Goal: Task Accomplishment & Management: Manage account settings

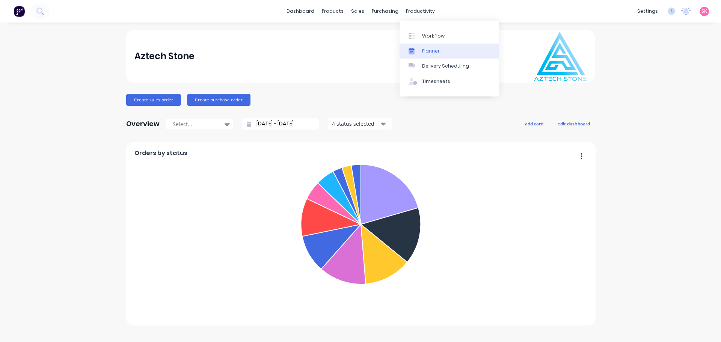
click at [432, 46] on link "Planner" at bounding box center [448, 51] width 99 height 15
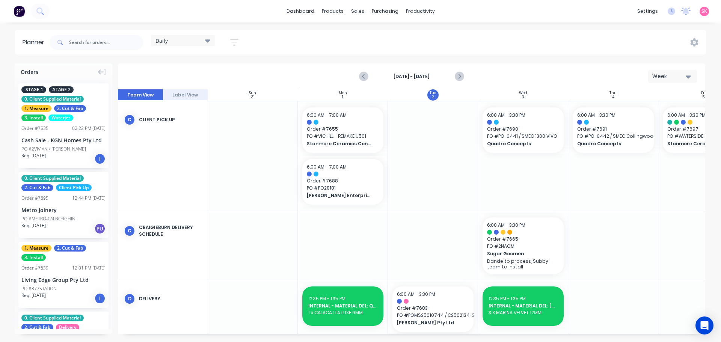
scroll to position [75, 0]
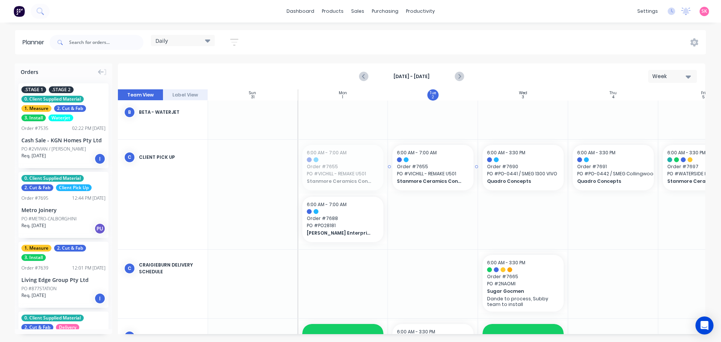
drag, startPoint x: 333, startPoint y: 170, endPoint x: 401, endPoint y: 165, distance: 68.1
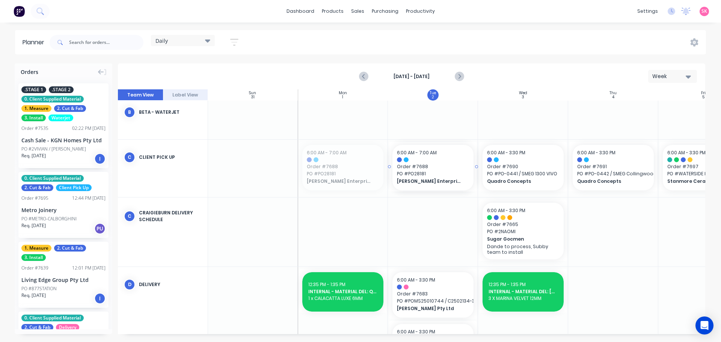
drag, startPoint x: 344, startPoint y: 172, endPoint x: 356, endPoint y: 174, distance: 12.2
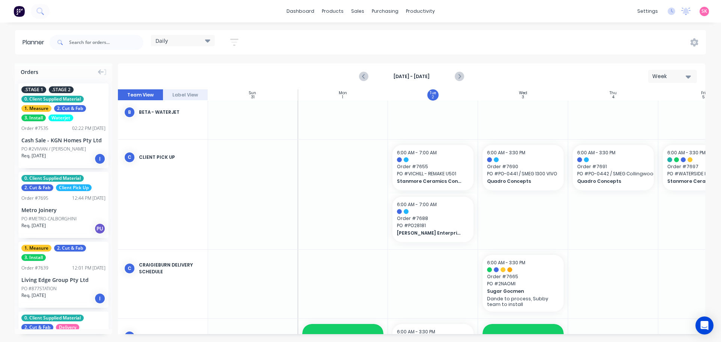
click at [189, 38] on div "Daily" at bounding box center [182, 40] width 55 height 7
click at [200, 141] on button "Programming" at bounding box center [197, 140] width 80 height 9
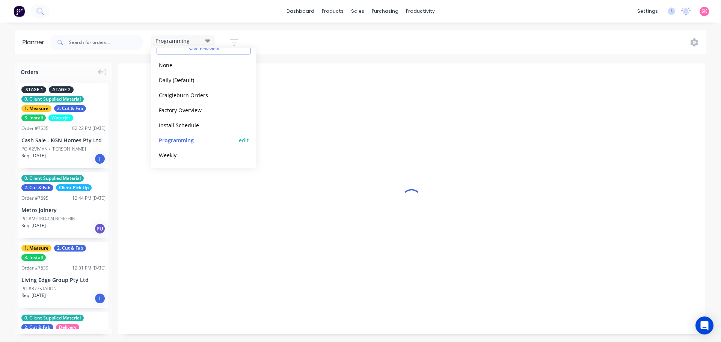
scroll to position [0, 0]
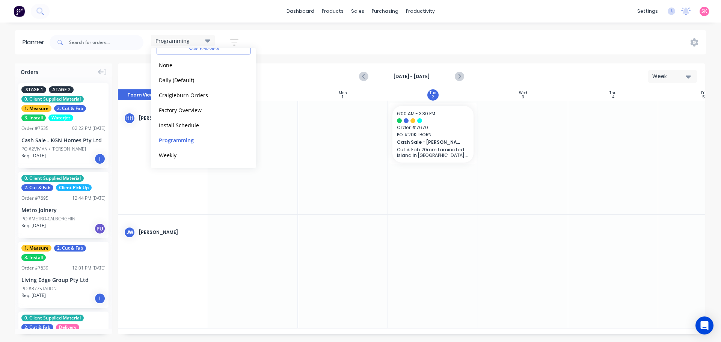
click at [525, 218] on div at bounding box center [523, 272] width 90 height 114
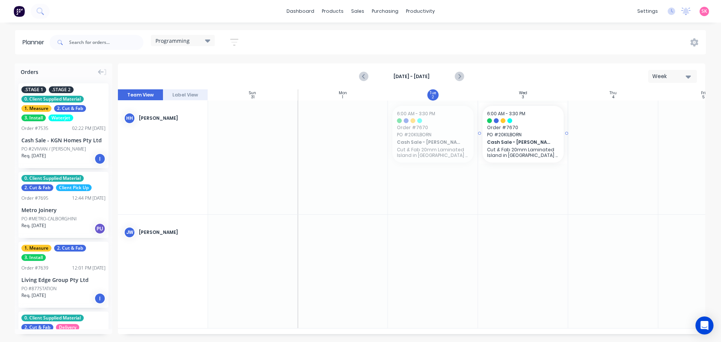
drag, startPoint x: 433, startPoint y: 132, endPoint x: 498, endPoint y: 131, distance: 65.3
click at [361, 78] on icon "Previous page" at bounding box center [363, 76] width 9 height 9
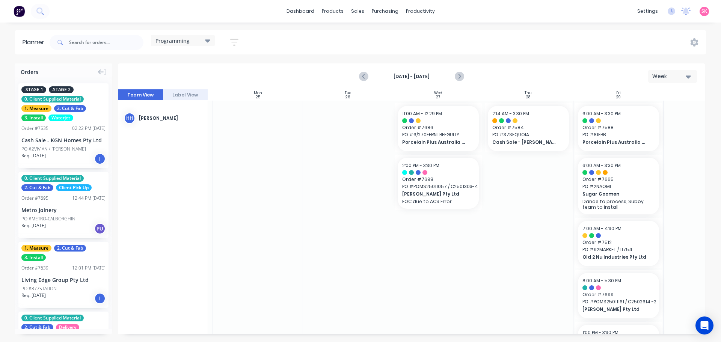
scroll to position [0, 137]
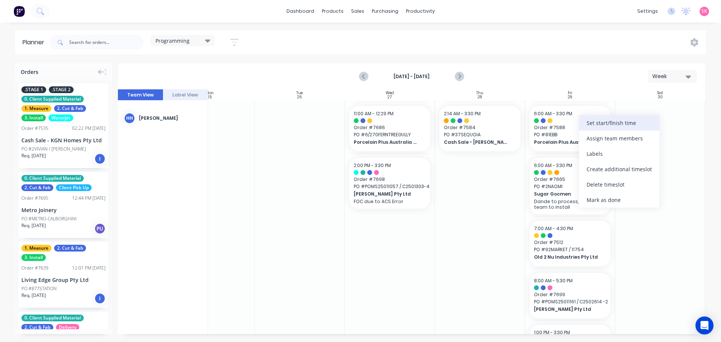
click at [600, 122] on div "Set start/finish time" at bounding box center [619, 122] width 80 height 15
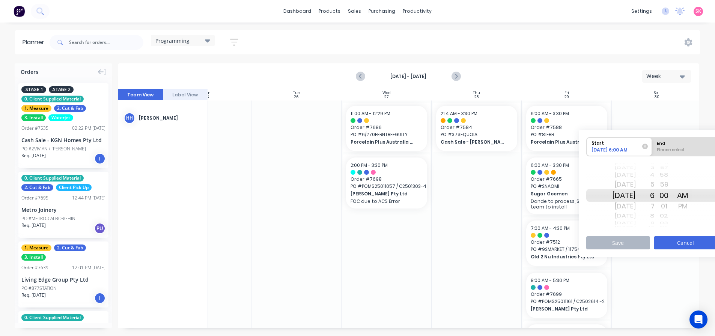
click at [681, 248] on button "Cancel" at bounding box center [686, 242] width 64 height 13
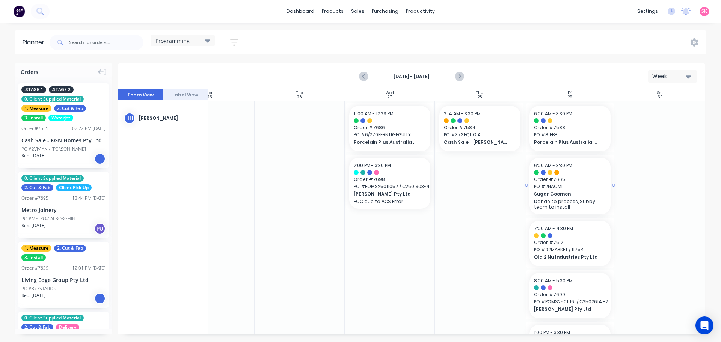
click at [599, 139] on div "Porcelain Plus Australia Pty Ltd" at bounding box center [570, 143] width 72 height 8
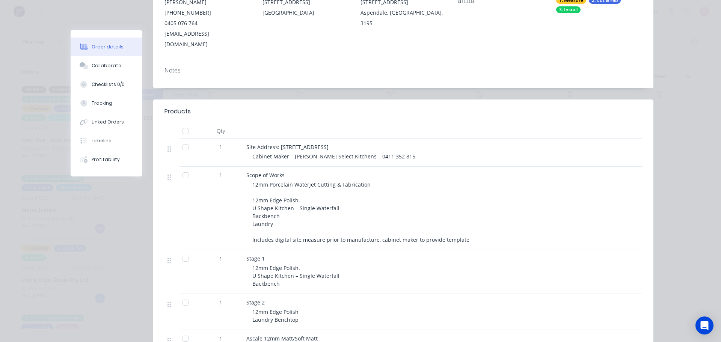
scroll to position [225, 0]
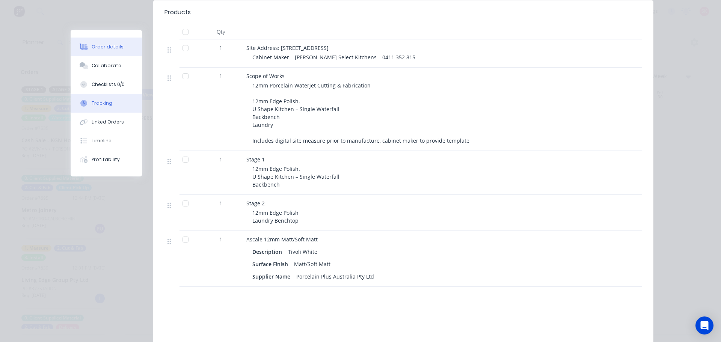
drag, startPoint x: 107, startPoint y: 101, endPoint x: 126, endPoint y: 104, distance: 19.4
click at [108, 101] on button "Tracking" at bounding box center [106, 103] width 71 height 19
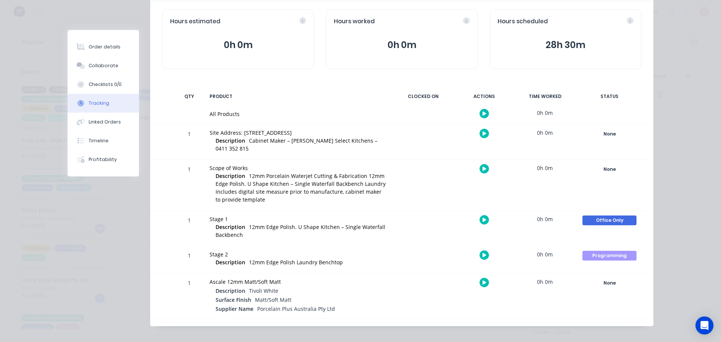
scroll to position [0, 0]
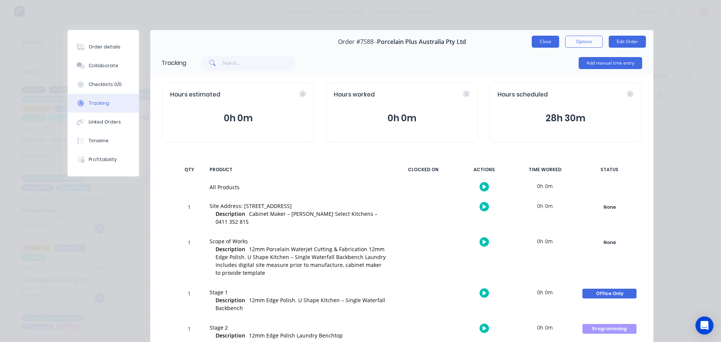
click at [543, 44] on button "Close" at bounding box center [545, 42] width 27 height 12
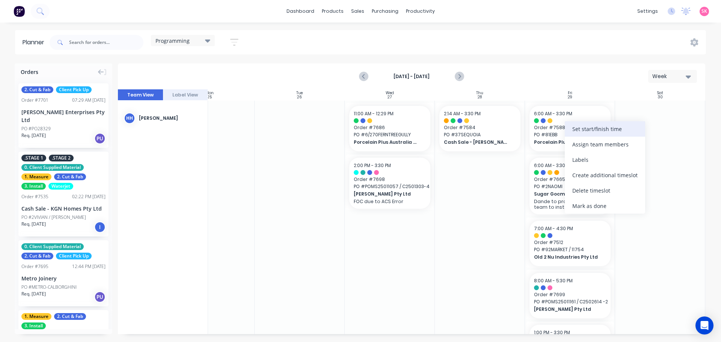
click at [592, 131] on div "Set start/finish time" at bounding box center [605, 128] width 80 height 15
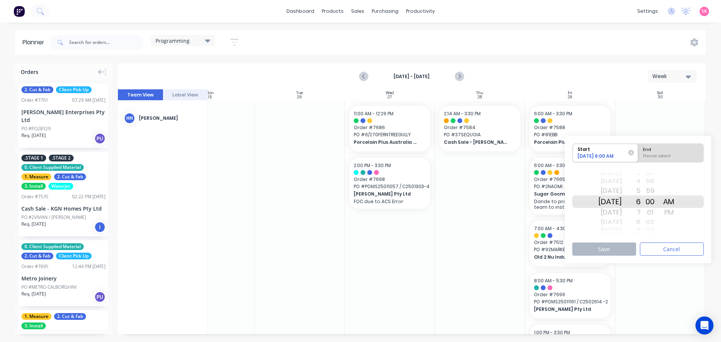
click at [661, 148] on div "End" at bounding box center [670, 148] width 61 height 9
click at [638, 148] on input "End Please select" at bounding box center [638, 153] width 0 height 18
radio input "true"
click at [640, 212] on div "7" at bounding box center [631, 212] width 19 height 12
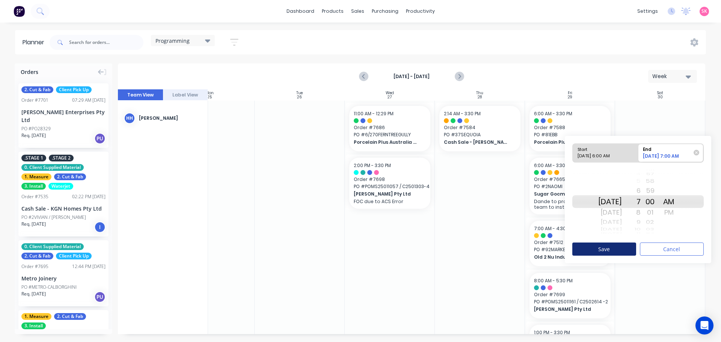
click at [631, 250] on button "Save" at bounding box center [604, 248] width 64 height 13
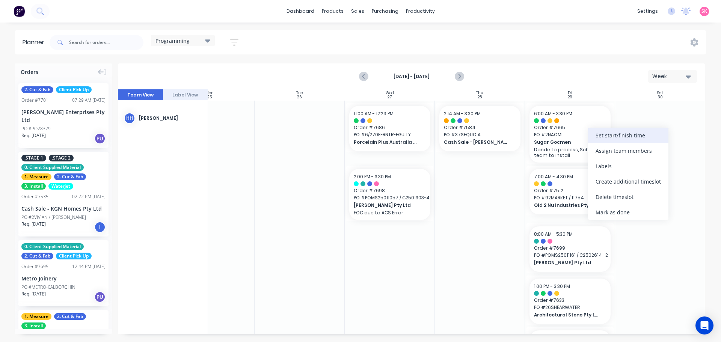
click at [624, 133] on div "Set start/finish time" at bounding box center [628, 135] width 80 height 15
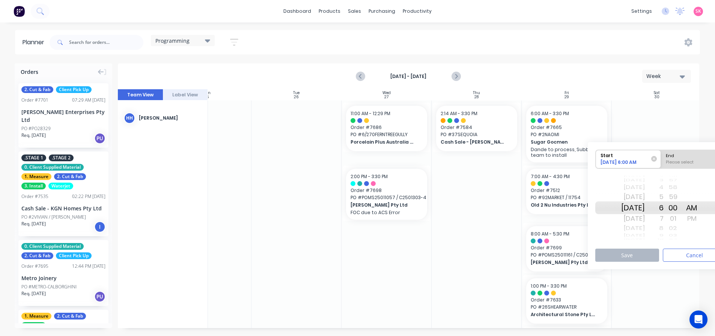
click at [687, 163] on div "Please select" at bounding box center [693, 163] width 61 height 9
click at [661, 163] on input "End Please select" at bounding box center [661, 159] width 0 height 18
radio input "true"
click at [664, 217] on div "7" at bounding box center [654, 219] width 19 height 12
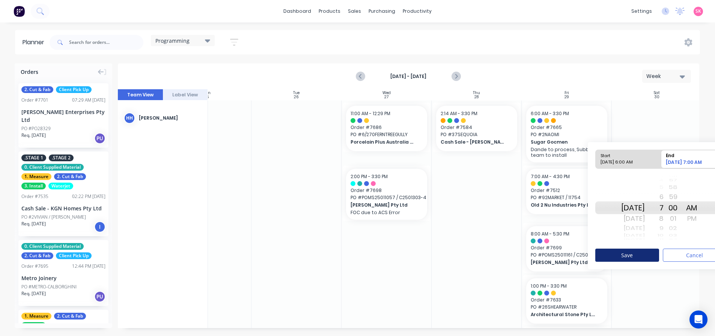
click at [648, 253] on button "Save" at bounding box center [627, 255] width 64 height 13
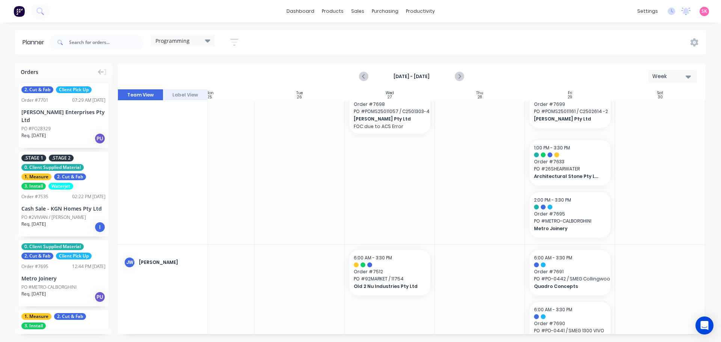
scroll to position [38, 137]
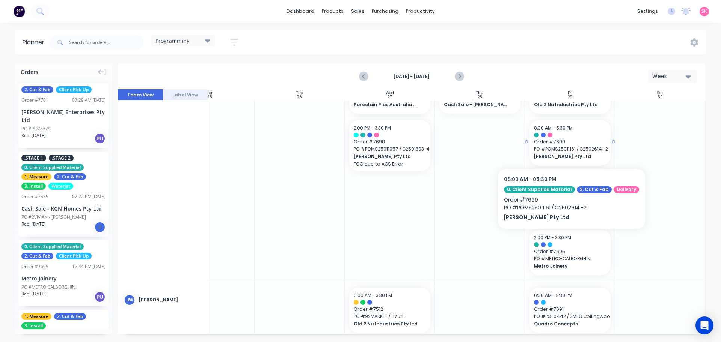
click at [579, 150] on span "PO # POMS25011161 / C2502614 -2" at bounding box center [570, 149] width 72 height 7
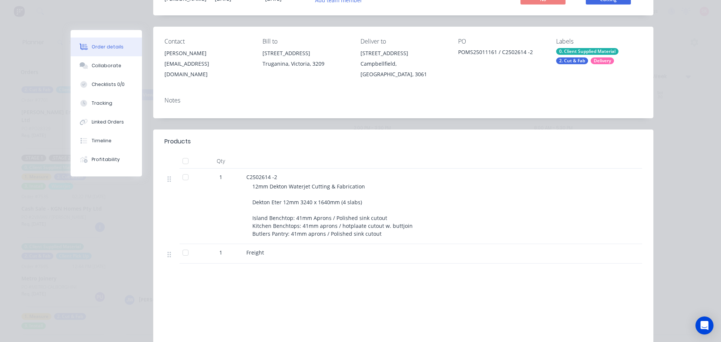
scroll to position [0, 0]
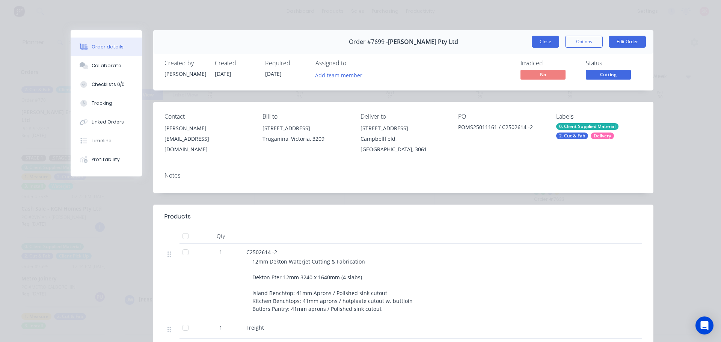
click at [547, 41] on button "Close" at bounding box center [545, 42] width 27 height 12
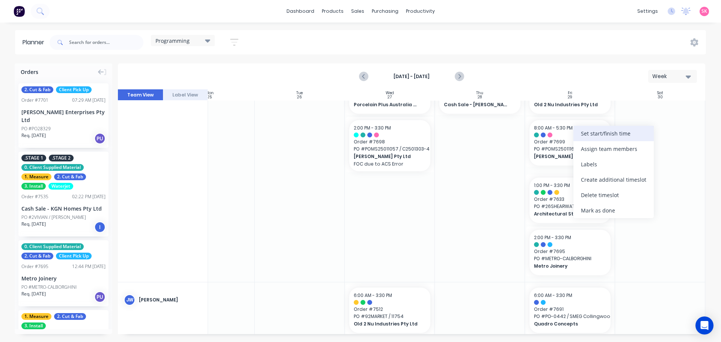
click at [629, 134] on div "Set start/finish time" at bounding box center [613, 133] width 80 height 15
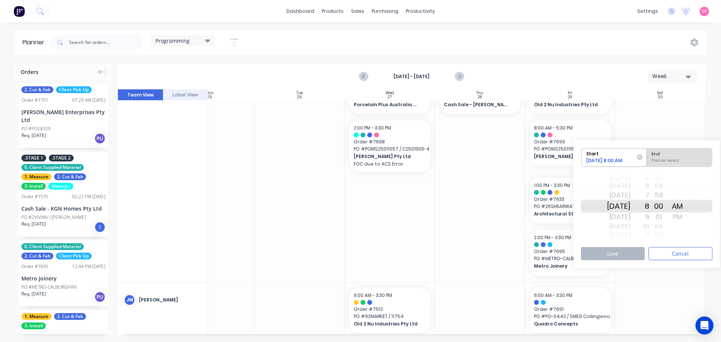
click at [665, 153] on div "End" at bounding box center [679, 152] width 61 height 9
click at [647, 153] on input "End Please select" at bounding box center [646, 157] width 0 height 18
radio input "true"
click at [649, 214] on div "9" at bounding box center [639, 217] width 19 height 12
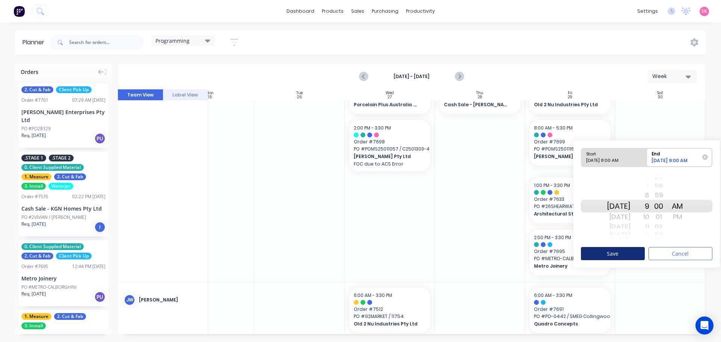
click at [639, 253] on button "Save" at bounding box center [613, 253] width 64 height 13
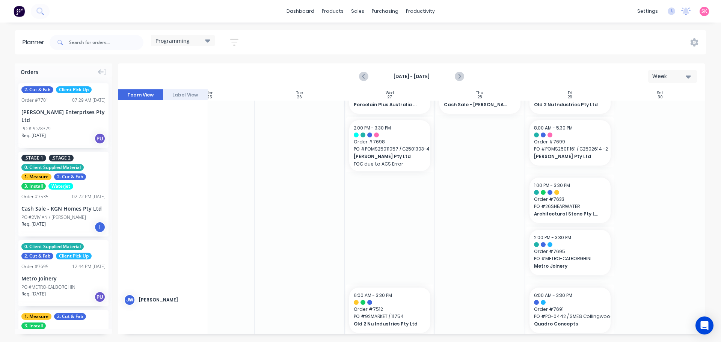
scroll to position [0, 137]
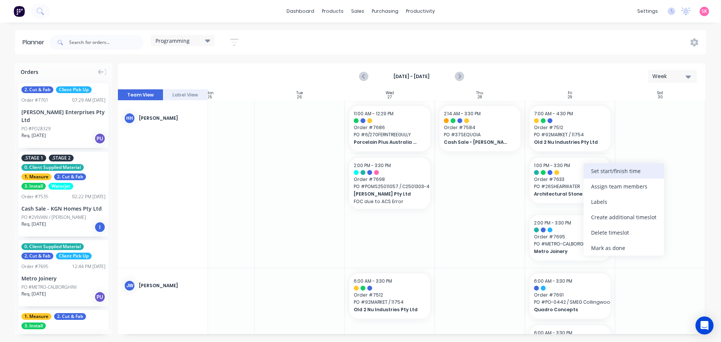
click at [588, 174] on div "Set start/finish time" at bounding box center [623, 170] width 80 height 15
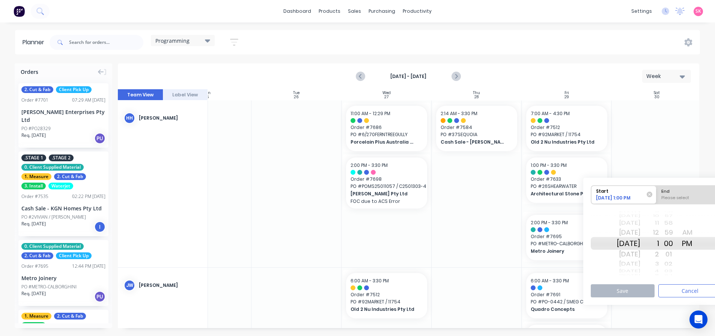
click at [679, 194] on div "End" at bounding box center [689, 190] width 61 height 9
click at [657, 194] on input "End Please select" at bounding box center [656, 195] width 0 height 18
radio input "true"
click at [659, 251] on div "2" at bounding box center [649, 254] width 19 height 12
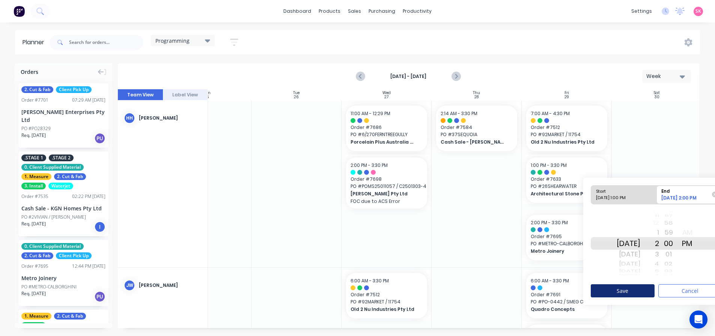
click at [644, 286] on button "Save" at bounding box center [623, 291] width 64 height 13
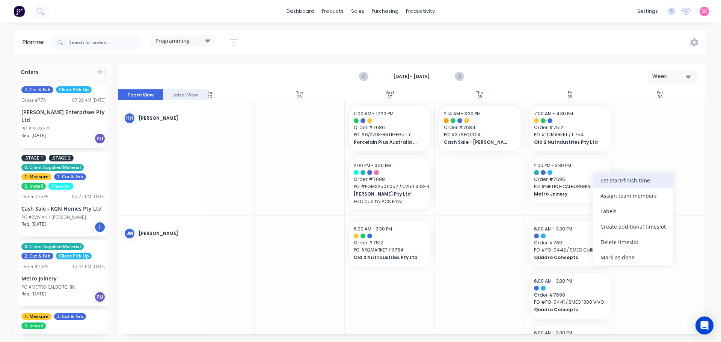
click at [628, 182] on div "Set start/finish time" at bounding box center [633, 180] width 80 height 15
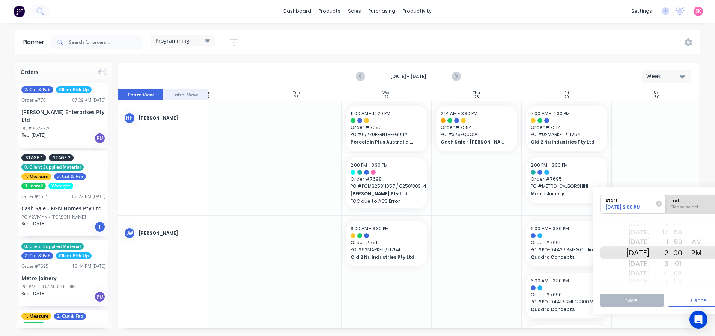
click at [669, 261] on div "3" at bounding box center [659, 264] width 19 height 12
click at [679, 201] on div "End" at bounding box center [698, 199] width 61 height 9
click at [666, 201] on input "End Please select" at bounding box center [666, 204] width 0 height 18
radio input "true"
click at [669, 264] on div "4" at bounding box center [659, 264] width 19 height 12
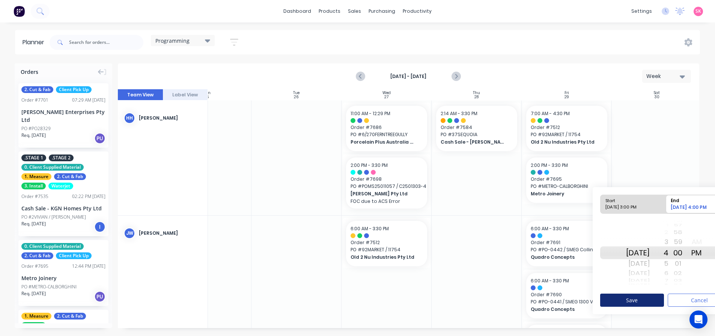
click at [653, 295] on button "Save" at bounding box center [632, 300] width 64 height 13
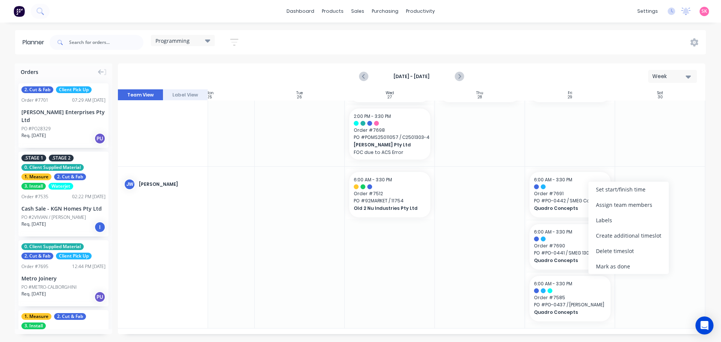
scroll to position [47, 137]
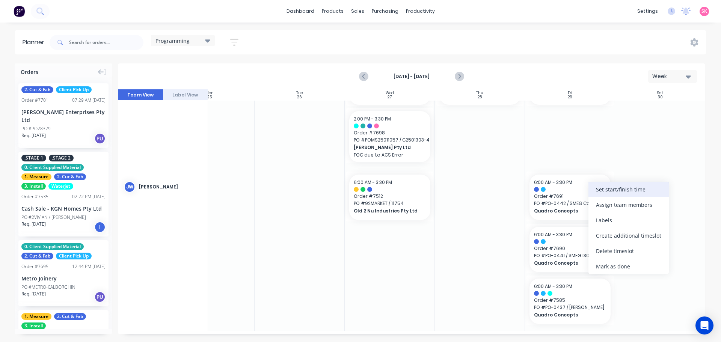
click at [616, 187] on div "Set start/finish time" at bounding box center [628, 189] width 80 height 15
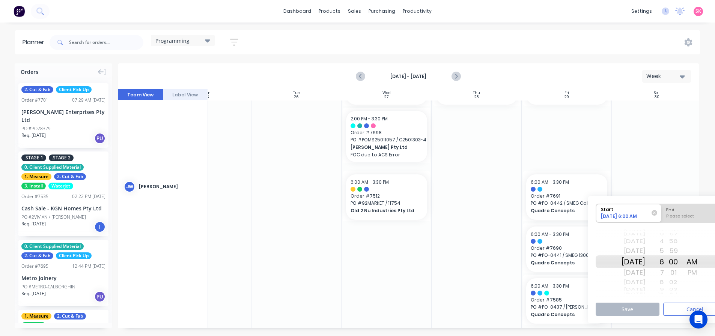
click at [684, 219] on div "Please select" at bounding box center [694, 217] width 61 height 9
click at [662, 219] on input "End Please select" at bounding box center [661, 213] width 0 height 18
radio input "true"
click at [675, 269] on div "01" at bounding box center [673, 273] width 19 height 12
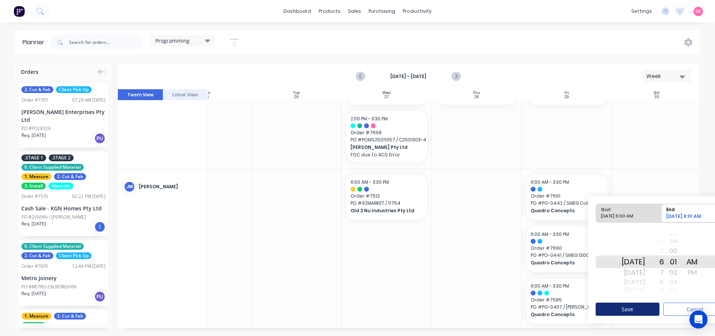
click at [647, 312] on button "Save" at bounding box center [628, 309] width 64 height 13
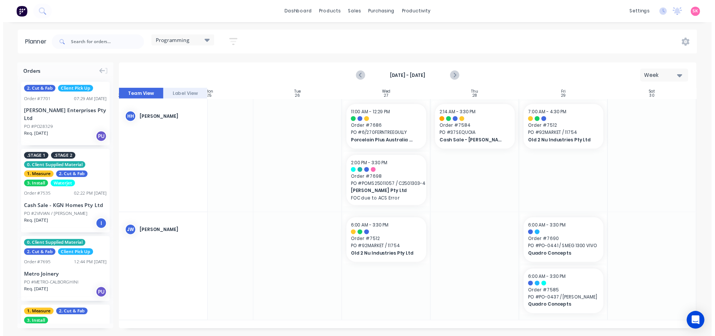
scroll to position [0, 137]
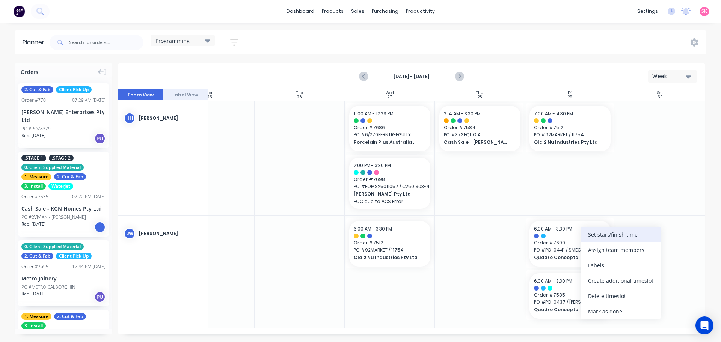
click at [622, 232] on div "Set start/finish time" at bounding box center [620, 234] width 80 height 15
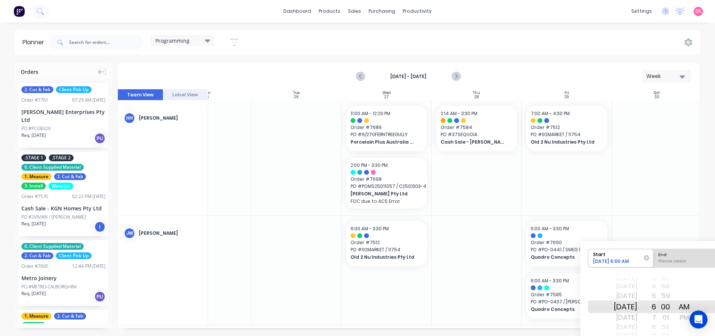
click at [674, 268] on div "Start 09/03/2025 6:00 AM End Please select" at bounding box center [653, 258] width 131 height 19
click at [675, 261] on div "Please select" at bounding box center [686, 262] width 61 height 9
click at [654, 261] on input "End Please select" at bounding box center [653, 258] width 0 height 18
radio input "true"
click at [667, 318] on div "01" at bounding box center [665, 318] width 19 height 12
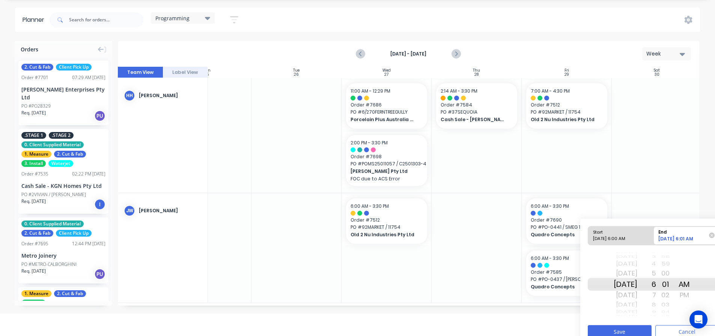
scroll to position [32, 0]
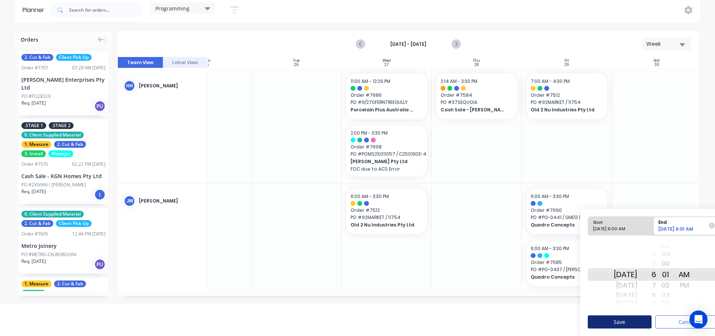
click at [618, 319] on button "Save" at bounding box center [620, 322] width 64 height 13
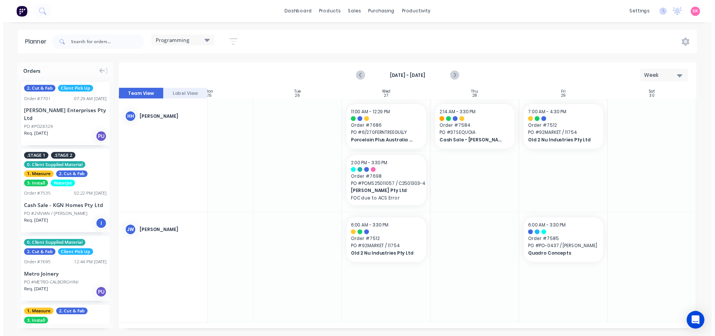
scroll to position [0, 134]
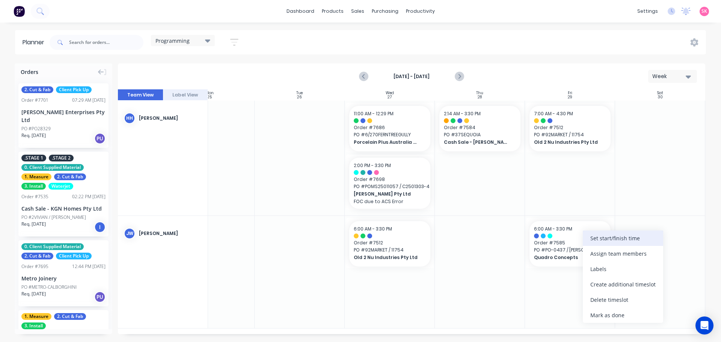
click at [601, 238] on div "Set start/finish time" at bounding box center [623, 237] width 80 height 15
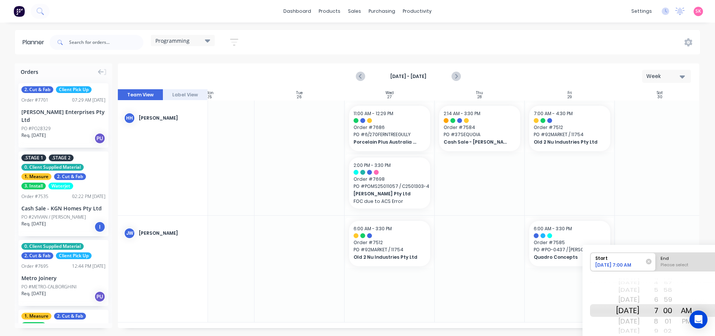
click at [679, 263] on div "Please select" at bounding box center [688, 266] width 61 height 9
click at [656, 263] on input "End Please select" at bounding box center [656, 262] width 0 height 18
radio input "true"
click at [669, 320] on div "01" at bounding box center [667, 322] width 19 height 12
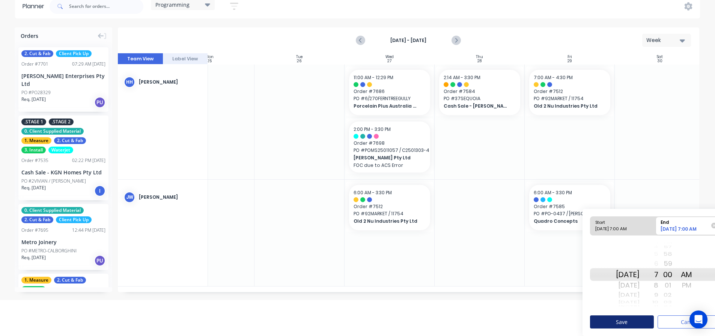
click at [632, 317] on button "Save" at bounding box center [622, 322] width 64 height 13
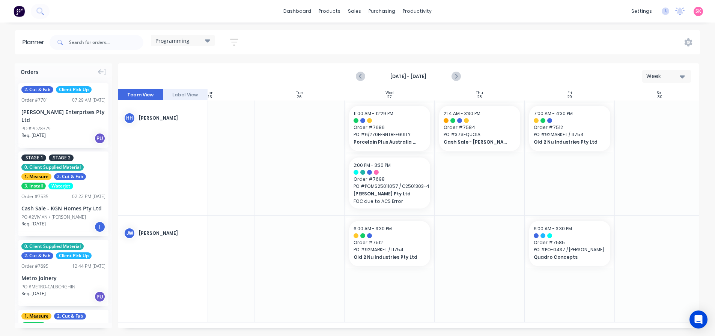
scroll to position [0, 0]
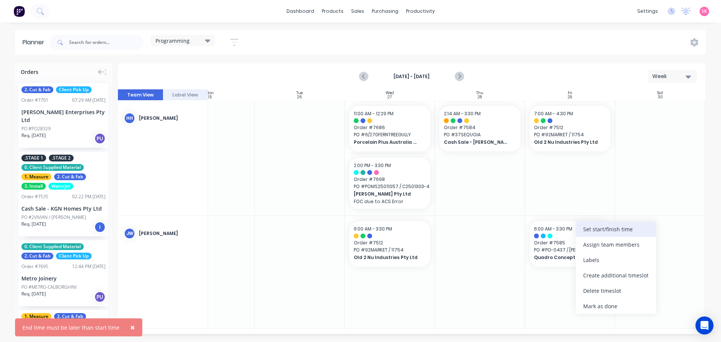
click at [602, 226] on div "Set start/finish time" at bounding box center [615, 228] width 80 height 15
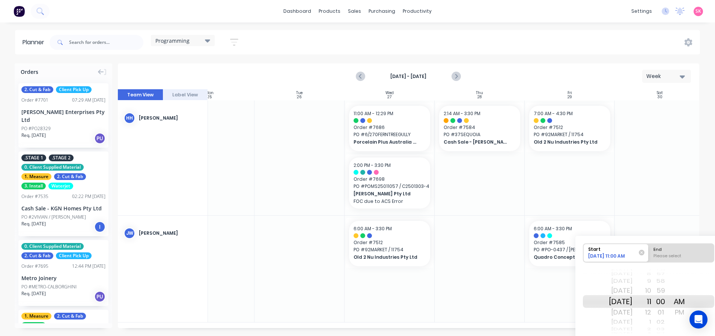
click at [659, 254] on div "Please select" at bounding box center [681, 257] width 61 height 9
click at [649, 254] on input "End Please select" at bounding box center [649, 253] width 0 height 18
radio input "true"
click at [651, 318] on div "12" at bounding box center [641, 313] width 19 height 12
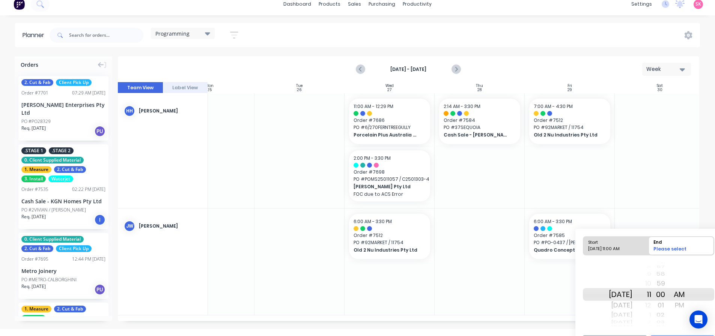
scroll to position [27, 0]
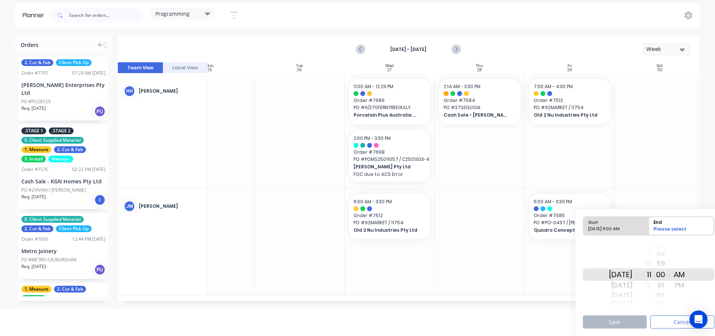
click at [661, 288] on div "01" at bounding box center [660, 286] width 19 height 12
click at [666, 288] on div "02" at bounding box center [660, 286] width 19 height 12
click at [651, 288] on div "12" at bounding box center [641, 286] width 19 height 12
click at [651, 286] on div "12" at bounding box center [641, 286] width 19 height 12
click at [651, 266] on div "10" at bounding box center [641, 264] width 19 height 12
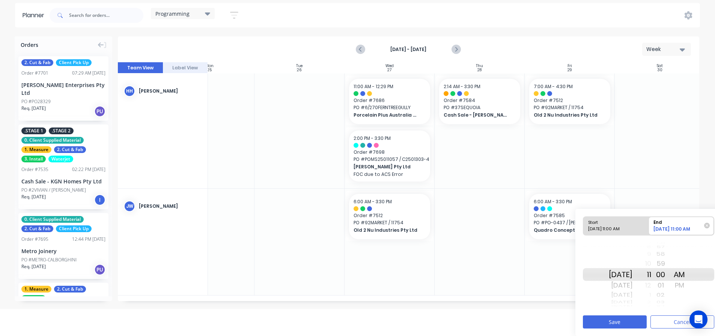
click at [651, 257] on div "9" at bounding box center [641, 255] width 19 height 10
click at [689, 285] on div "PM" at bounding box center [679, 286] width 19 height 12
click at [651, 287] on div "12" at bounding box center [641, 286] width 19 height 12
click at [632, 318] on button "Save" at bounding box center [615, 322] width 64 height 13
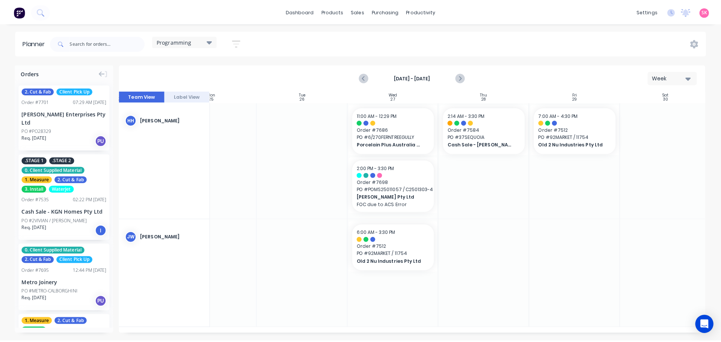
scroll to position [0, 0]
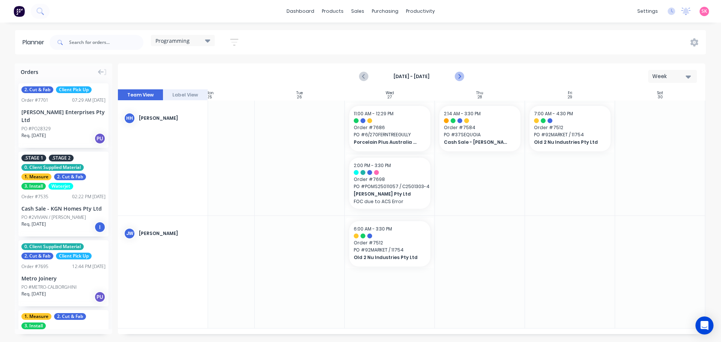
click at [457, 76] on icon "Next page" at bounding box center [458, 76] width 9 height 9
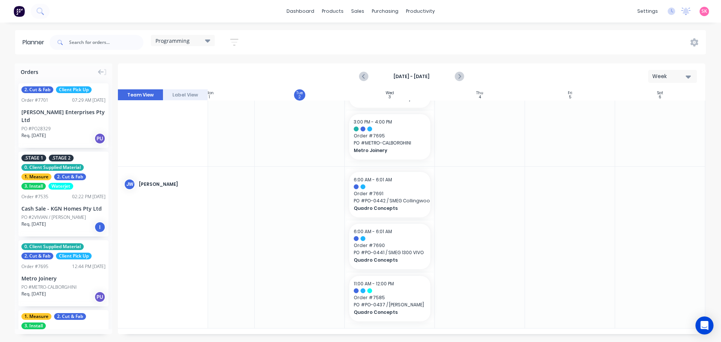
scroll to position [0, 134]
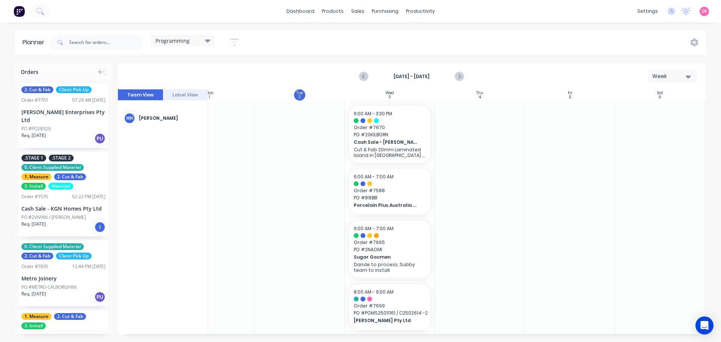
click at [197, 45] on div "Programming" at bounding box center [183, 40] width 64 height 11
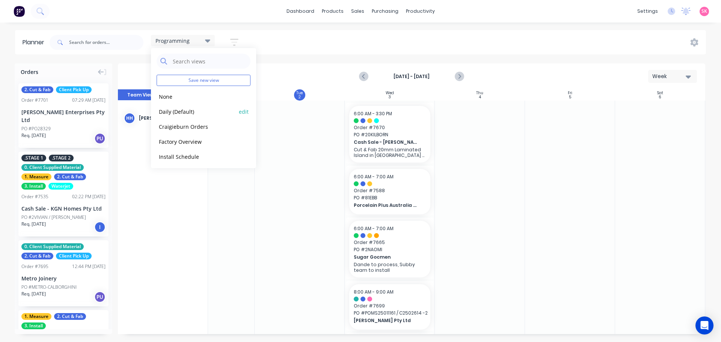
click at [192, 107] on button "Daily (Default)" at bounding box center [197, 111] width 80 height 9
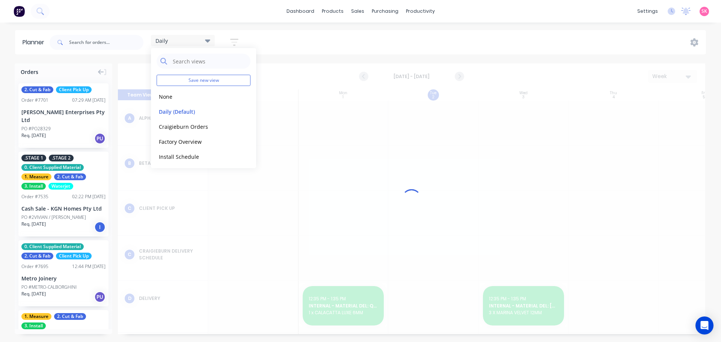
scroll to position [0, 0]
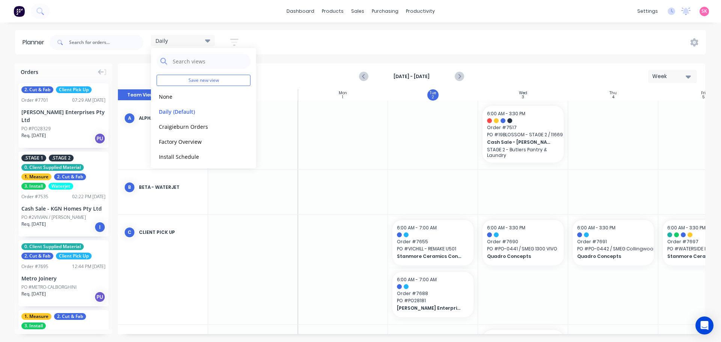
click at [440, 42] on div "Daily Save new view None edit Daily (Default) edit Craigieburn Orders edit Fact…" at bounding box center [377, 42] width 658 height 23
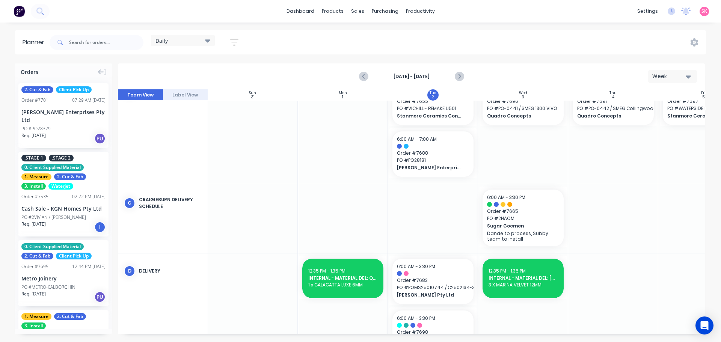
click link "Workflow"
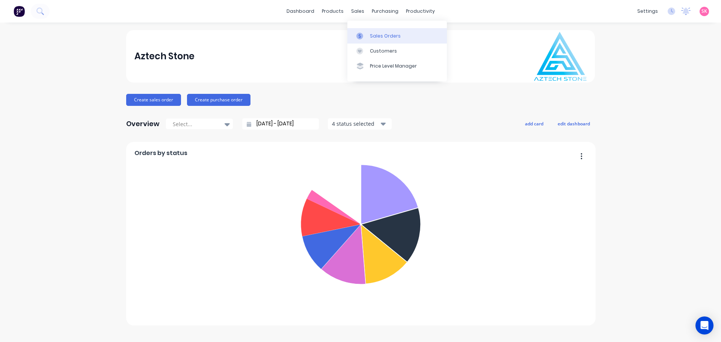
click at [366, 36] on div at bounding box center [361, 36] width 11 height 7
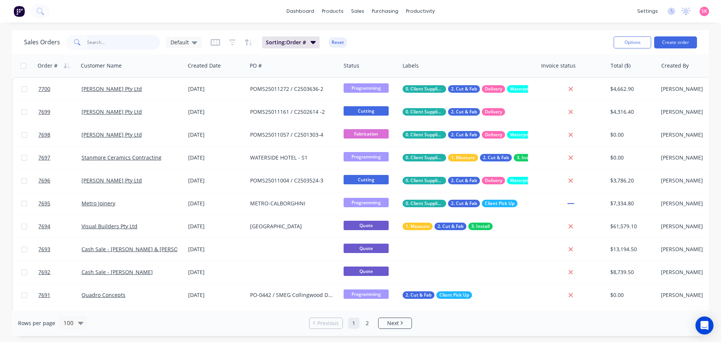
click at [110, 41] on input "text" at bounding box center [123, 42] width 73 height 15
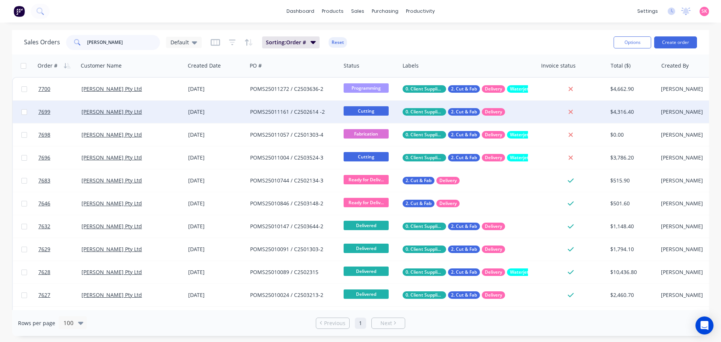
type input "marbut"
click at [164, 116] on div "[PERSON_NAME] Pty Ltd" at bounding box center [131, 112] width 107 height 23
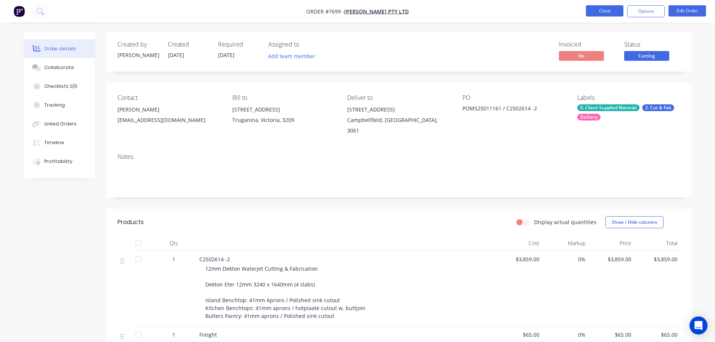
click at [596, 12] on button "Close" at bounding box center [605, 10] width 38 height 11
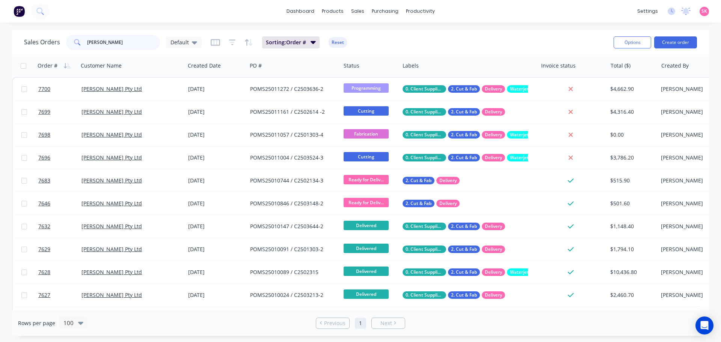
drag, startPoint x: 108, startPoint y: 43, endPoint x: 91, endPoint y: 42, distance: 16.5
click at [92, 42] on input "marbut" at bounding box center [123, 42] width 73 height 15
type input "m"
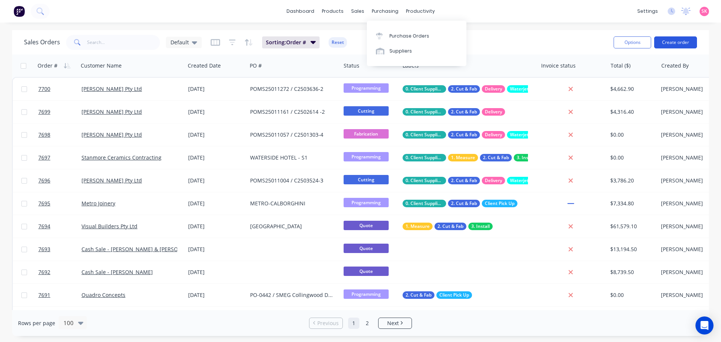
click at [692, 40] on button "Create order" at bounding box center [675, 42] width 43 height 12
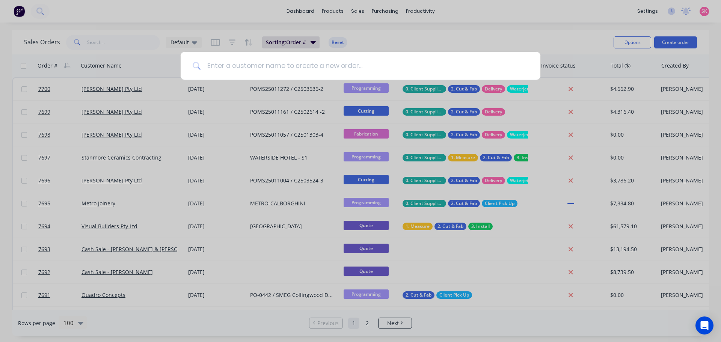
click at [280, 69] on input at bounding box center [364, 66] width 327 height 28
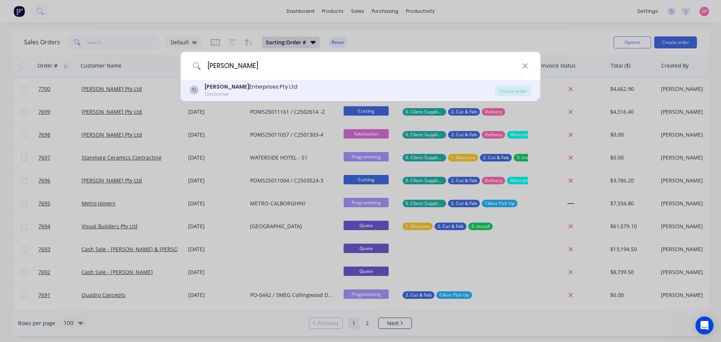
type input "tait"
click at [263, 90] on div "TL Tait Enterprises Pty Ltd Customer" at bounding box center [342, 90] width 305 height 15
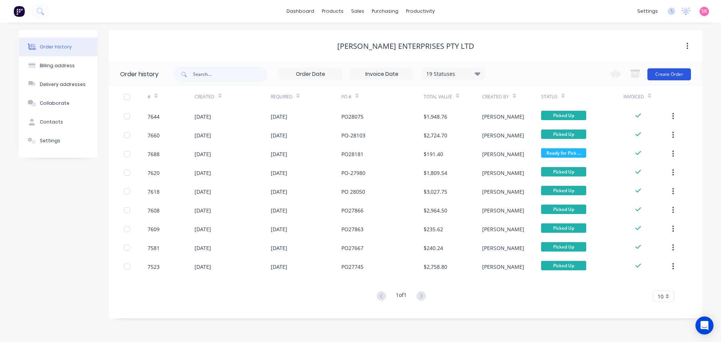
click at [673, 77] on button "Create Order" at bounding box center [669, 74] width 44 height 12
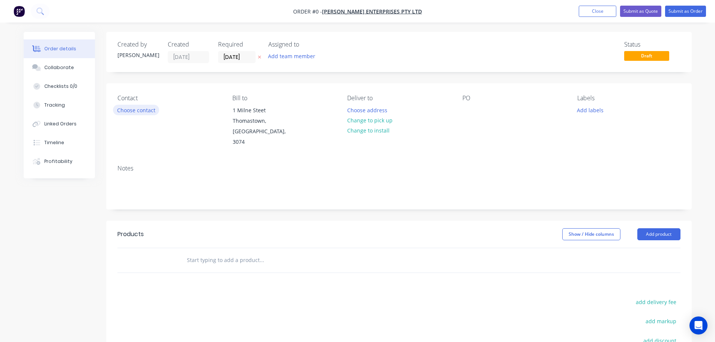
click at [146, 107] on button "Choose contact" at bounding box center [136, 110] width 46 height 10
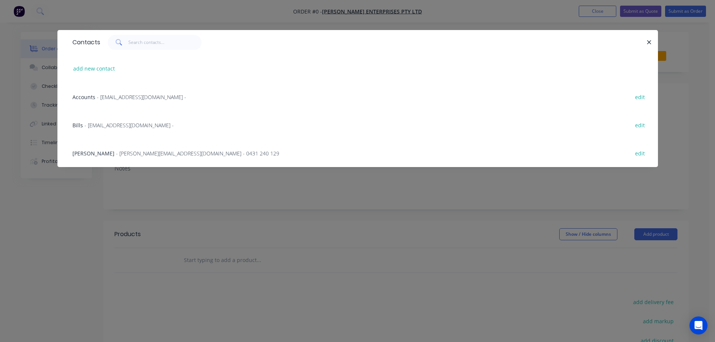
click at [123, 150] on span "- abdulkarim@madebytait.com.au - 0431 240 129" at bounding box center [197, 153] width 163 height 7
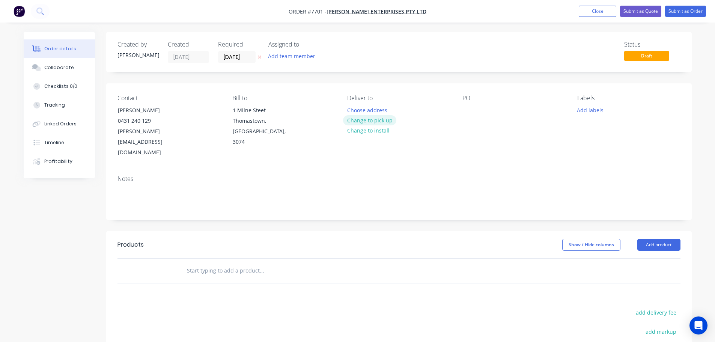
click at [379, 120] on button "Change to pick up" at bounding box center [369, 120] width 53 height 10
click at [358, 109] on div at bounding box center [353, 110] width 12 height 11
click at [476, 113] on div "PO" at bounding box center [513, 126] width 103 height 63
click at [461, 110] on div "Contact Abdul Karim 0431 240 129 abdulkarim@madebytait.com.au Bill to 1 Milne S…" at bounding box center [399, 126] width 586 height 86
click at [466, 110] on div at bounding box center [468, 110] width 12 height 11
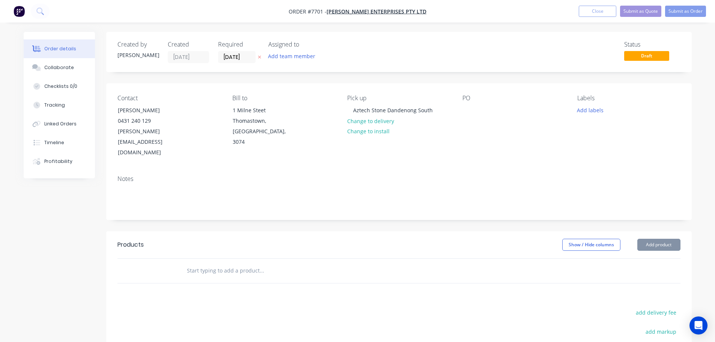
click at [475, 109] on div "PO" at bounding box center [513, 126] width 103 height 63
click at [465, 110] on div at bounding box center [468, 110] width 12 height 11
click at [587, 110] on button "Add labels" at bounding box center [590, 110] width 35 height 10
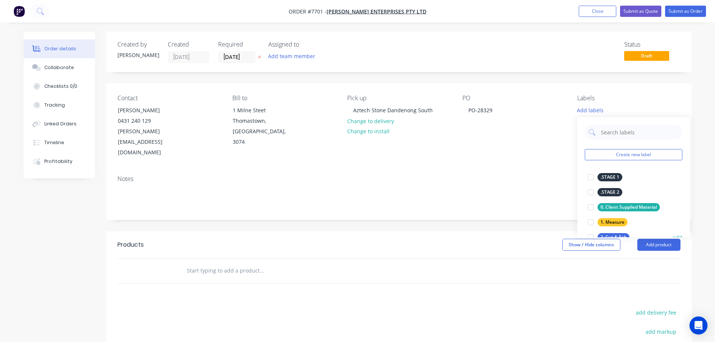
click at [590, 235] on div at bounding box center [590, 237] width 15 height 15
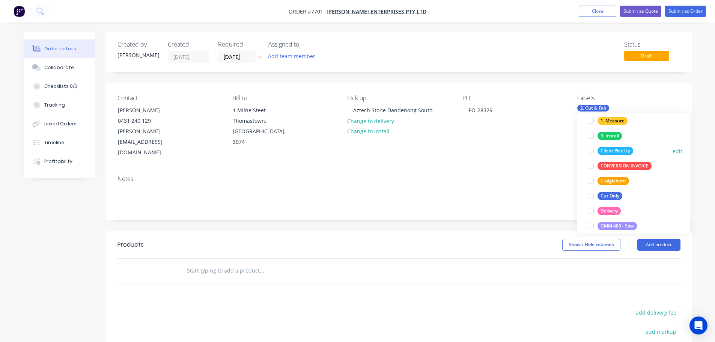
click at [592, 149] on div at bounding box center [590, 150] width 15 height 15
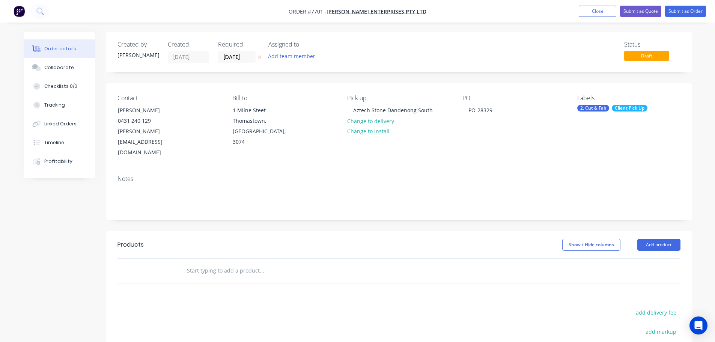
click at [208, 263] on input "text" at bounding box center [262, 270] width 150 height 15
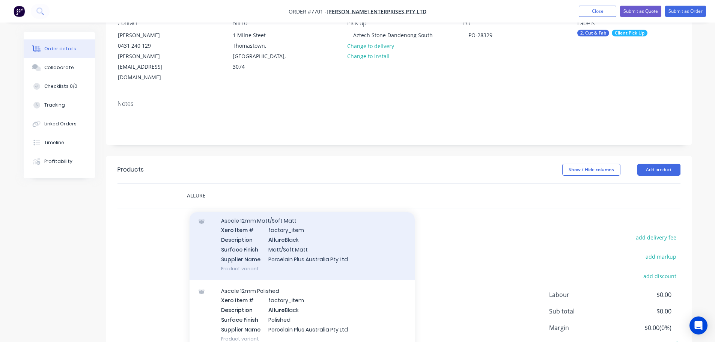
scroll to position [150, 0]
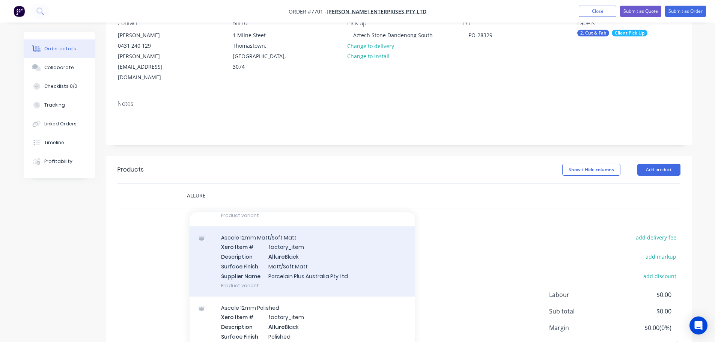
type input "ALLURE"
click at [331, 247] on div "Ascale 12mm Matt/Soft Matt Xero Item # factory_item Description Allure Black Su…" at bounding box center [302, 261] width 225 height 70
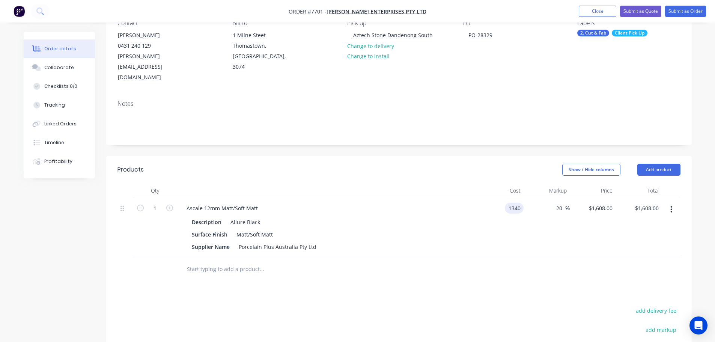
click at [510, 203] on input "1340" at bounding box center [516, 208] width 16 height 11
type input "$1,204.00"
type input "$1,444.80"
click at [496, 257] on div at bounding box center [398, 269] width 563 height 24
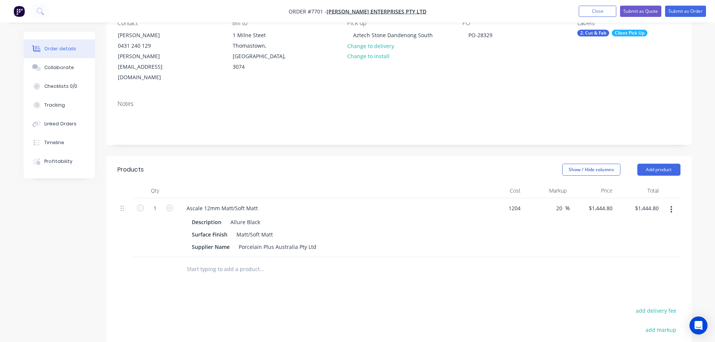
click at [505, 203] on div "1204 $1,204.00" at bounding box center [508, 208] width 30 height 11
type input "$1,206.00"
type input "$1,447.20"
click at [556, 203] on input "20" at bounding box center [561, 208] width 10 height 11
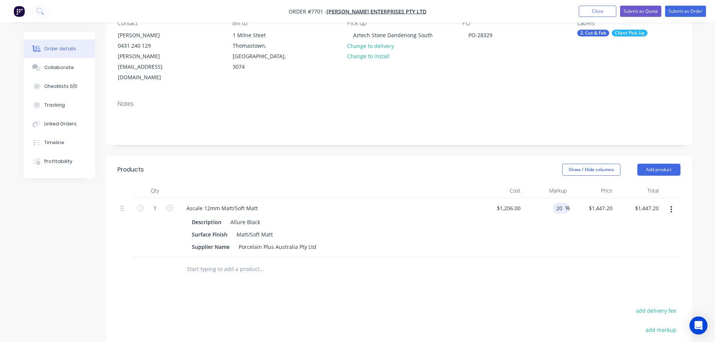
drag, startPoint x: 562, startPoint y: 188, endPoint x: 515, endPoint y: 194, distance: 47.6
click at [516, 198] on div "1 Ascale 12mm Matt/Soft Matt Description Allure Black Surface Finish Matt/Soft …" at bounding box center [398, 227] width 563 height 59
type input "0"
type input "1206"
type input "$1,206.00"
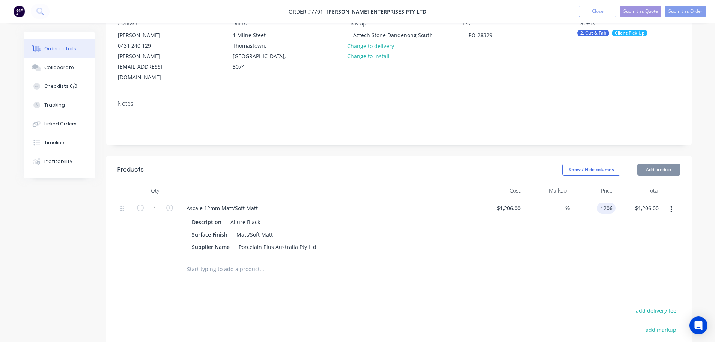
type input "$1,206.00"
click at [200, 262] on input "text" at bounding box center [262, 269] width 150 height 15
click at [206, 262] on input "text" at bounding box center [262, 269] width 150 height 15
type input "v"
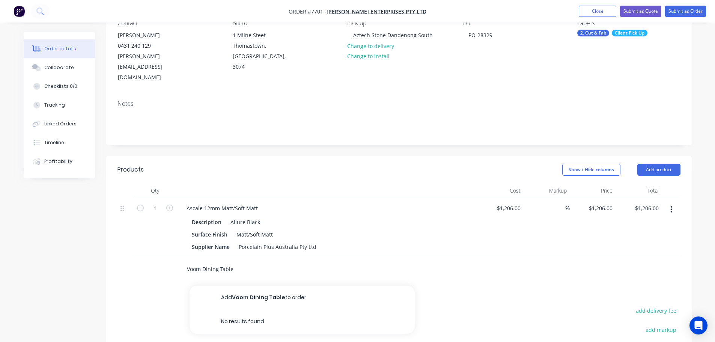
type input "Voom Dining Table"
click at [258, 286] on button "Add Voom Dining Table to order" at bounding box center [302, 298] width 225 height 24
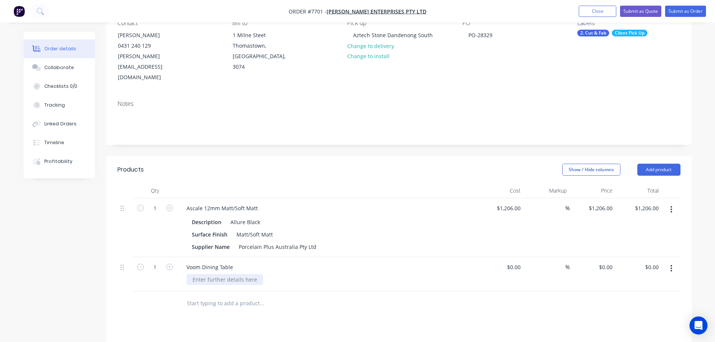
click at [219, 274] on div at bounding box center [225, 279] width 77 height 11
click at [225, 274] on div at bounding box center [225, 279] width 77 height 11
paste div
click at [300, 274] on div "Process Waterjet cutting and edge Polishing" at bounding box center [248, 279] width 123 height 11
click at [70, 269] on div "Created by Stacey Created 02/09/25 Required 02/09/25 Assigned to Add team membe…" at bounding box center [358, 240] width 668 height 566
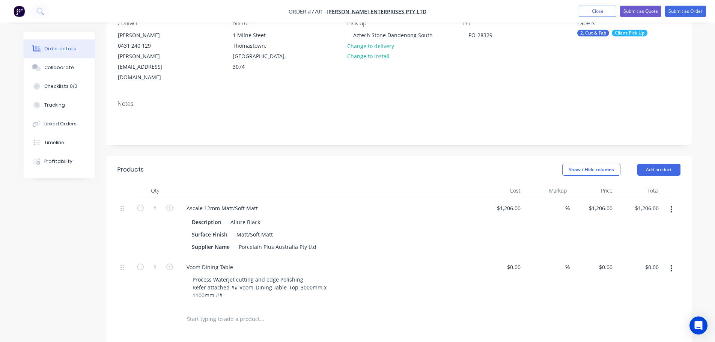
scroll to position [225, 0]
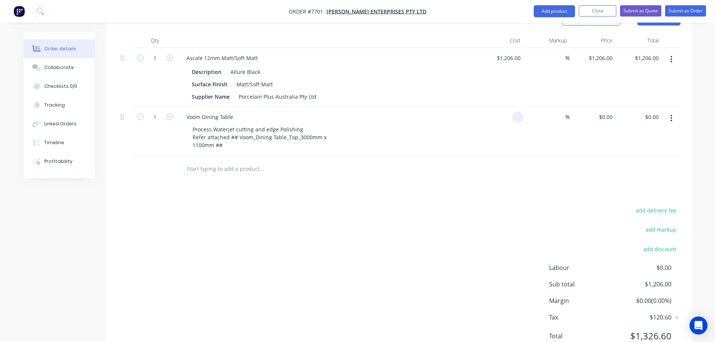
click at [515, 111] on div at bounding box center [519, 116] width 9 height 11
type input "7"
type input "$840.00"
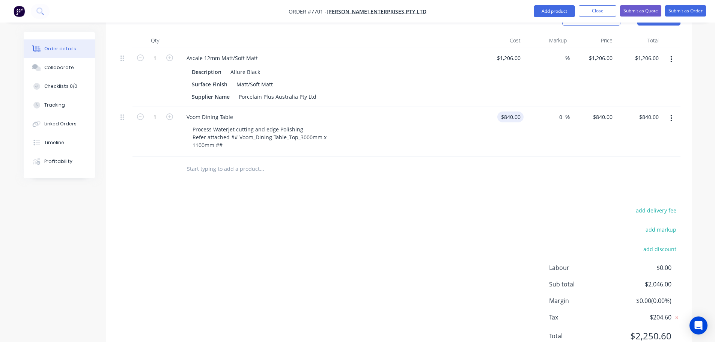
type input "0"
type input "$840.00"
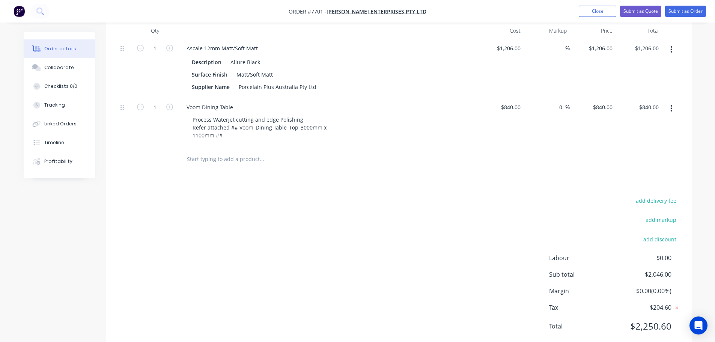
scroll to position [0, 0]
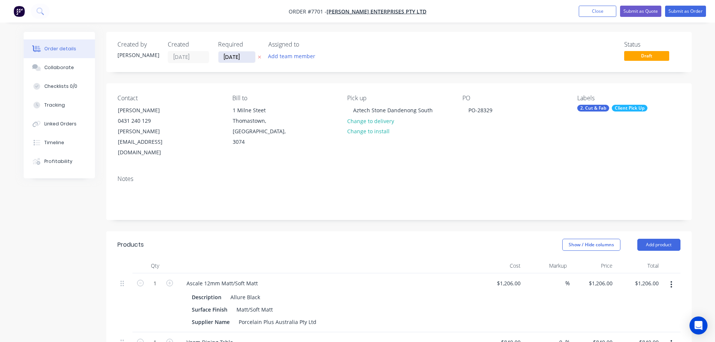
click at [231, 60] on input "02/09/25" at bounding box center [236, 56] width 37 height 11
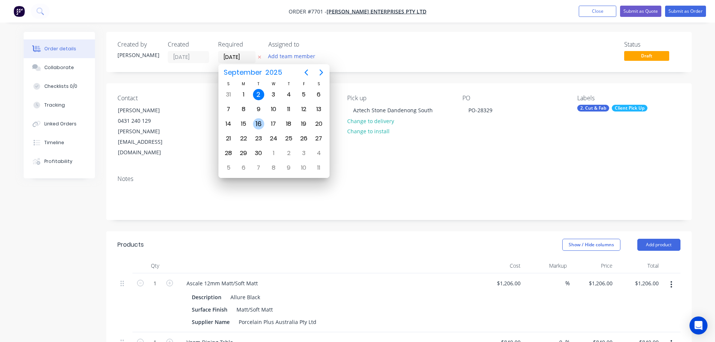
click at [259, 123] on div "16" at bounding box center [258, 123] width 11 height 11
type input "16/09/25"
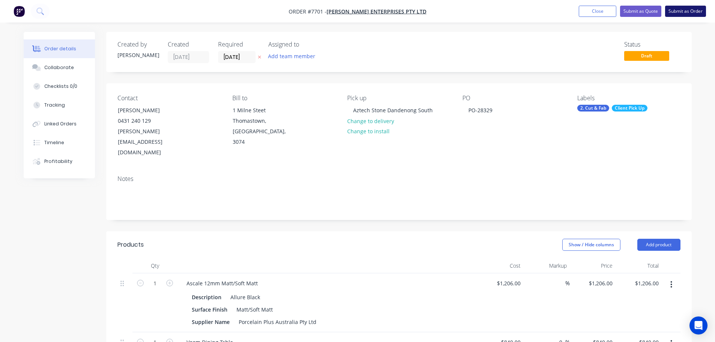
click at [699, 13] on button "Submit as Order" at bounding box center [685, 11] width 41 height 11
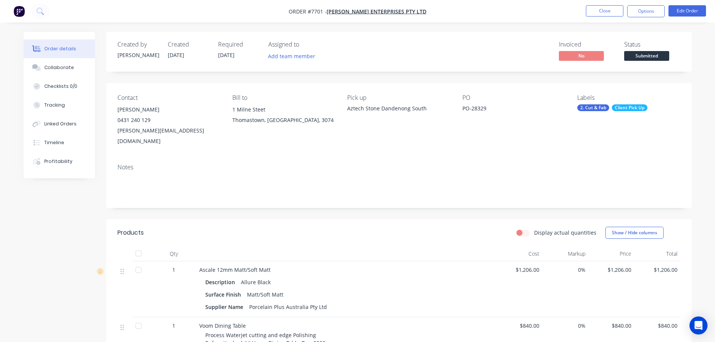
click at [647, 54] on span "Submitted" at bounding box center [646, 55] width 45 height 9
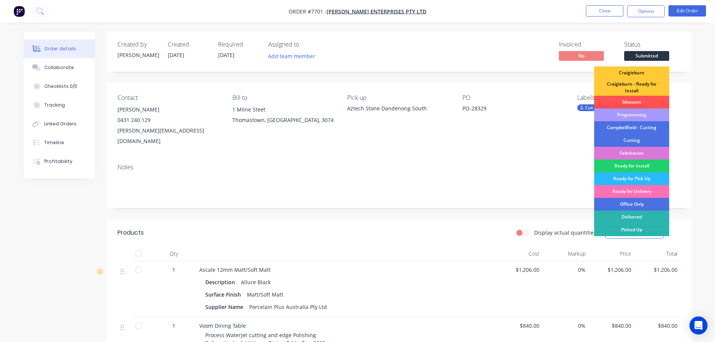
click at [638, 113] on div "Programming" at bounding box center [631, 114] width 75 height 13
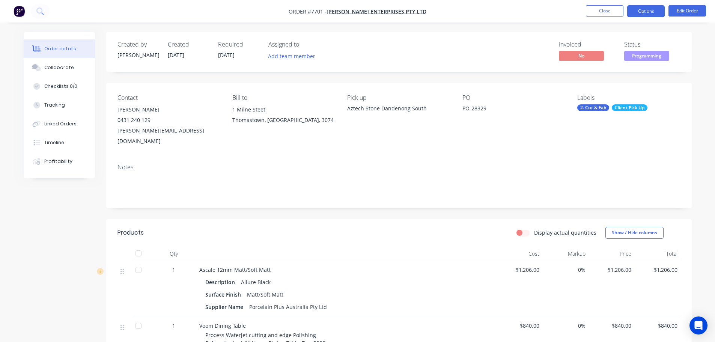
click at [655, 14] on button "Options" at bounding box center [646, 11] width 38 height 12
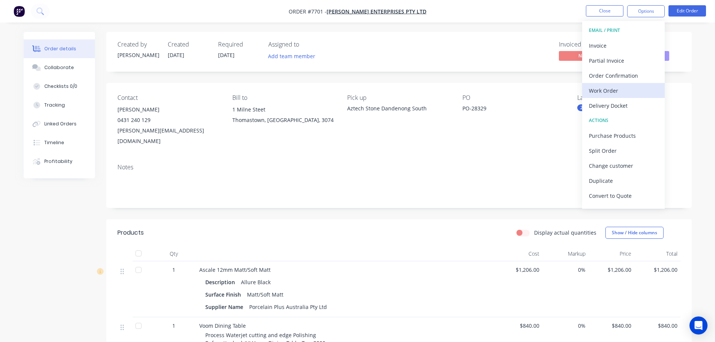
click at [629, 93] on div "Work Order" at bounding box center [623, 90] width 69 height 11
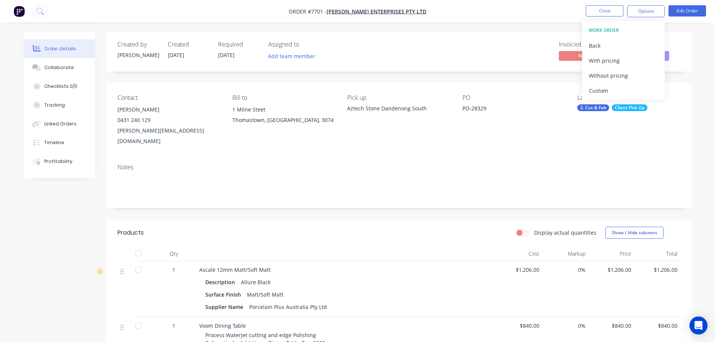
click at [629, 92] on div "Custom" at bounding box center [623, 90] width 69 height 11
click at [629, 82] on button "Without pricing" at bounding box center [623, 75] width 83 height 15
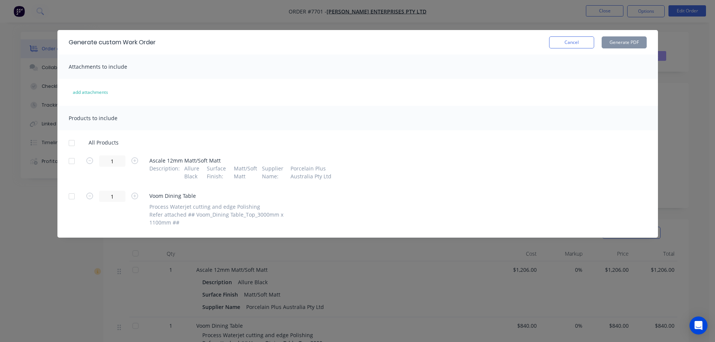
click at [71, 140] on div at bounding box center [71, 143] width 15 height 15
click at [623, 47] on button "Generate PDF" at bounding box center [624, 42] width 45 height 12
click at [572, 39] on button "Cancel" at bounding box center [571, 42] width 45 height 12
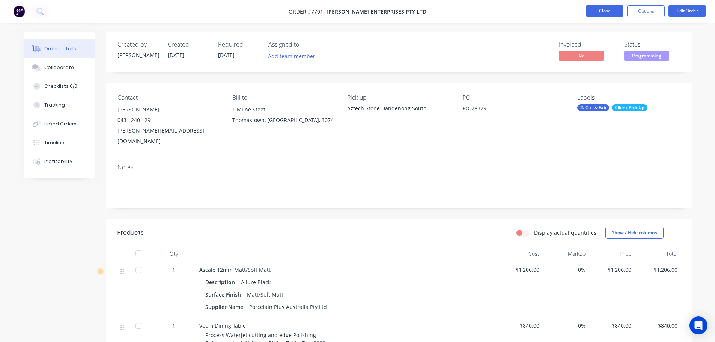
click at [612, 9] on button "Close" at bounding box center [605, 10] width 38 height 11
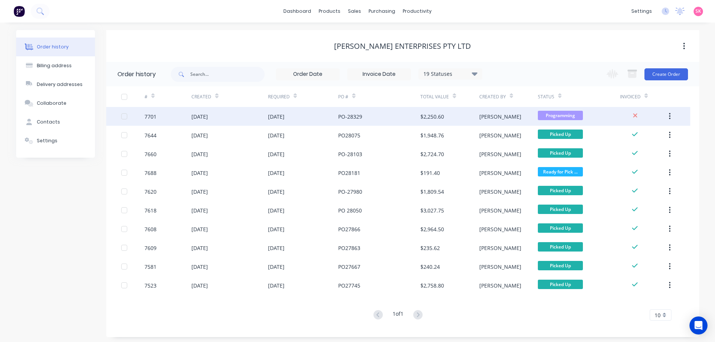
click at [364, 116] on div "PO-28329" at bounding box center [379, 116] width 82 height 19
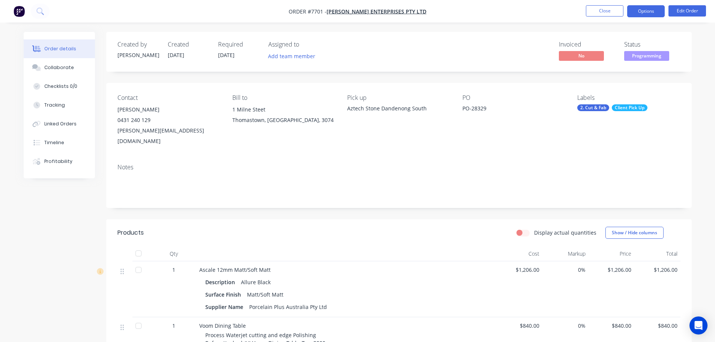
click at [646, 13] on button "Options" at bounding box center [646, 11] width 38 height 12
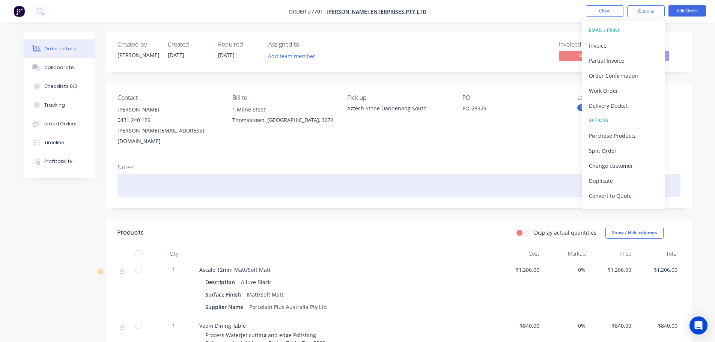
click at [515, 178] on div at bounding box center [398, 185] width 563 height 23
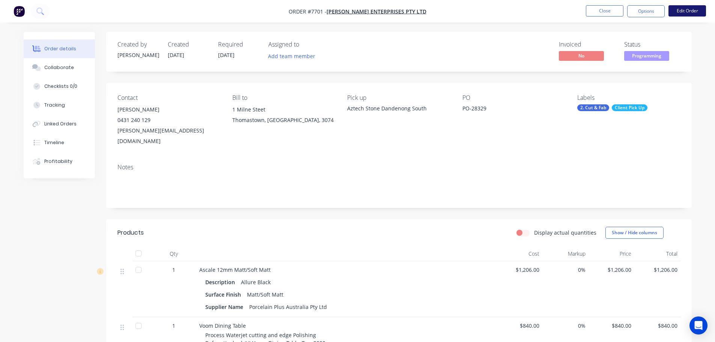
click at [678, 9] on button "Edit Order" at bounding box center [688, 10] width 38 height 11
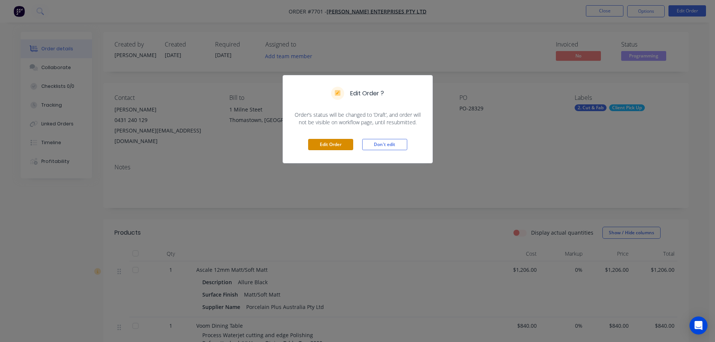
drag, startPoint x: 327, startPoint y: 147, endPoint x: 432, endPoint y: 137, distance: 106.3
click at [327, 147] on button "Edit Order" at bounding box center [330, 144] width 45 height 11
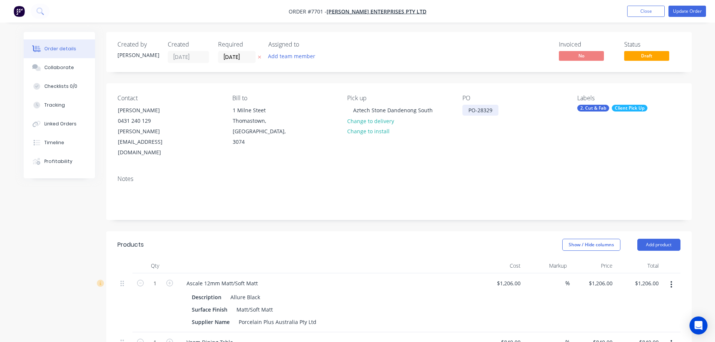
click at [476, 110] on div "PO-28329" at bounding box center [480, 110] width 36 height 11
click at [689, 4] on nav "Order #7701 - Tait Enterprises Pty Ltd Add product Close Update Order" at bounding box center [357, 11] width 715 height 23
click at [690, 9] on button "Update Order" at bounding box center [688, 11] width 38 height 11
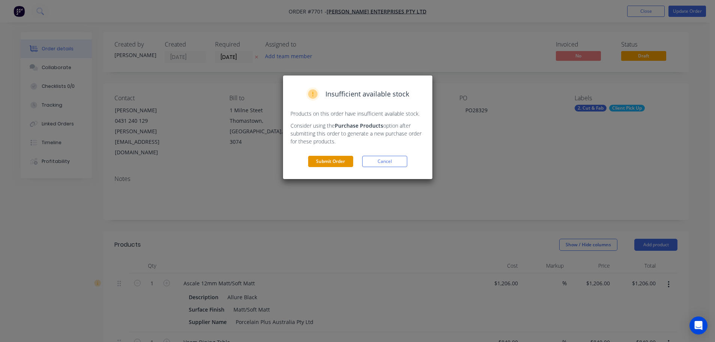
click at [331, 160] on button "Submit Order" at bounding box center [330, 161] width 45 height 11
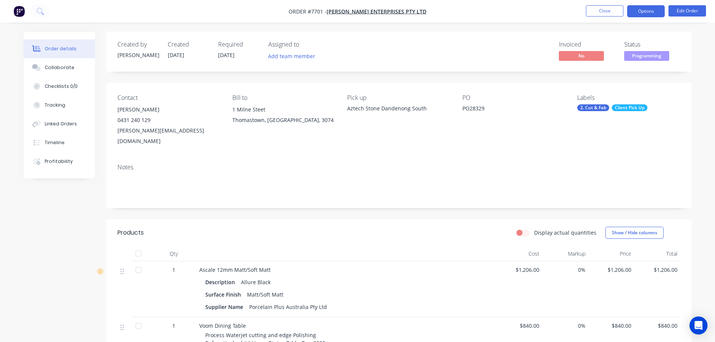
click at [654, 14] on button "Options" at bounding box center [646, 11] width 38 height 12
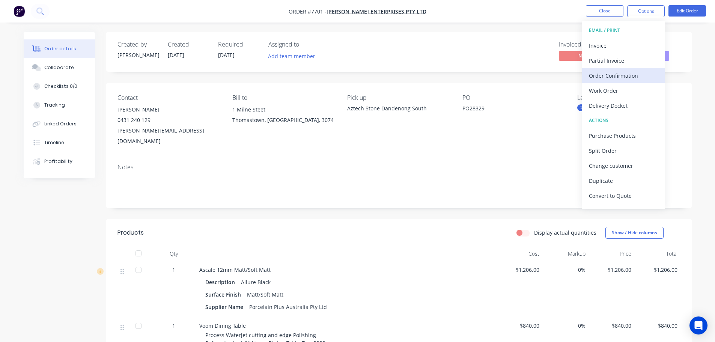
click at [622, 78] on div "Order Confirmation" at bounding box center [623, 75] width 69 height 11
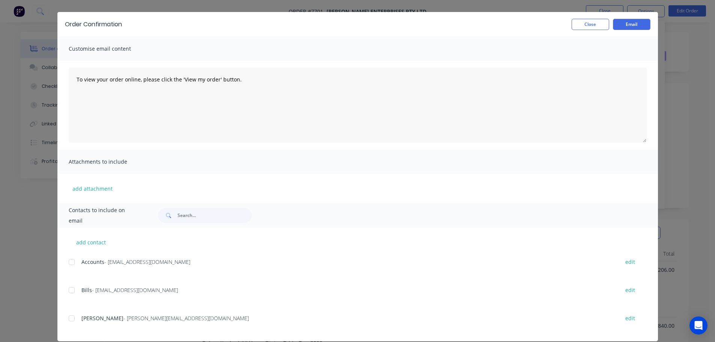
scroll to position [28, 0]
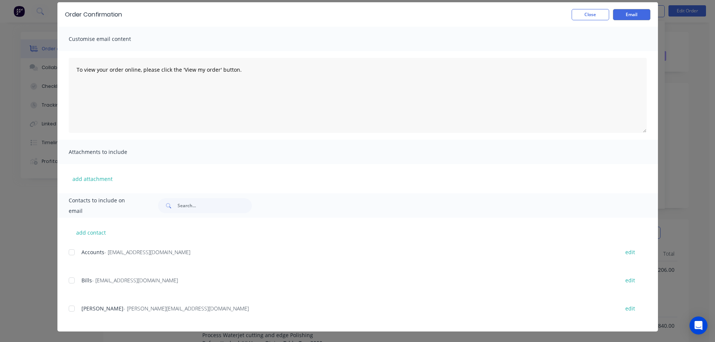
click at [68, 307] on div at bounding box center [71, 308] width 15 height 15
drag, startPoint x: 256, startPoint y: 69, endPoint x: 33, endPoint y: 57, distance: 222.9
click at [40, 59] on div "Order Confirmation Close Email Customise email content To view your order onlin…" at bounding box center [357, 171] width 715 height 342
click at [172, 84] on textarea "Hi Abdul, Please see order confirmation for PO" at bounding box center [358, 95] width 578 height 75
type textarea "Hi Abdul, Please see order confirmation for PO28329."
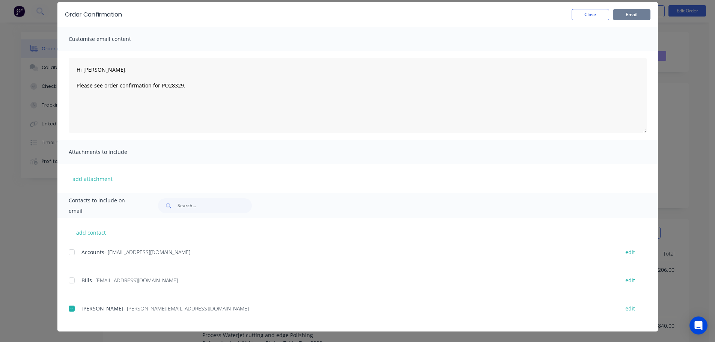
click at [635, 12] on button "Email" at bounding box center [632, 14] width 38 height 11
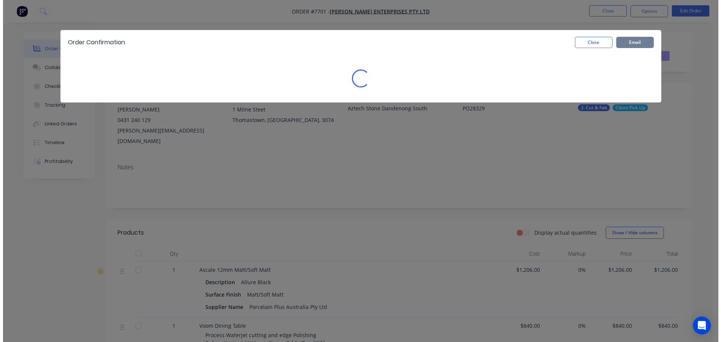
scroll to position [0, 0]
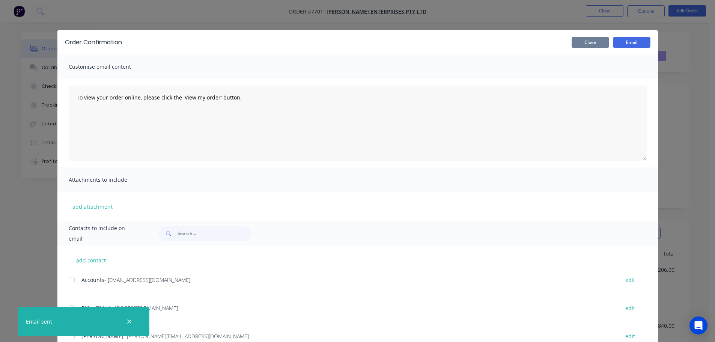
click at [574, 42] on button "Close" at bounding box center [591, 42] width 38 height 11
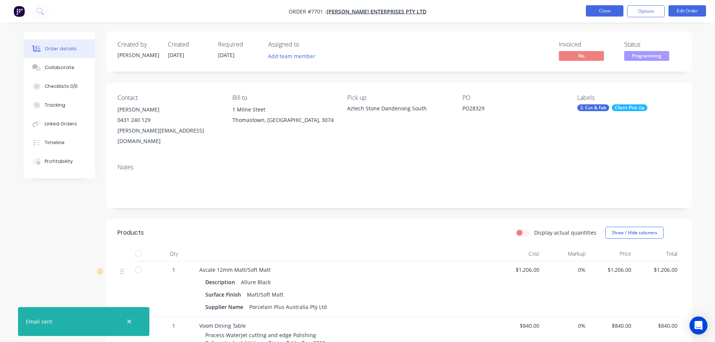
click at [601, 12] on button "Close" at bounding box center [605, 10] width 38 height 11
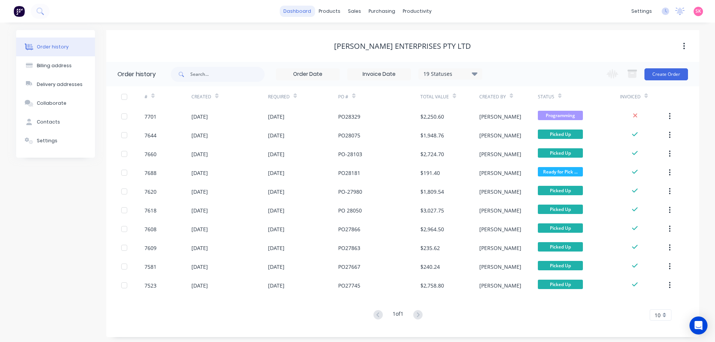
click at [295, 10] on link "dashboard" at bounding box center [297, 11] width 35 height 11
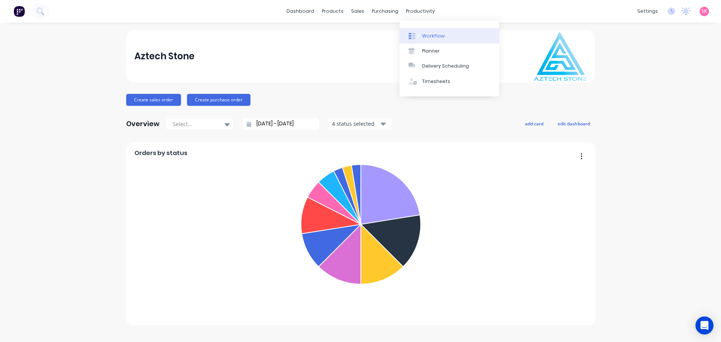
click at [431, 33] on div "Workflow" at bounding box center [433, 36] width 23 height 7
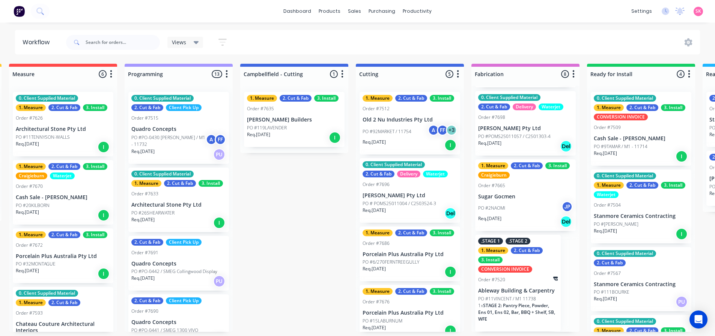
click at [274, 195] on div "Submitted 17 Status colour #273444 hex #273444 Save Cancel Summaries Total orde…" at bounding box center [429, 198] width 1578 height 268
click link "Planner"
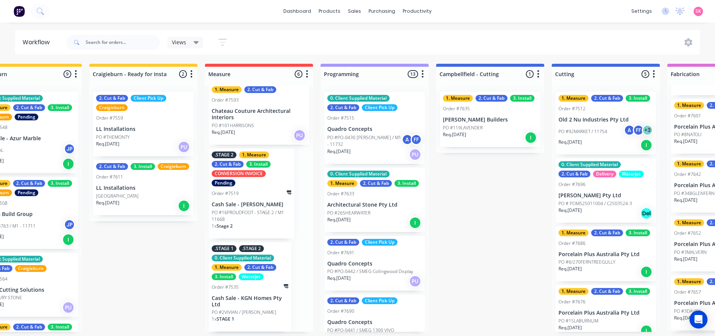
scroll to position [2, 158]
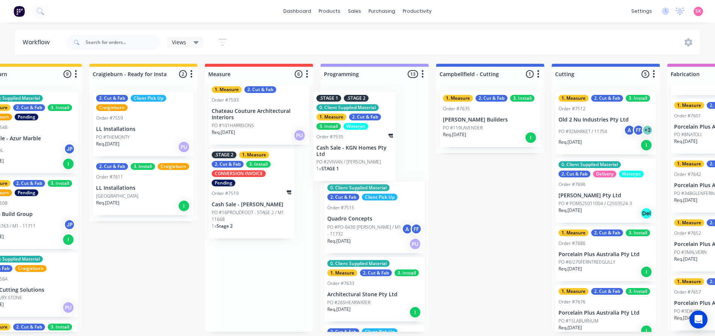
drag, startPoint x: 256, startPoint y: 287, endPoint x: 363, endPoint y: 135, distance: 185.9
click at [363, 135] on div "Submitted 17 Status colour #273444 hex #273444 Save Cancel Summaries Total orde…" at bounding box center [625, 198] width 1578 height 268
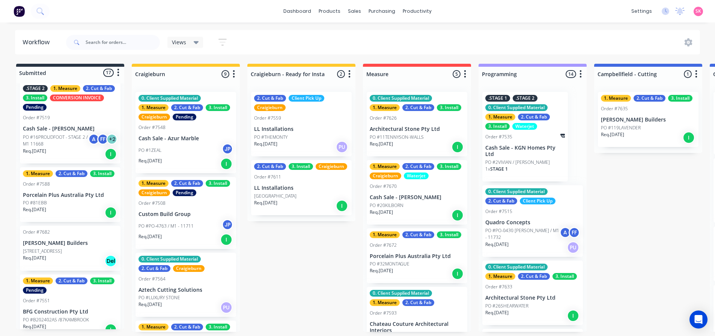
scroll to position [150, 0]
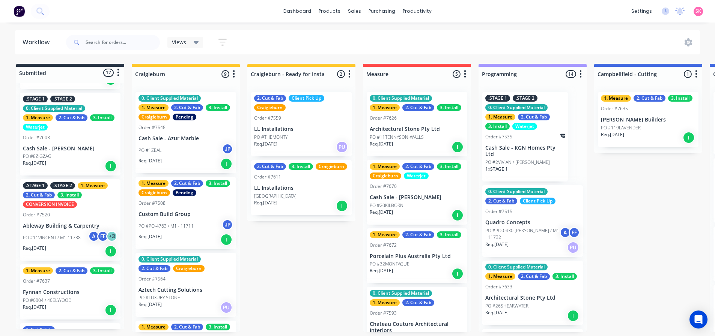
click at [518, 96] on div ".STAGE 2" at bounding box center [525, 98] width 25 height 7
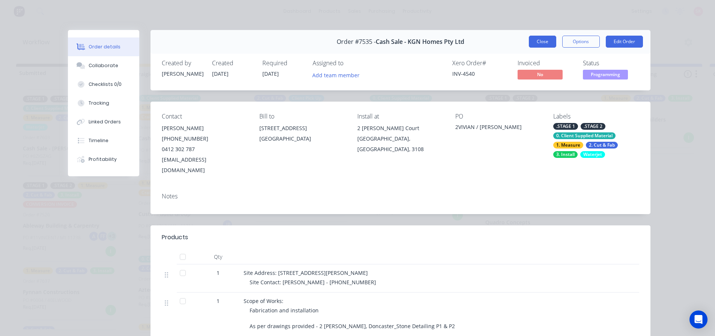
click at [549, 41] on button "Close" at bounding box center [542, 42] width 27 height 12
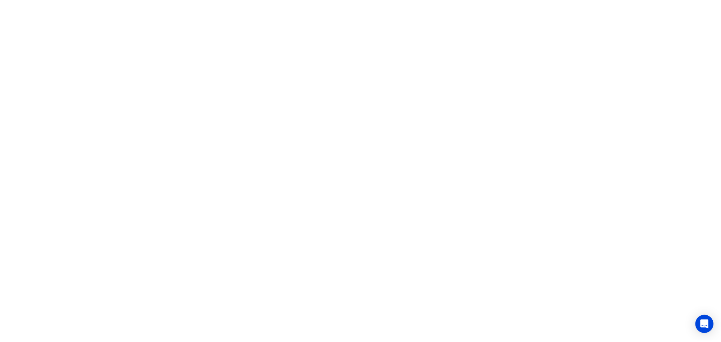
scroll to position [0, 0]
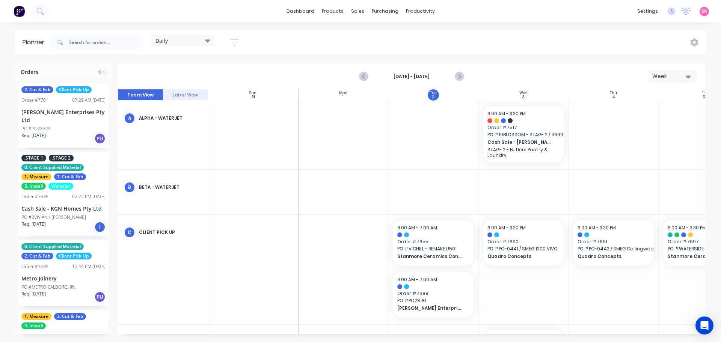
scroll to position [0, 0]
click at [365, 30] on link "Sales Orders" at bounding box center [396, 35] width 99 height 15
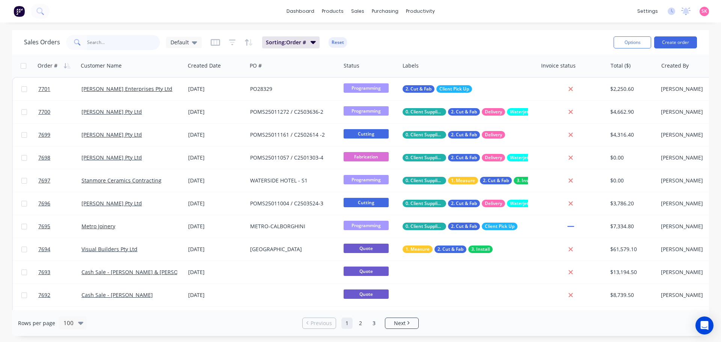
click at [114, 42] on input "text" at bounding box center [123, 42] width 73 height 15
type input "marina"
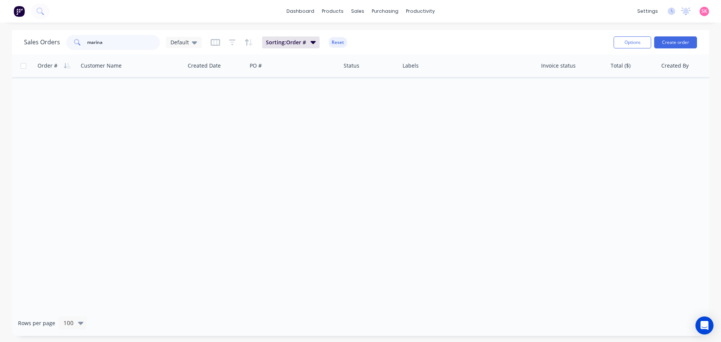
drag, startPoint x: 121, startPoint y: 47, endPoint x: 57, endPoint y: 48, distance: 63.8
click at [57, 48] on div "Sales Orders marina Default" at bounding box center [113, 42] width 178 height 15
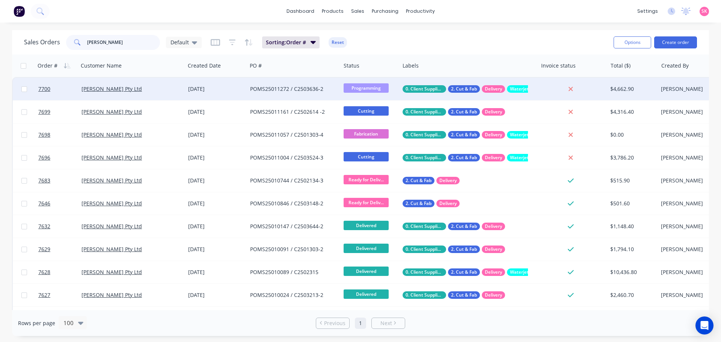
type input "marbut"
click at [325, 92] on div "POMS25011272 / C2503636-2" at bounding box center [291, 89] width 83 height 8
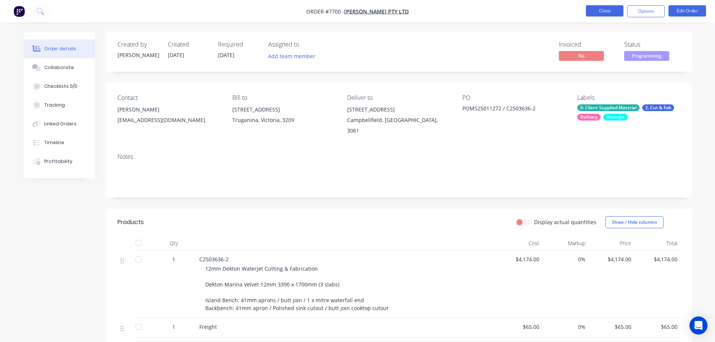
click at [593, 8] on button "Close" at bounding box center [605, 10] width 38 height 11
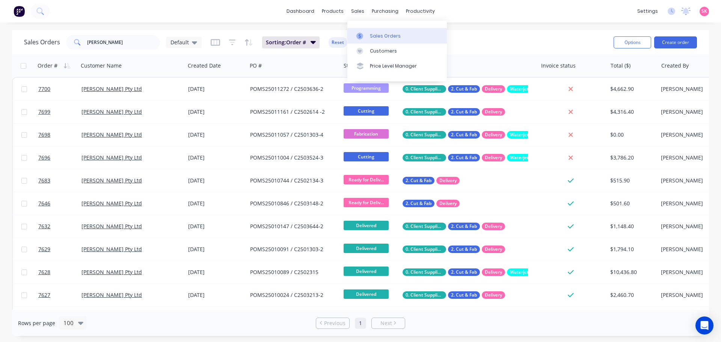
click at [372, 32] on link "Sales Orders" at bounding box center [396, 35] width 99 height 15
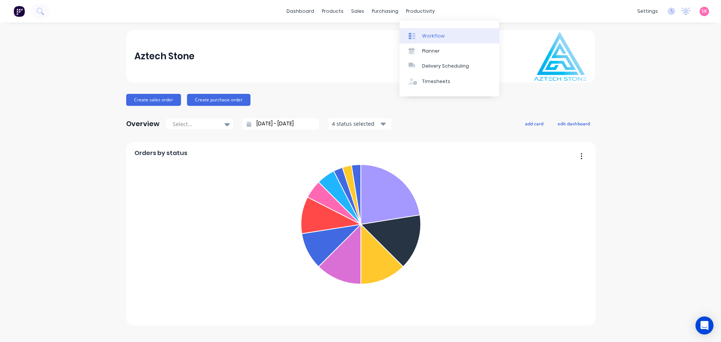
click at [420, 29] on link "Workflow" at bounding box center [448, 35] width 99 height 15
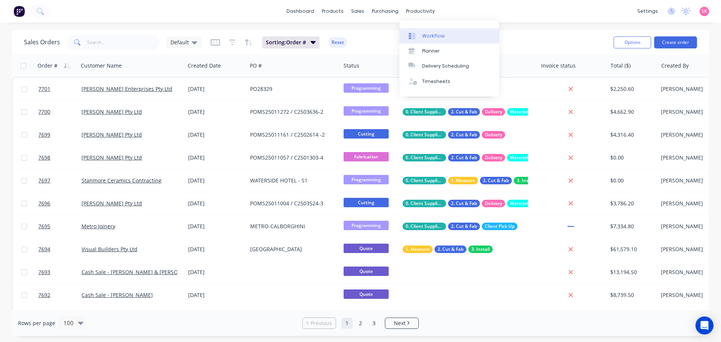
click at [421, 31] on link "Workflow" at bounding box center [448, 35] width 99 height 15
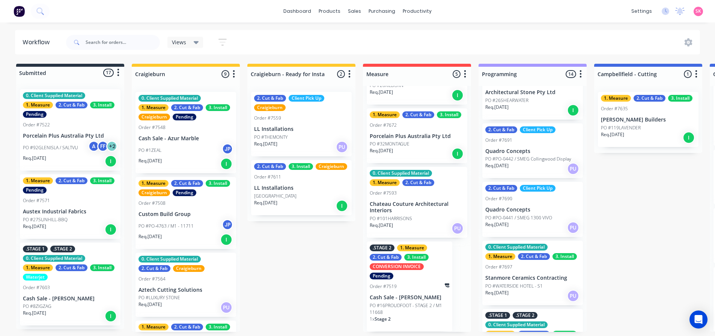
click at [285, 203] on div "Req. 01/08/25 I" at bounding box center [301, 206] width 95 height 13
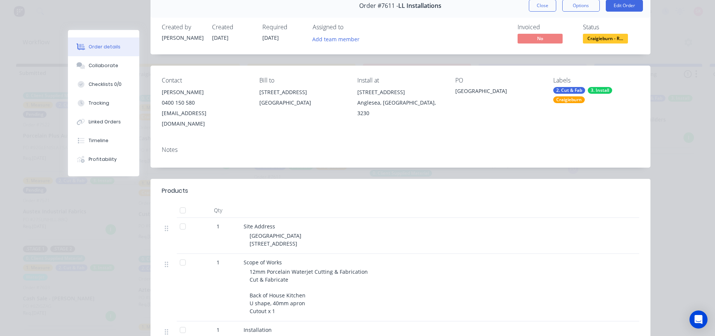
scroll to position [18, 0]
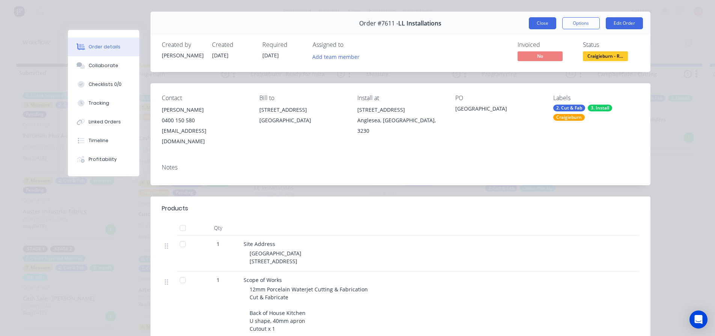
click at [541, 23] on button "Close" at bounding box center [542, 23] width 27 height 12
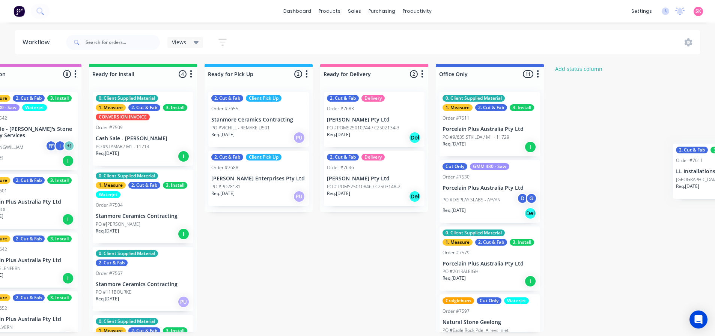
scroll to position [0, 863]
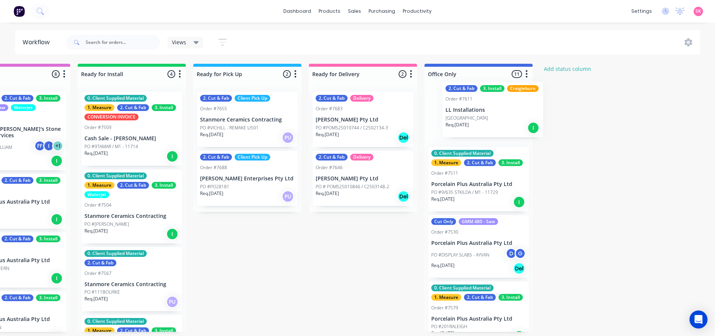
drag, startPoint x: 293, startPoint y: 194, endPoint x: 488, endPoint y: 116, distance: 209.9
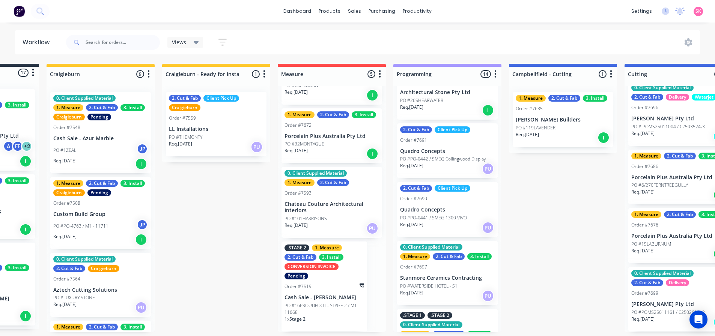
scroll to position [0, 0]
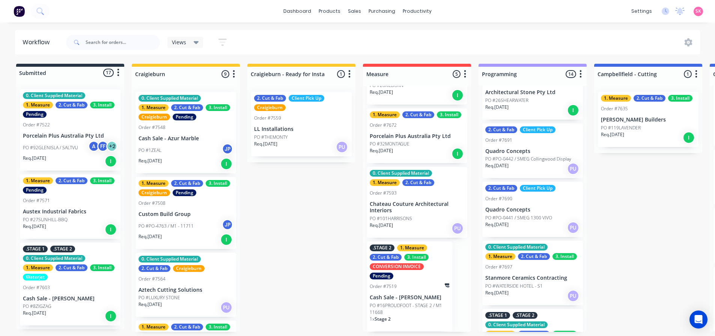
click at [269, 125] on div "2. Cut & Fab Client Pick Up Craigieburn Order #7559 LL Installations PO #THEMON…" at bounding box center [301, 124] width 101 height 65
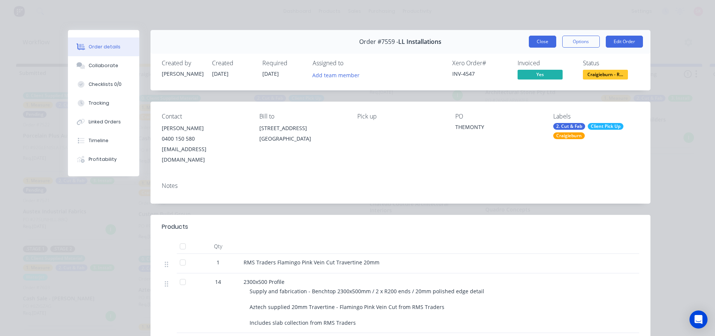
click at [539, 43] on button "Close" at bounding box center [542, 42] width 27 height 12
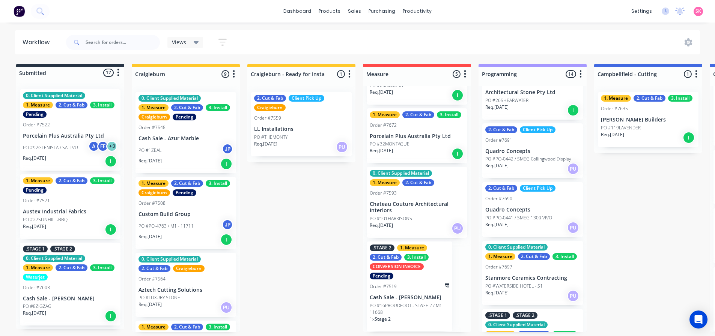
click at [299, 131] on p "LL Installations" at bounding box center [301, 129] width 95 height 6
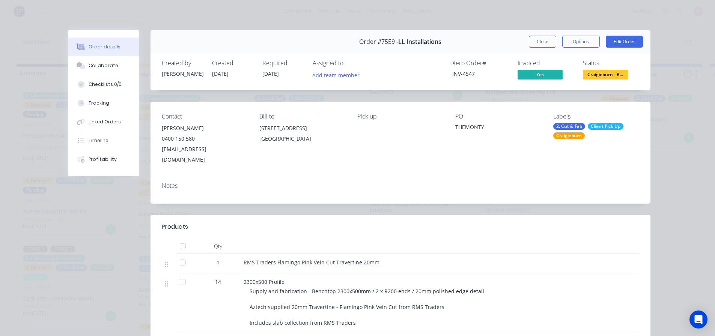
click at [599, 77] on span "Craigieburn - R..." at bounding box center [605, 74] width 45 height 9
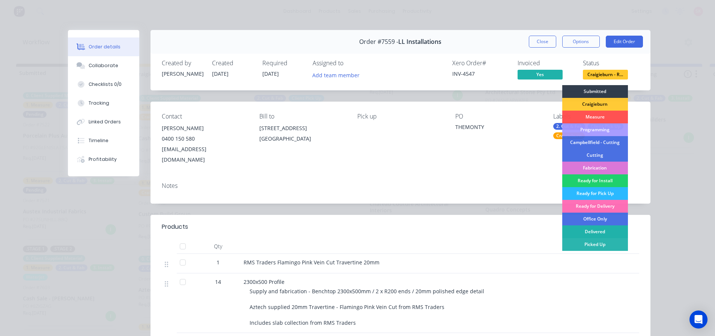
click at [605, 232] on div "Delivered" at bounding box center [595, 232] width 66 height 13
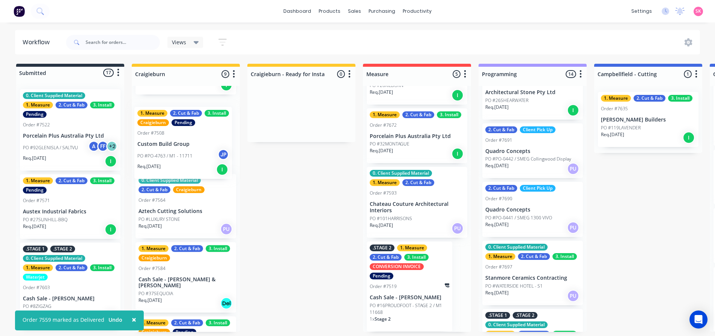
drag, startPoint x: 185, startPoint y: 124, endPoint x: 187, endPoint y: 138, distance: 14.0
click at [187, 138] on div "0. Client Supplied Material 1. Measure 2. Cut & Fab 3. Install Craigieburn Pend…" at bounding box center [186, 209] width 108 height 246
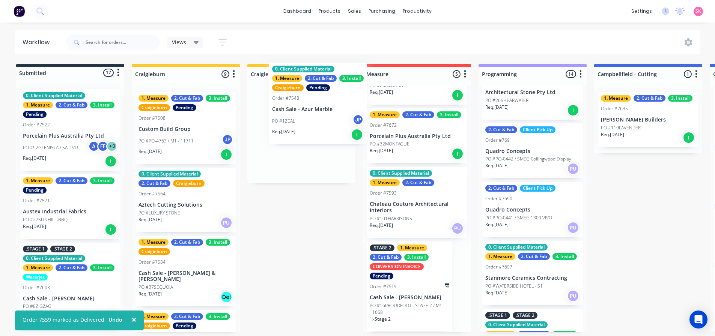
drag, startPoint x: 183, startPoint y: 141, endPoint x: 312, endPoint y: 120, distance: 130.8
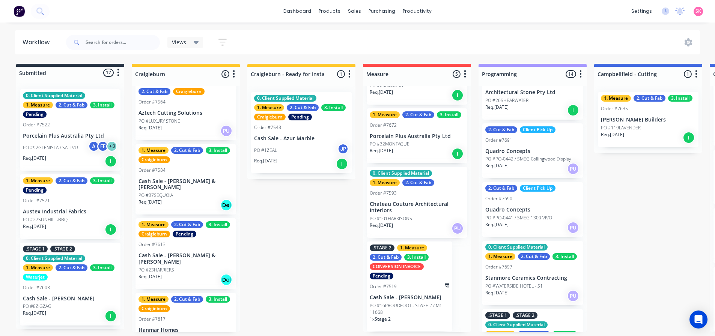
scroll to position [75, 0]
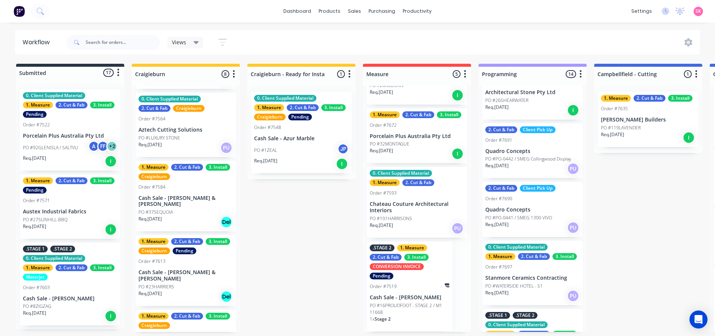
click at [184, 186] on div "Order #7584" at bounding box center [186, 187] width 95 height 7
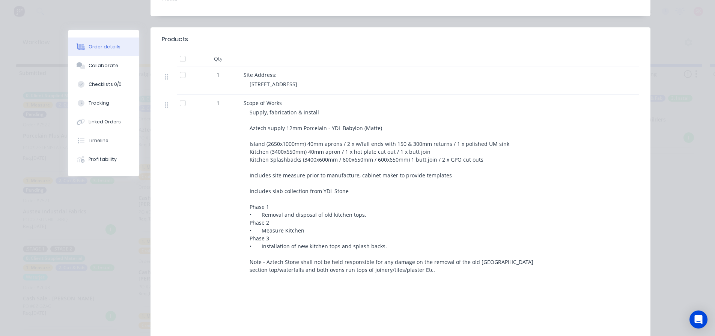
scroll to position [0, 0]
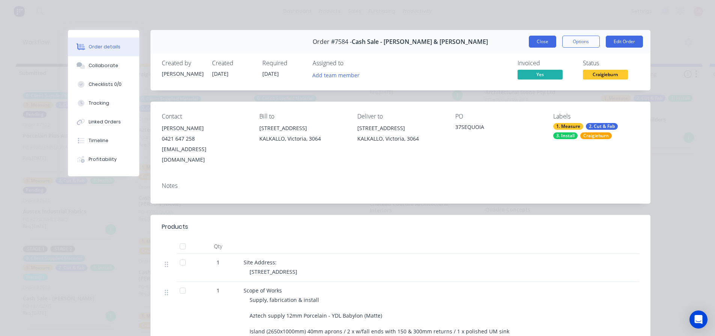
click at [535, 39] on button "Close" at bounding box center [542, 42] width 27 height 12
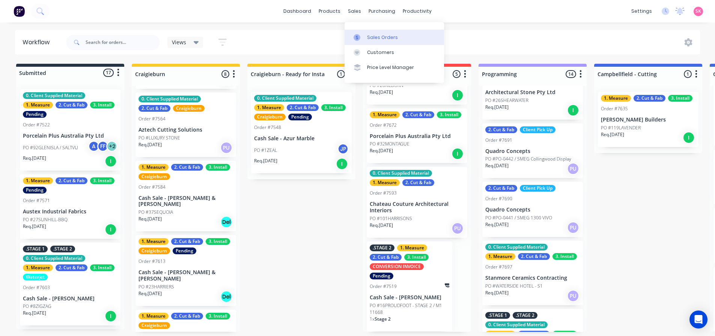
click at [367, 30] on link "Sales Orders" at bounding box center [394, 37] width 99 height 15
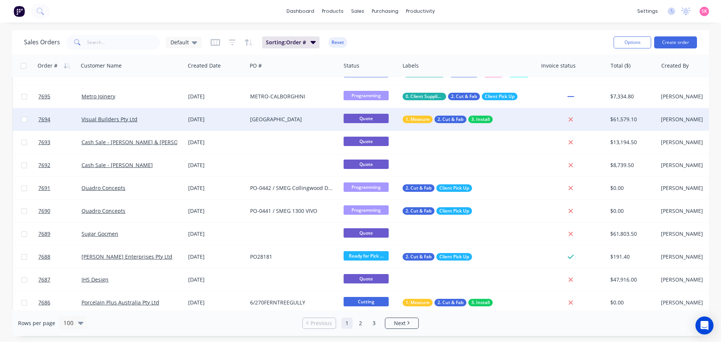
scroll to position [113, 0]
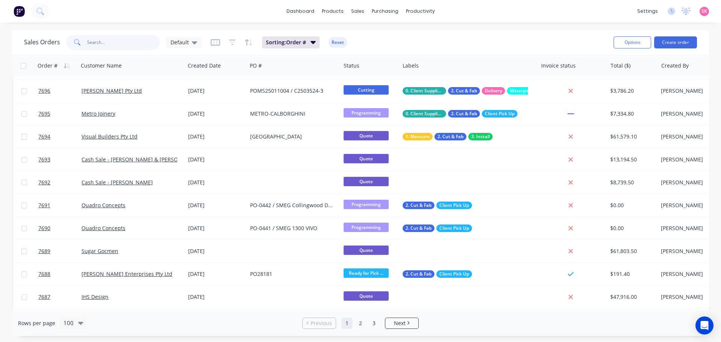
click at [122, 45] on input "text" at bounding box center [123, 42] width 73 height 15
type input "asahi"
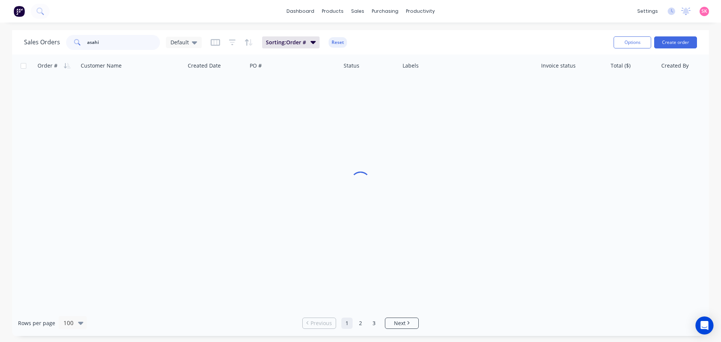
scroll to position [0, 0]
drag, startPoint x: 114, startPoint y: 42, endPoint x: 39, endPoint y: 46, distance: 75.9
click at [41, 46] on div "Sales Orders asahi Default" at bounding box center [113, 42] width 178 height 15
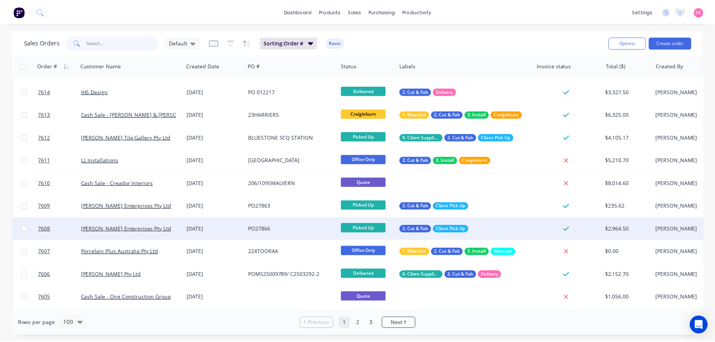
scroll to position [2060, 0]
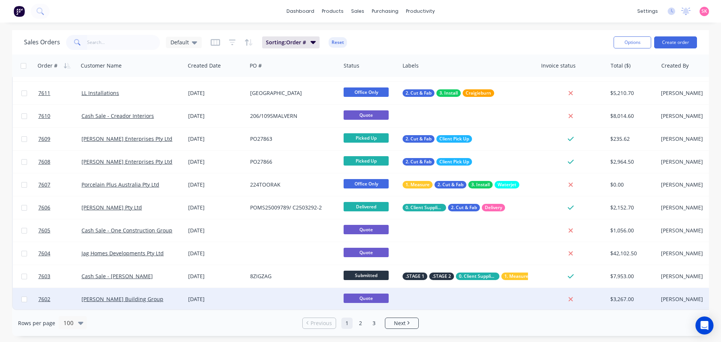
click at [276, 294] on div at bounding box center [293, 299] width 93 height 23
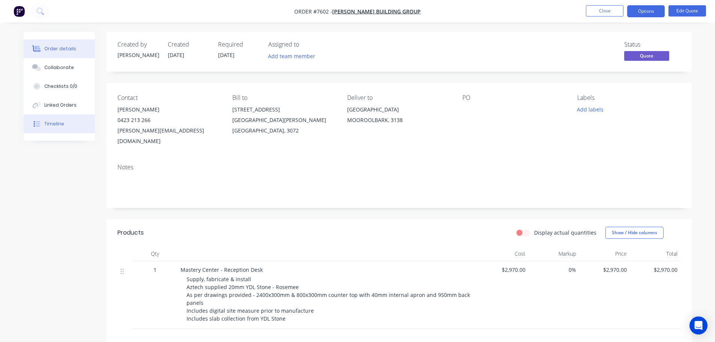
click at [54, 123] on div "Timeline" at bounding box center [54, 123] width 20 height 7
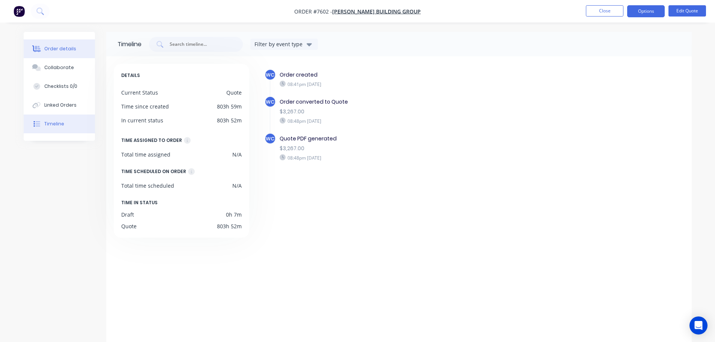
click at [50, 52] on div "Order details" at bounding box center [60, 48] width 32 height 7
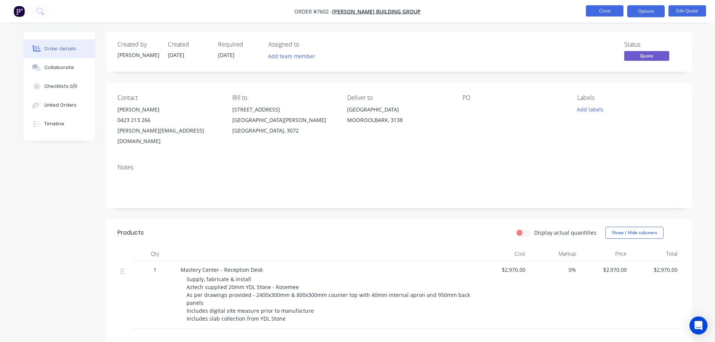
click at [600, 10] on button "Close" at bounding box center [605, 10] width 38 height 11
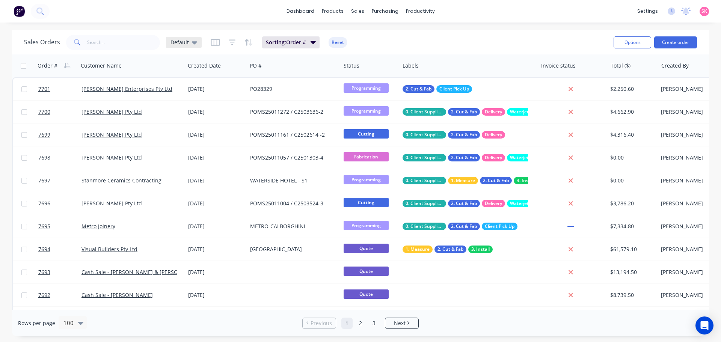
click at [194, 44] on icon at bounding box center [194, 42] width 5 height 8
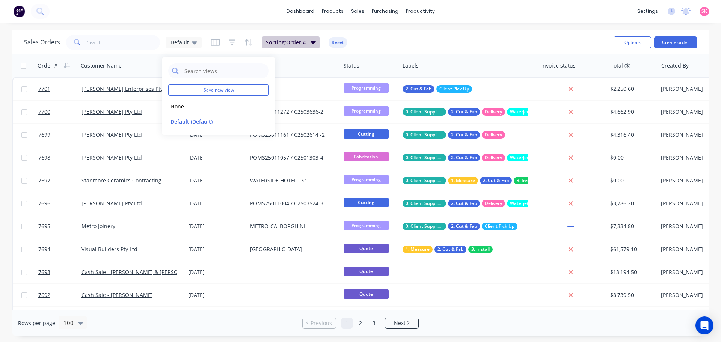
click at [285, 41] on span "Sorting: Order #" at bounding box center [286, 43] width 40 height 8
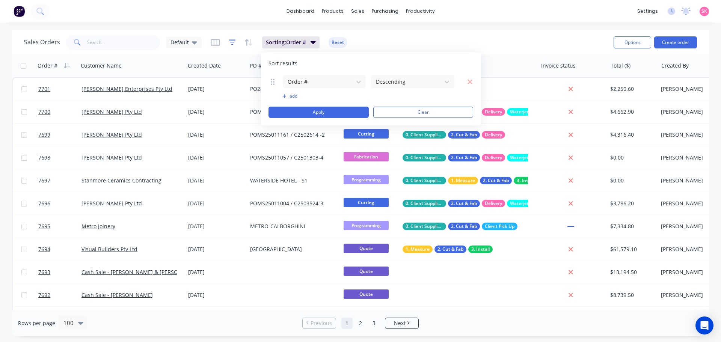
click at [230, 42] on icon "button" at bounding box center [232, 42] width 5 height 1
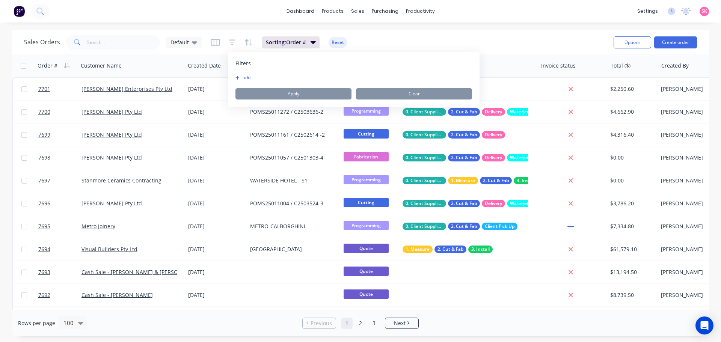
click at [243, 77] on button "add" at bounding box center [244, 78] width 19 height 6
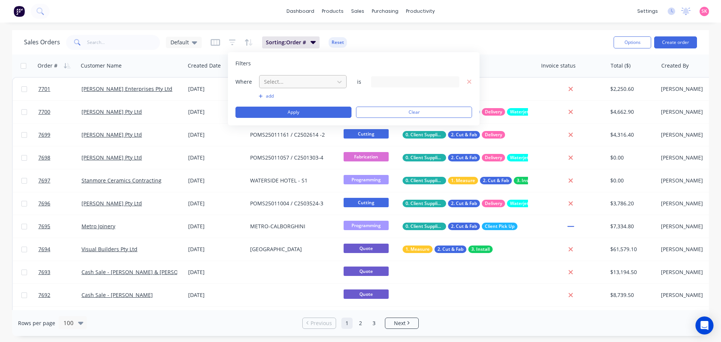
click at [306, 83] on div at bounding box center [296, 81] width 67 height 9
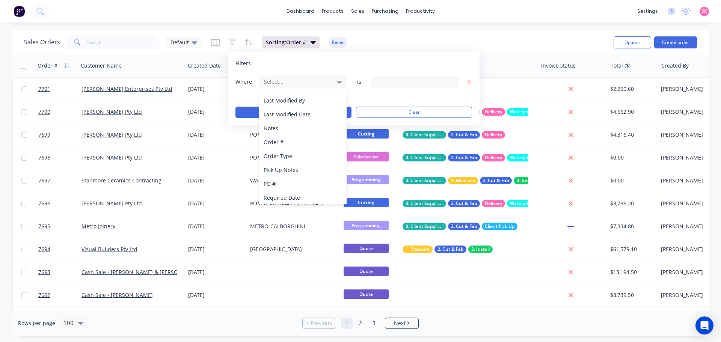
scroll to position [182, 0]
click at [300, 192] on div "Status" at bounding box center [302, 195] width 87 height 14
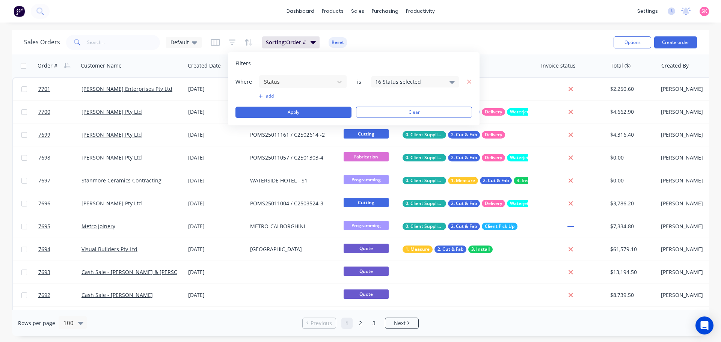
click at [388, 84] on div "16 Status selected" at bounding box center [409, 82] width 68 height 8
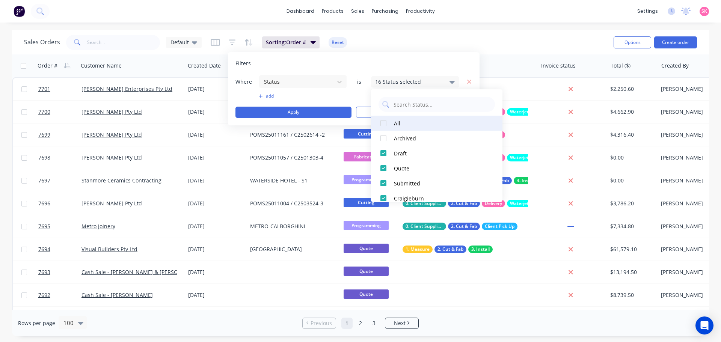
click at [385, 124] on div at bounding box center [383, 123] width 15 height 15
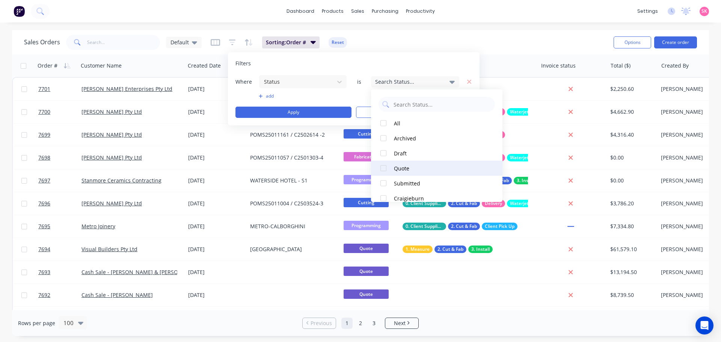
click at [379, 168] on div at bounding box center [383, 168] width 15 height 15
click at [317, 112] on button "Apply" at bounding box center [293, 112] width 116 height 11
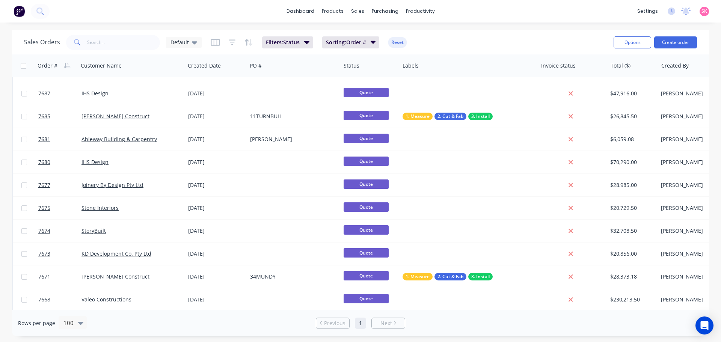
scroll to position [0, 0]
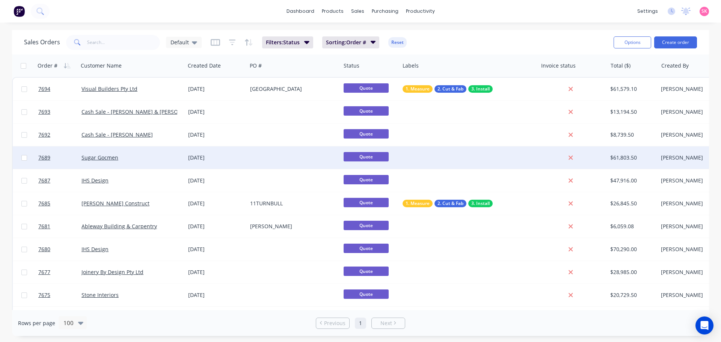
click at [184, 158] on div "Sugar Gocmen" at bounding box center [131, 157] width 107 height 23
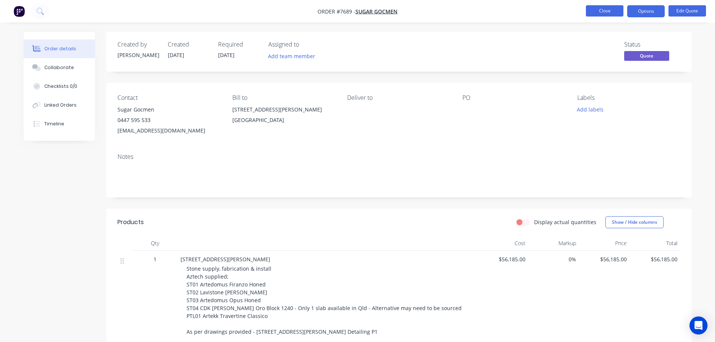
click at [614, 9] on button "Close" at bounding box center [605, 10] width 38 height 11
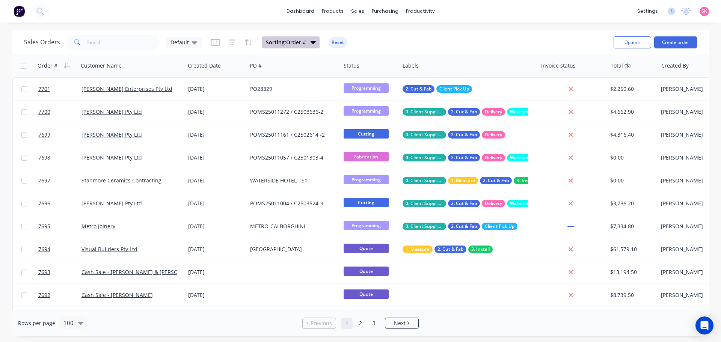
click at [300, 42] on span "Sorting: Order #" at bounding box center [286, 43] width 40 height 8
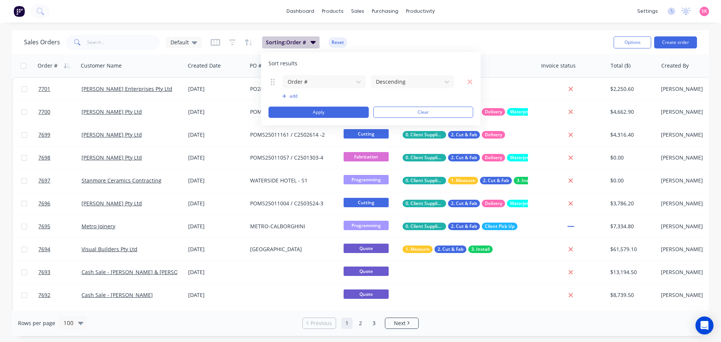
click at [301, 43] on span "Sorting: Order #" at bounding box center [286, 43] width 40 height 8
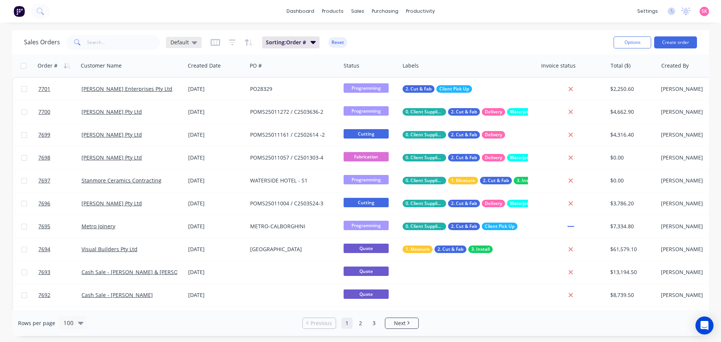
click at [188, 42] on div "Default" at bounding box center [183, 42] width 27 height 7
drag, startPoint x: 189, startPoint y: 42, endPoint x: 201, endPoint y: 42, distance: 12.0
click at [189, 42] on div "Default" at bounding box center [183, 42] width 27 height 7
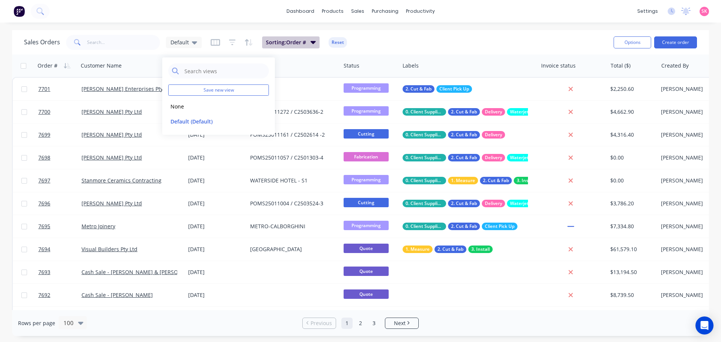
click at [291, 37] on button "Sorting: Order #" at bounding box center [290, 42] width 57 height 12
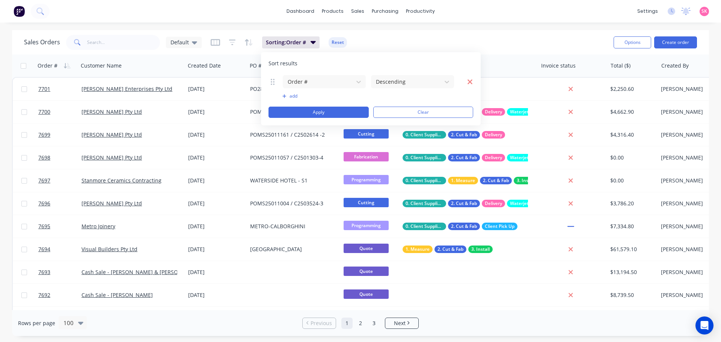
click at [468, 82] on icon "button" at bounding box center [470, 82] width 6 height 8
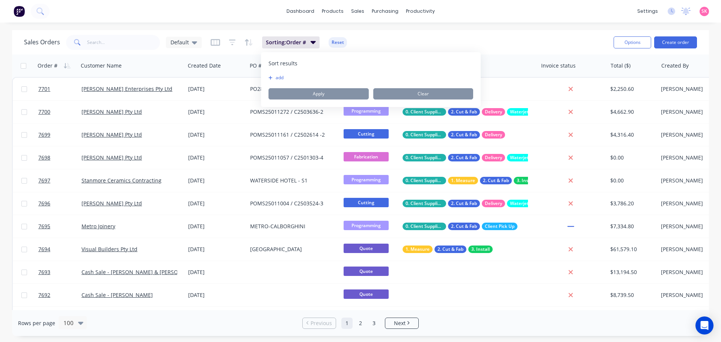
click at [278, 76] on button "add" at bounding box center [272, 78] width 9 height 6
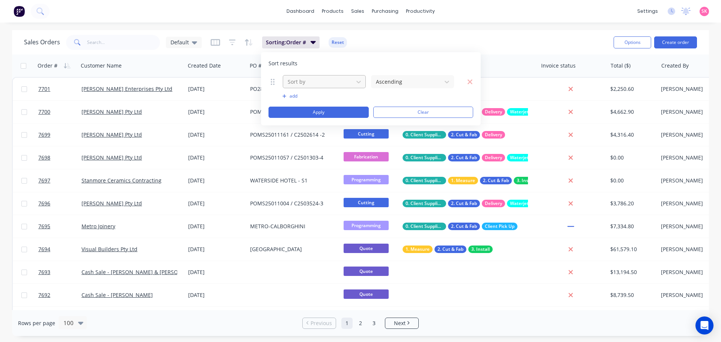
click at [325, 83] on div at bounding box center [318, 81] width 63 height 9
click at [468, 81] on icon "button" at bounding box center [470, 82] width 6 height 8
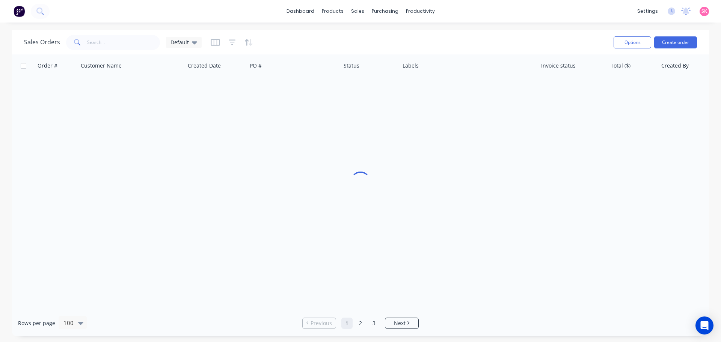
click at [460, 37] on div "Sales Orders Default" at bounding box center [315, 42] width 583 height 18
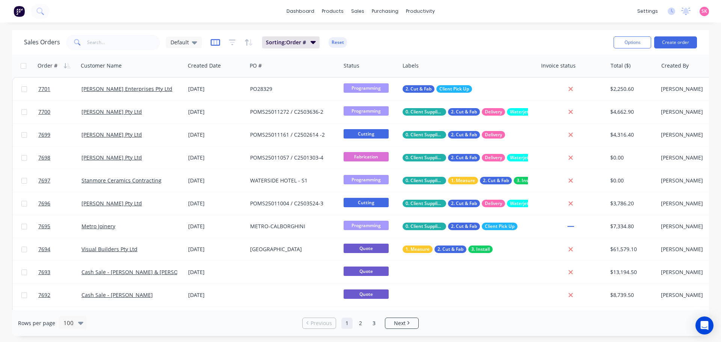
click at [214, 40] on icon "button" at bounding box center [215, 42] width 9 height 7
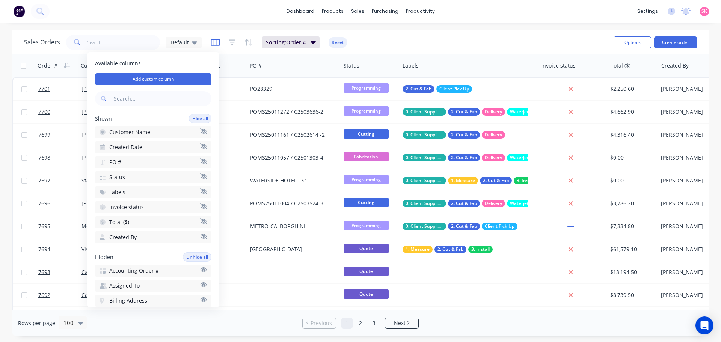
click at [216, 40] on icon "button" at bounding box center [215, 42] width 4 height 5
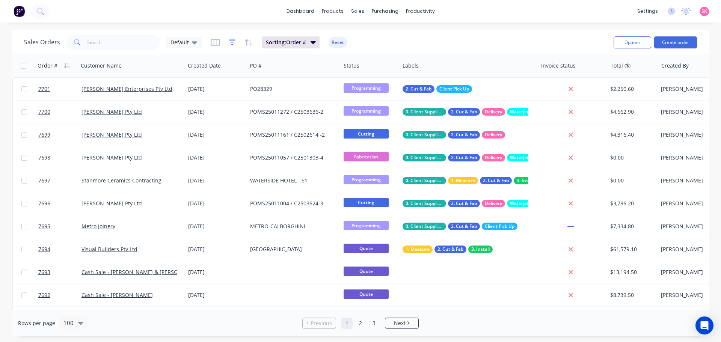
click at [229, 41] on icon "button" at bounding box center [232, 43] width 7 height 8
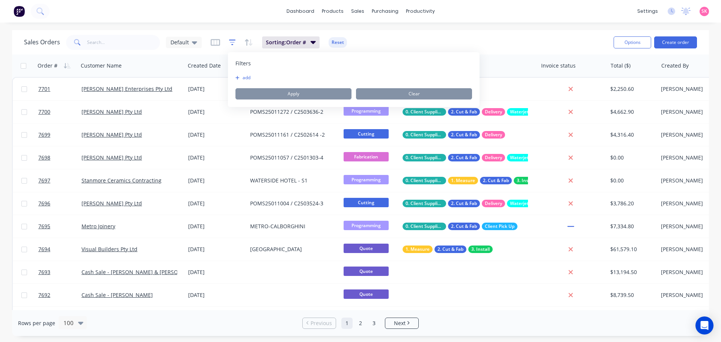
click at [229, 41] on icon "button" at bounding box center [232, 43] width 7 height 8
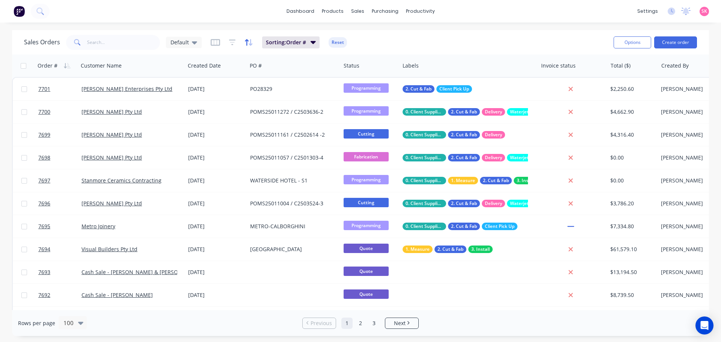
click at [245, 41] on icon "button" at bounding box center [247, 42] width 4 height 6
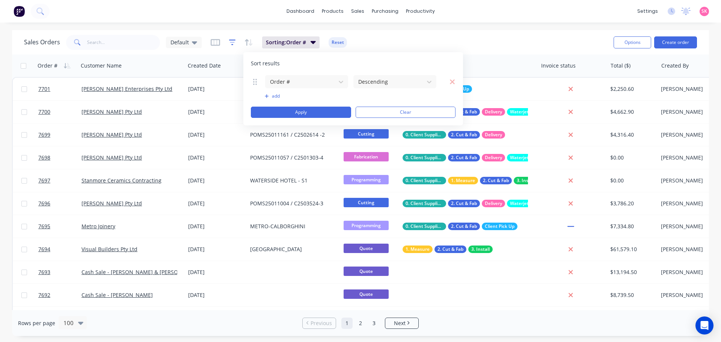
click at [229, 41] on icon "button" at bounding box center [232, 43] width 7 height 8
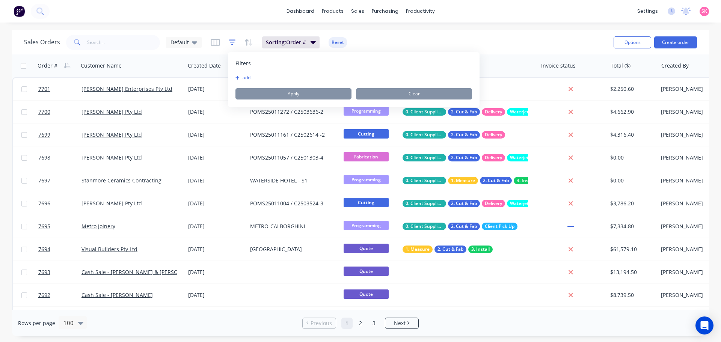
click at [229, 41] on icon "button" at bounding box center [232, 43] width 7 height 8
click at [250, 77] on button "add" at bounding box center [244, 78] width 19 height 6
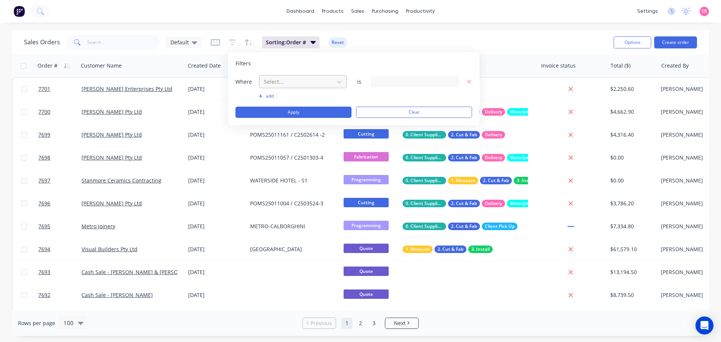
click at [295, 86] on div at bounding box center [296, 81] width 67 height 9
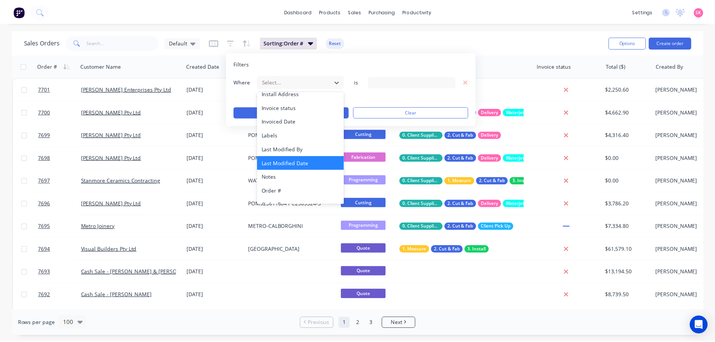
scroll to position [182, 0]
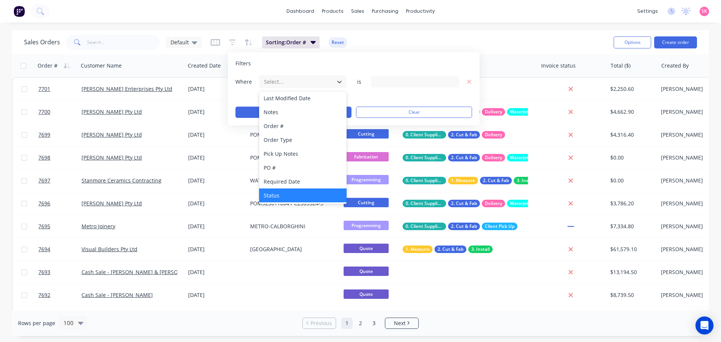
click at [277, 190] on div "Status" at bounding box center [302, 195] width 87 height 14
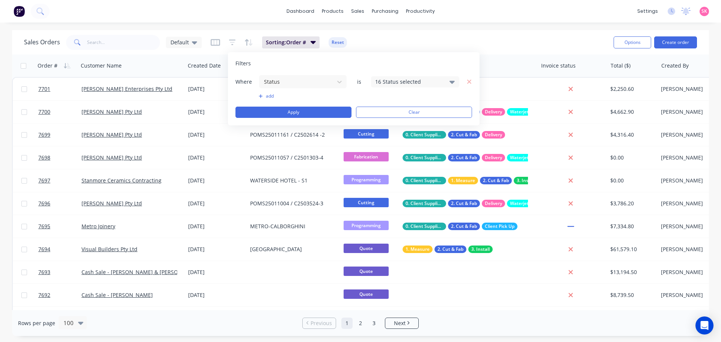
click at [411, 83] on div "16 Status selected" at bounding box center [409, 82] width 68 height 8
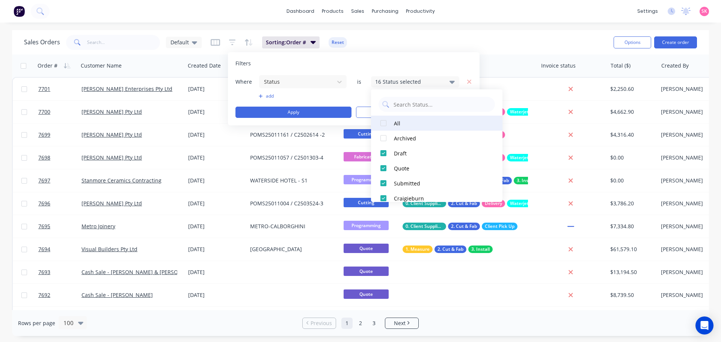
click at [382, 124] on div at bounding box center [383, 123] width 15 height 15
click at [384, 125] on div at bounding box center [383, 123] width 15 height 15
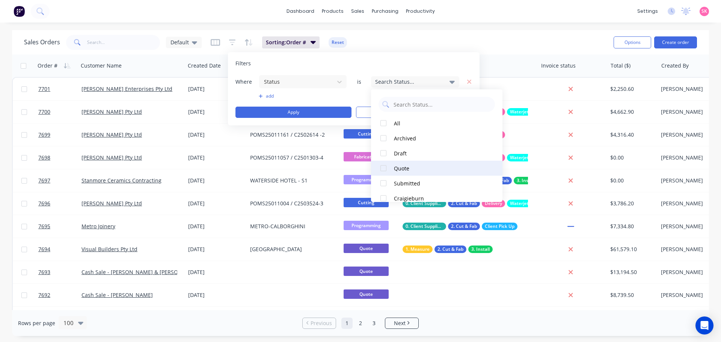
click at [384, 170] on div at bounding box center [383, 168] width 15 height 15
click at [337, 113] on button "Apply" at bounding box center [293, 112] width 116 height 11
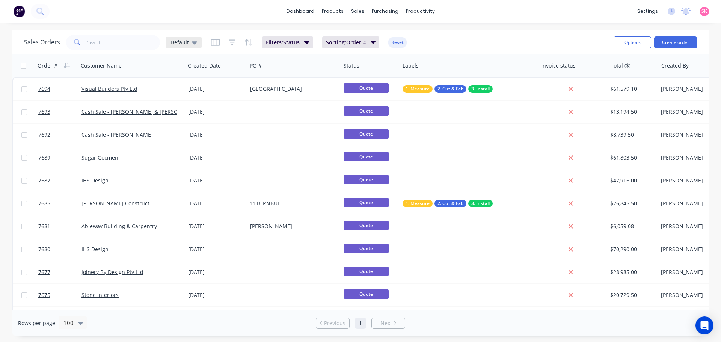
click at [196, 42] on div "Default" at bounding box center [184, 42] width 36 height 11
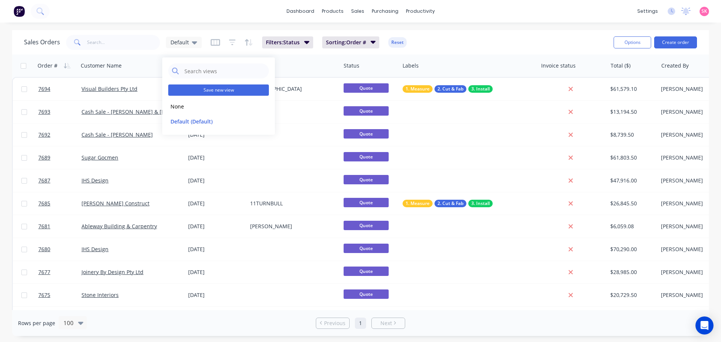
click at [234, 86] on button "Save new view" at bounding box center [218, 89] width 101 height 11
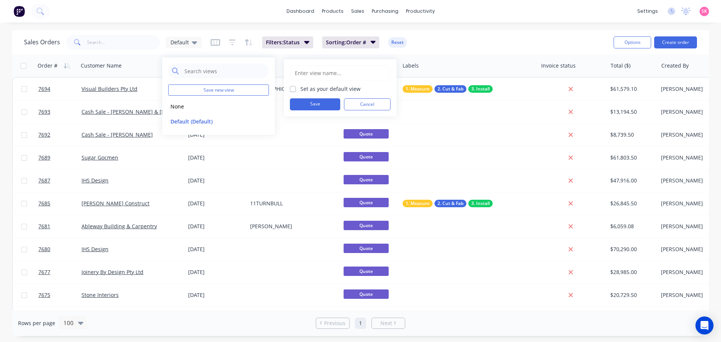
click at [322, 75] on input "text" at bounding box center [340, 73] width 92 height 14
type input "Quotes"
click at [331, 100] on button "Save" at bounding box center [315, 104] width 50 height 12
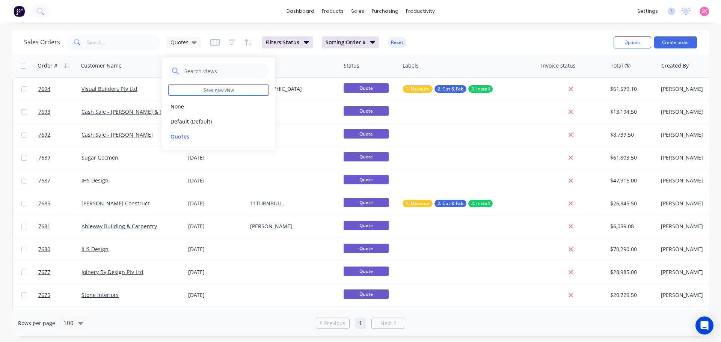
click at [178, 14] on div "dashboard products sales purchasing productivity dashboard products Product Cat…" at bounding box center [360, 11] width 721 height 23
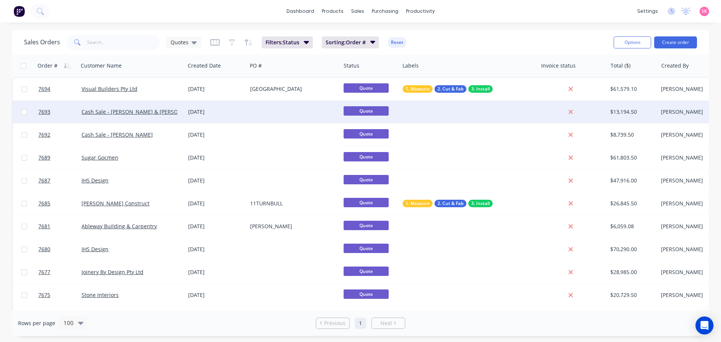
click at [244, 110] on div "24 Aug 2025" at bounding box center [216, 112] width 56 height 8
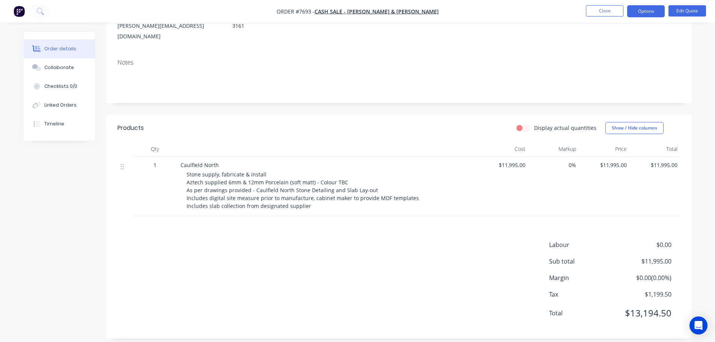
scroll to position [95, 0]
click at [715, 27] on html "Order #7693 - Cash Sale - Gemma Hudson & Joseph Feldschuh Close Options Edit Qu…" at bounding box center [357, 127] width 715 height 444
click at [598, 6] on button "Close" at bounding box center [605, 10] width 38 height 11
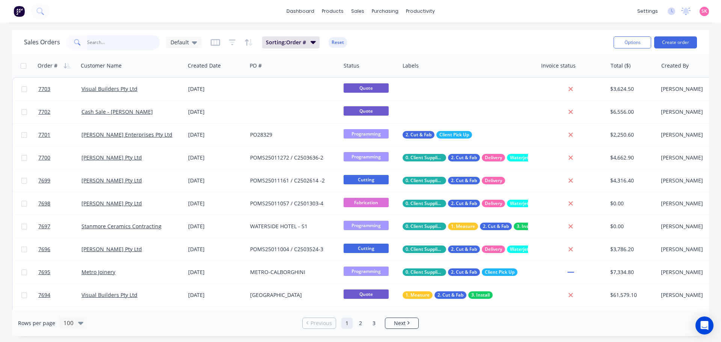
click at [105, 44] on input "text" at bounding box center [123, 42] width 73 height 15
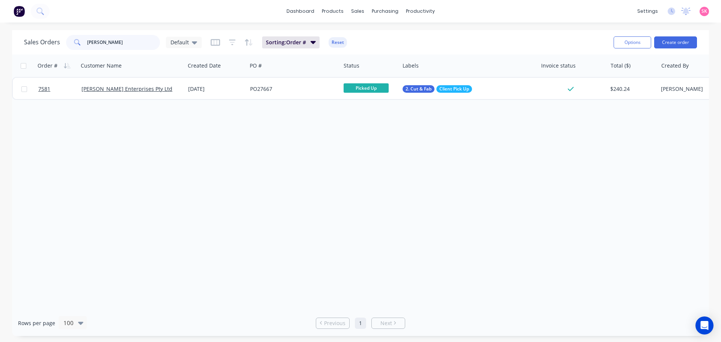
type input "gordon"
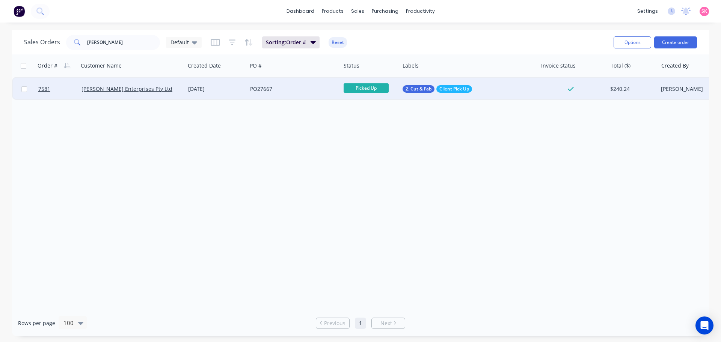
click at [199, 96] on div "22 Jul 2025" at bounding box center [216, 89] width 62 height 23
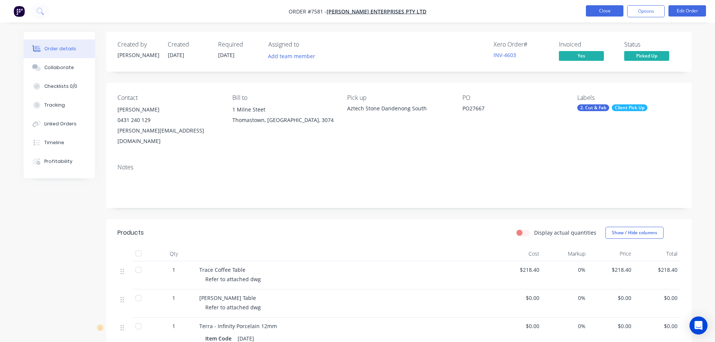
click at [604, 12] on button "Close" at bounding box center [605, 10] width 38 height 11
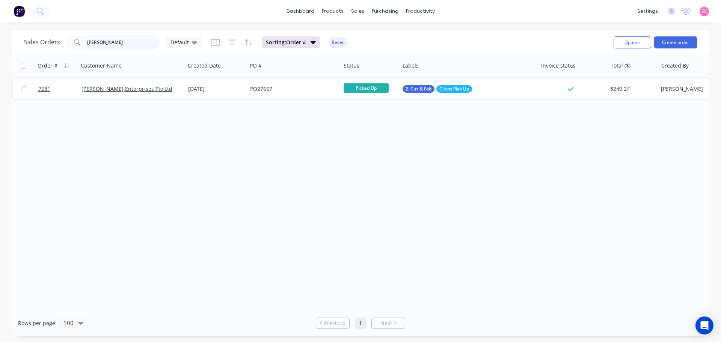
drag, startPoint x: 106, startPoint y: 40, endPoint x: 32, endPoint y: 48, distance: 74.3
click at [36, 46] on div "Sales Orders gordon Default" at bounding box center [113, 42] width 178 height 15
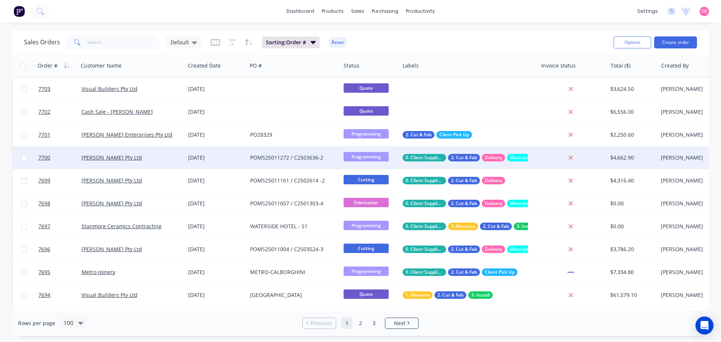
click at [128, 42] on input "text" at bounding box center [123, 42] width 73 height 15
type input "austin"
drag, startPoint x: 128, startPoint y: 43, endPoint x: 60, endPoint y: 53, distance: 68.7
click at [60, 53] on div "Sales Orders austin Default Sorting: Order # Reset Options Create order" at bounding box center [360, 42] width 697 height 24
click at [116, 44] on input "spinst" at bounding box center [123, 42] width 73 height 15
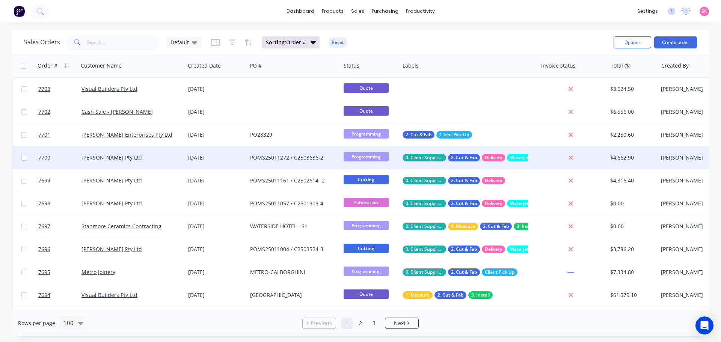
type input "s"
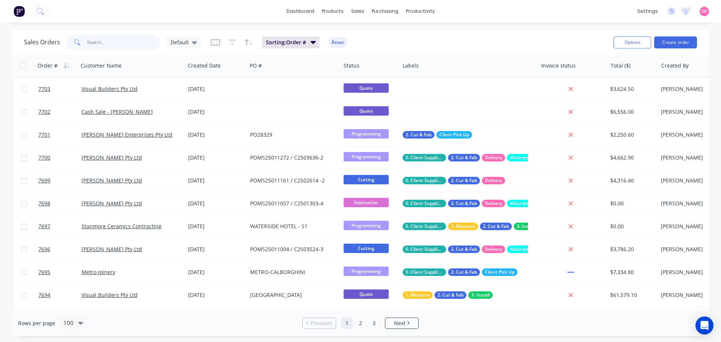
click at [115, 45] on input "text" at bounding box center [123, 42] width 73 height 15
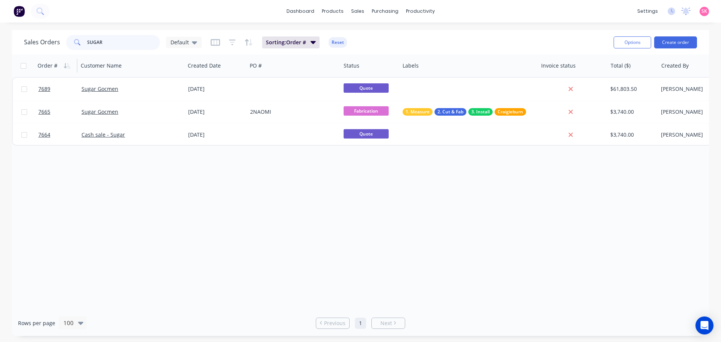
type input "SUGAR"
drag, startPoint x: 439, startPoint y: 51, endPoint x: 434, endPoint y: 51, distance: 5.3
click at [439, 51] on link "Planner" at bounding box center [448, 51] width 99 height 15
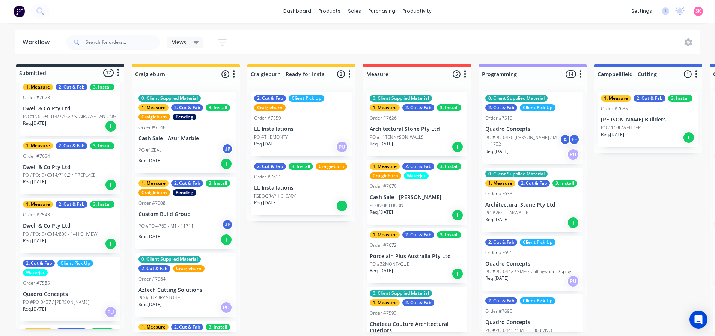
scroll to position [639, 0]
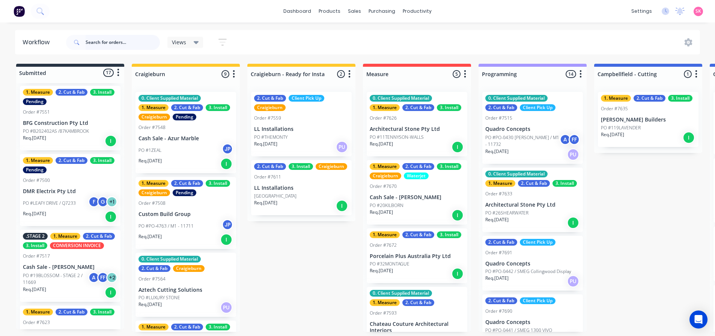
click at [120, 45] on input "text" at bounding box center [123, 42] width 74 height 15
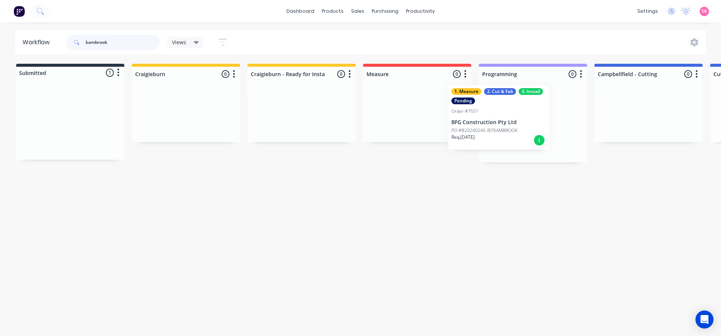
drag, startPoint x: 60, startPoint y: 128, endPoint x: 508, endPoint y: 120, distance: 448.6
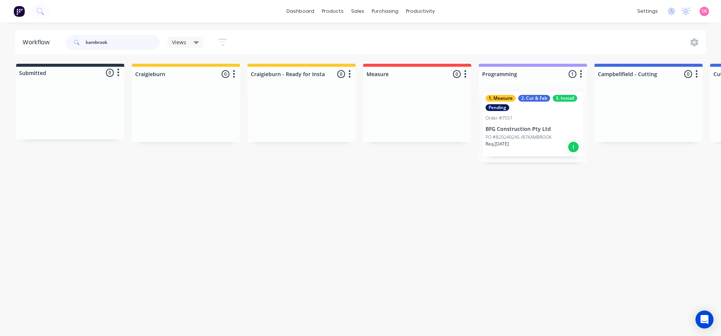
type input "kambrook"
click at [501, 103] on div "1. Measure 2. Cut & Fab 3. Install Pending" at bounding box center [532, 103] width 95 height 16
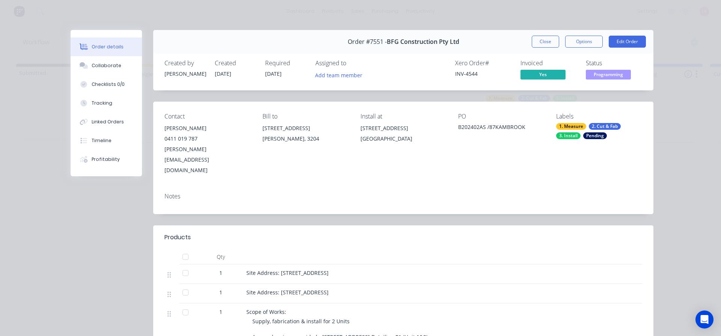
click at [591, 133] on div "Pending" at bounding box center [595, 136] width 24 height 7
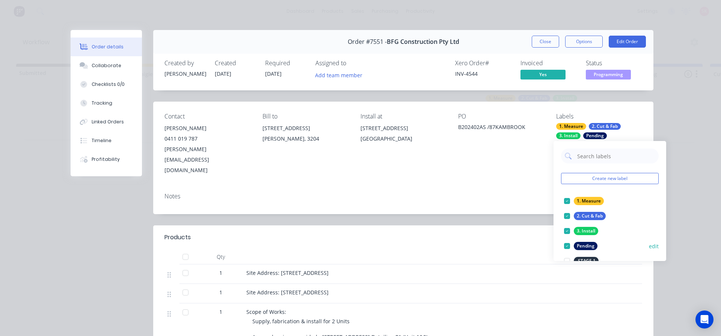
click at [566, 247] on div at bounding box center [566, 246] width 15 height 15
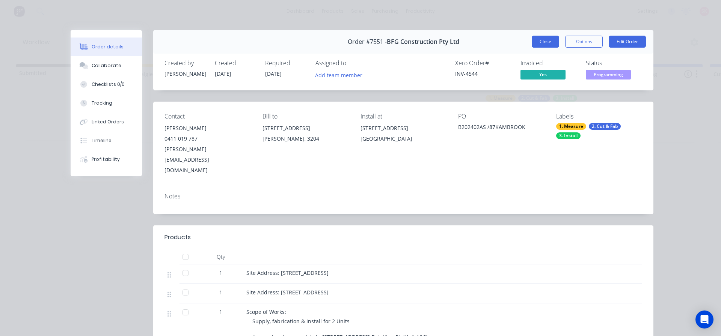
click at [549, 43] on button "Close" at bounding box center [545, 42] width 27 height 12
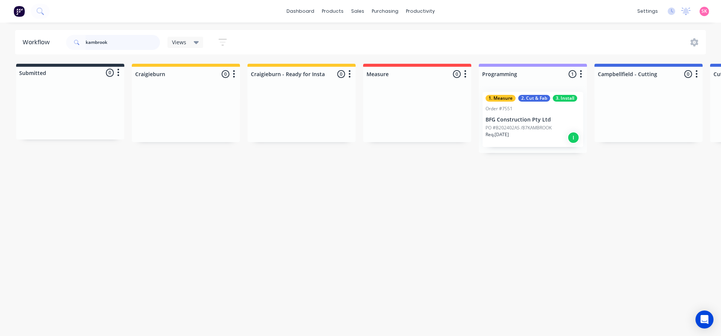
drag, startPoint x: 70, startPoint y: 40, endPoint x: -23, endPoint y: 44, distance: 92.8
click at [0, 44] on html "dashboard products sales purchasing productivity dashboard products Product Cat…" at bounding box center [360, 145] width 721 height 291
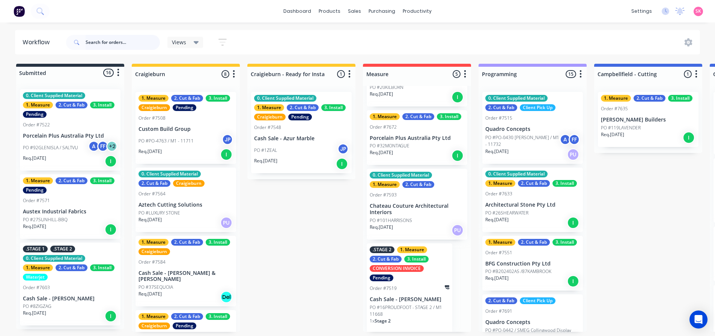
scroll to position [120, 0]
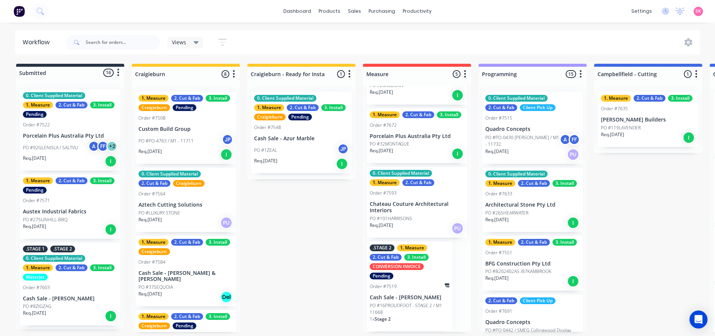
click at [543, 271] on p "PO #B202402AS /87KAMBROOK" at bounding box center [518, 271] width 66 height 7
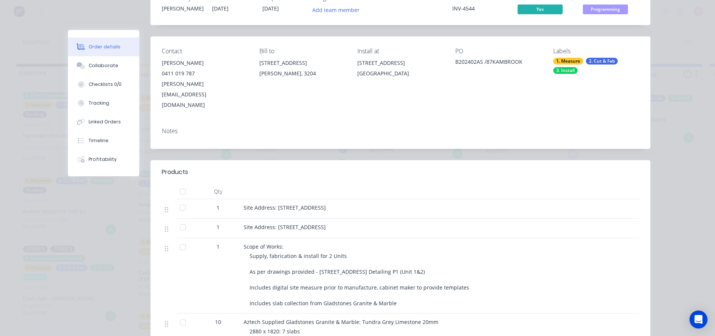
scroll to position [188, 0]
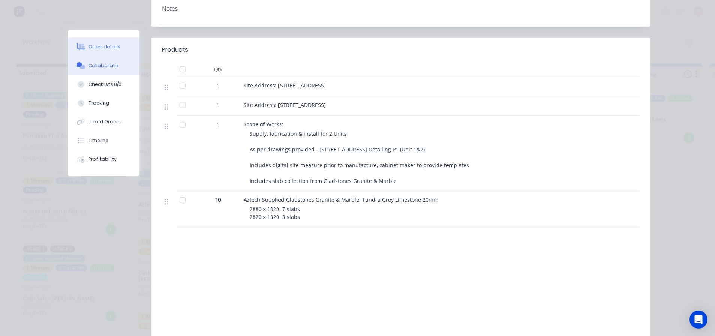
click at [99, 60] on button "Collaborate" at bounding box center [103, 65] width 71 height 19
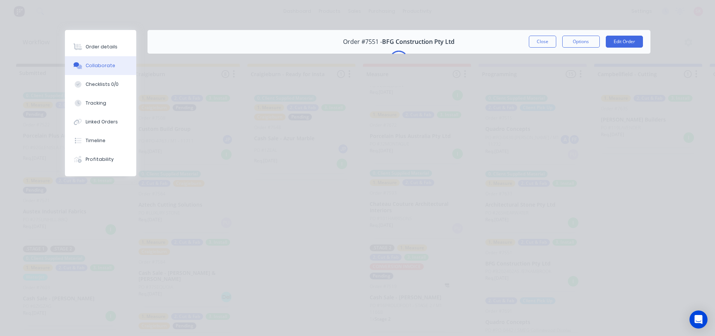
scroll to position [0, 0]
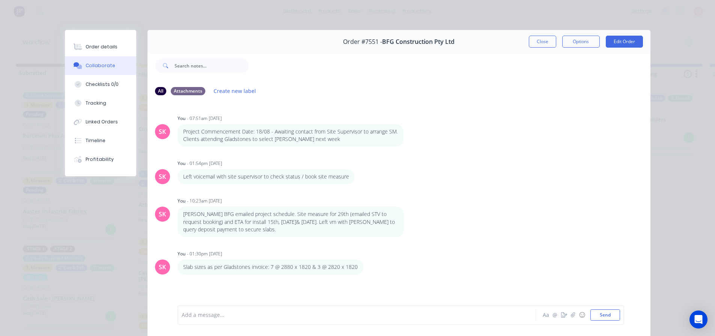
click at [225, 316] on div at bounding box center [346, 316] width 328 height 8
click at [198, 318] on div "U1:" at bounding box center [346, 317] width 328 height 8
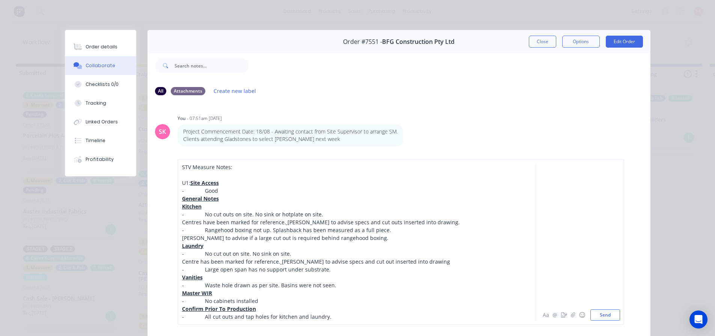
click at [190, 181] on span "Site Access" at bounding box center [204, 182] width 29 height 7
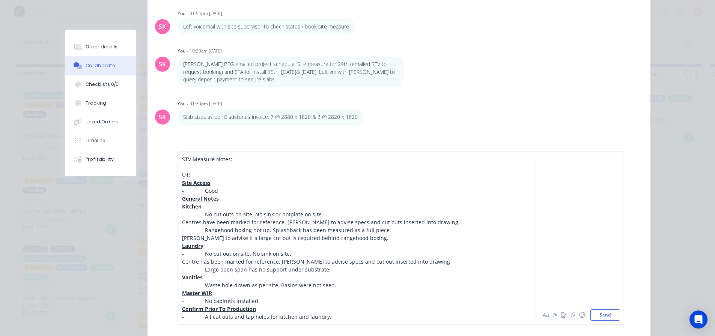
click at [340, 316] on div "- All cut outs and tap holes for kitchen and laundry." at bounding box center [346, 317] width 328 height 8
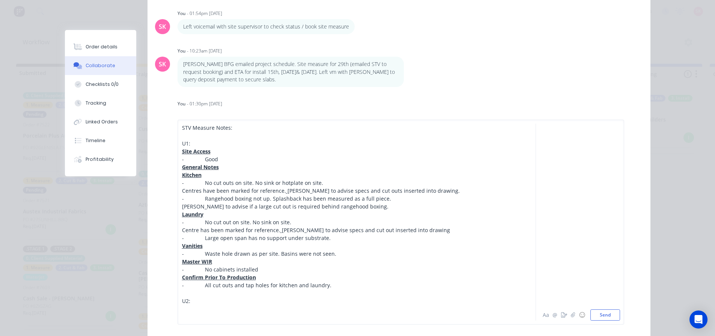
click at [201, 315] on div at bounding box center [346, 317] width 328 height 8
click at [196, 309] on div at bounding box center [346, 309] width 328 height 8
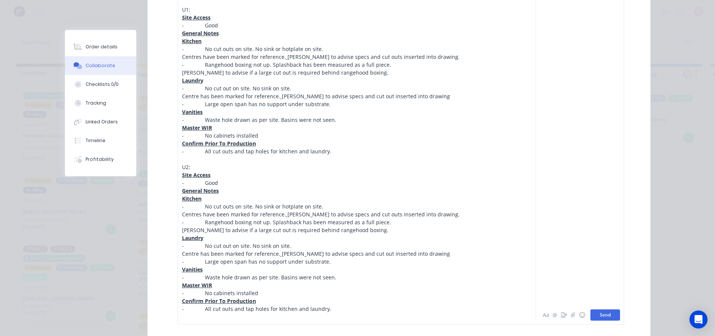
click at [608, 315] on button "Send" at bounding box center [605, 315] width 30 height 11
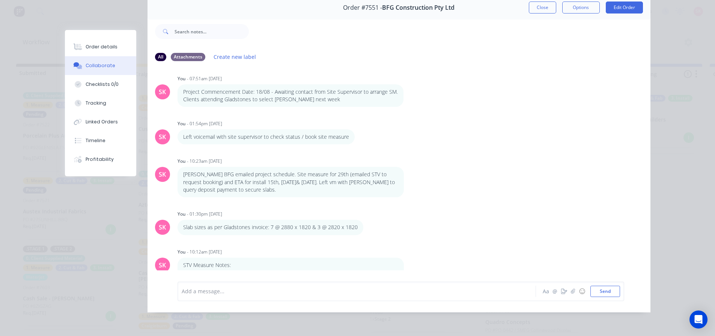
scroll to position [231, 0]
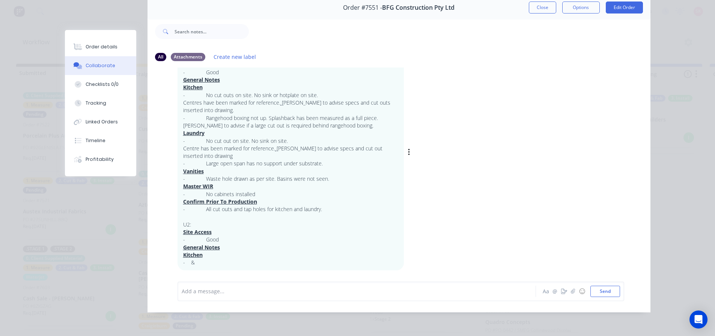
drag, startPoint x: 196, startPoint y: 258, endPoint x: 208, endPoint y: 263, distance: 13.3
click at [196, 259] on p "Kitchen" at bounding box center [290, 255] width 215 height 8
click at [224, 263] on p "- &" at bounding box center [290, 263] width 215 height 8
click at [408, 150] on icon "button" at bounding box center [409, 152] width 2 height 7
click at [418, 165] on button "Edit" at bounding box center [436, 166] width 47 height 12
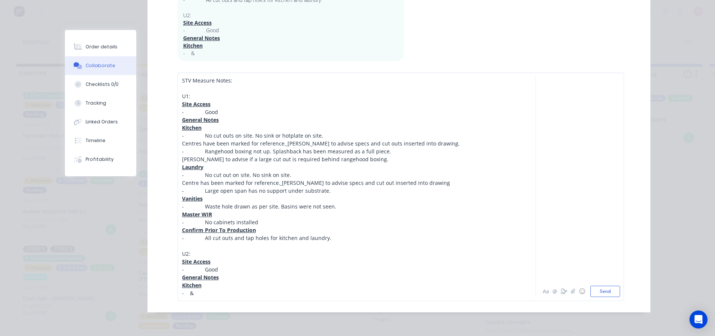
scroll to position [2, 0]
drag, startPoint x: 217, startPoint y: 290, endPoint x: 170, endPoint y: 250, distance: 62.0
click at [170, 250] on div "STV Measure Notes: U1: Site Access - Good General Notes Kitchen - No cut outs o…" at bounding box center [399, 186] width 503 height 251
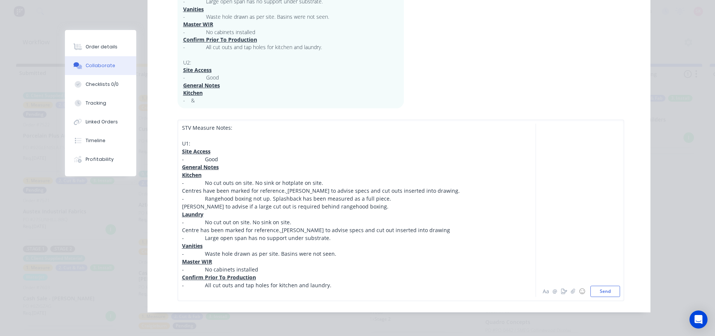
scroll to position [194, 0]
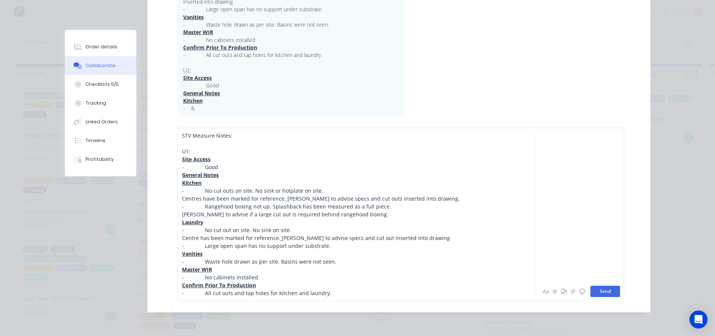
click at [607, 289] on button "Send" at bounding box center [605, 291] width 30 height 11
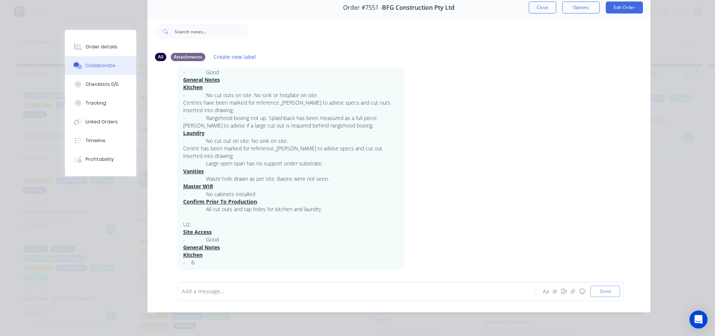
scroll to position [178, 0]
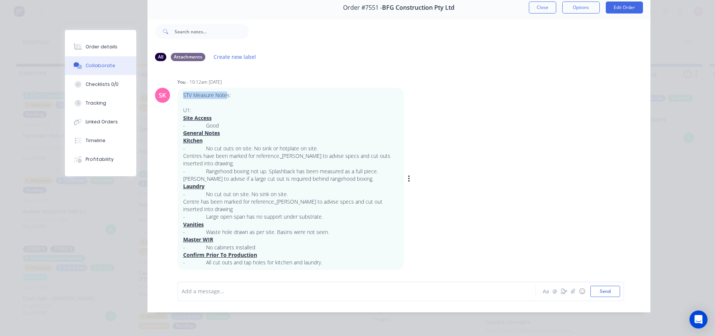
drag, startPoint x: 224, startPoint y: 97, endPoint x: 197, endPoint y: 95, distance: 27.5
click at [178, 95] on div "STV Measure Notes: U1: Site Access - Good General Notes Kitchen - No cut outs o…" at bounding box center [291, 179] width 226 height 183
copy p "STV Measure Note"
click at [230, 293] on div at bounding box center [346, 292] width 328 height 8
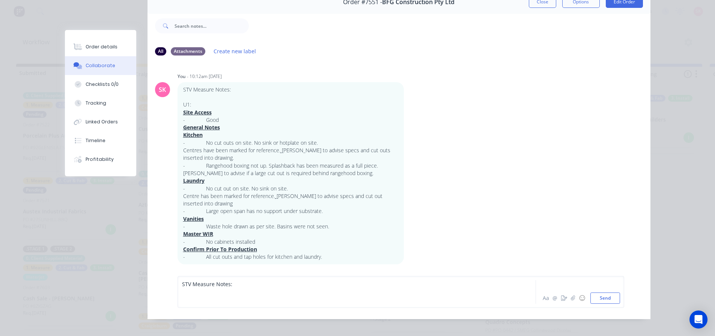
click at [195, 296] on div at bounding box center [346, 292] width 328 height 8
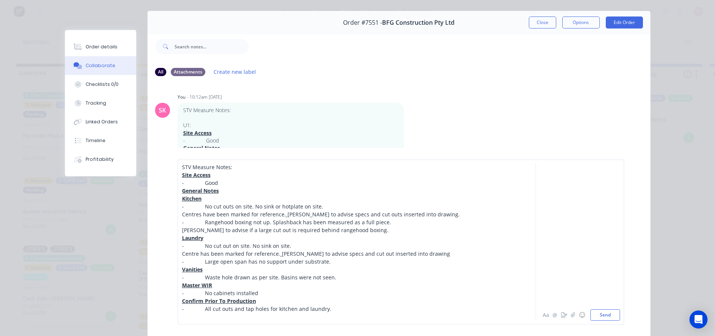
scroll to position [0, 0]
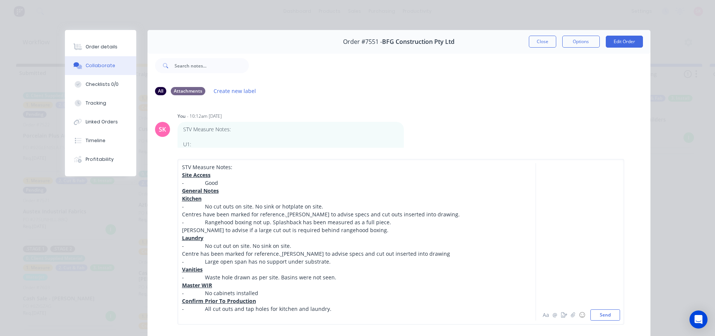
click at [242, 166] on div "STV Measure Notes:" at bounding box center [346, 167] width 328 height 8
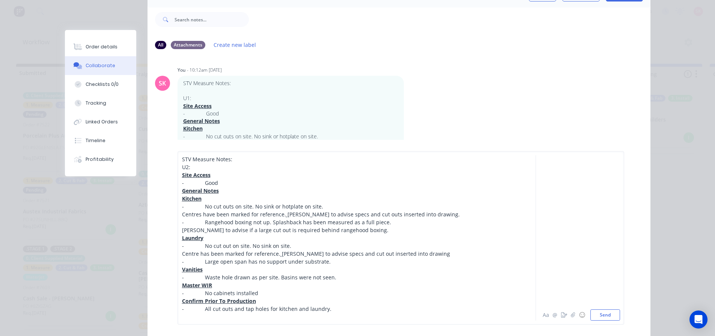
scroll to position [75, 0]
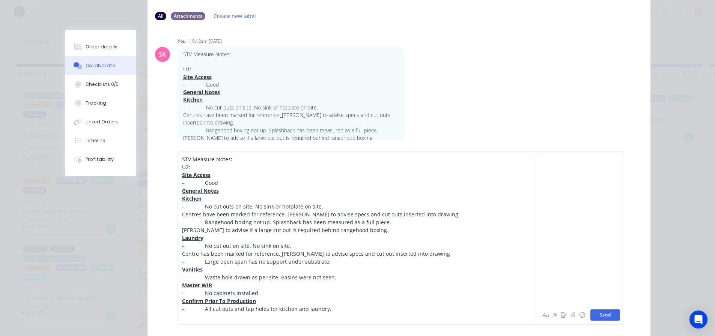
click at [611, 313] on button "Send" at bounding box center [605, 315] width 30 height 11
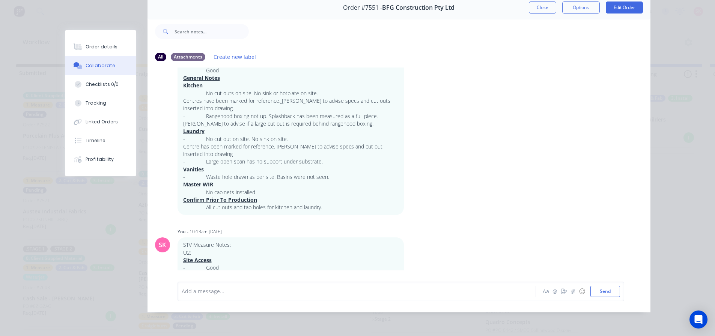
scroll to position [383, 0]
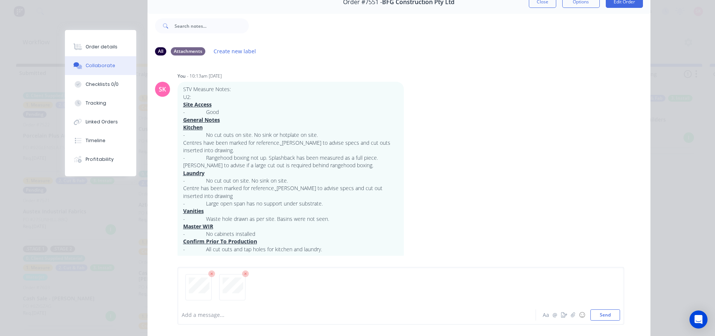
click at [328, 309] on div at bounding box center [401, 290] width 438 height 38
click at [596, 320] on button "Send" at bounding box center [605, 315] width 30 height 11
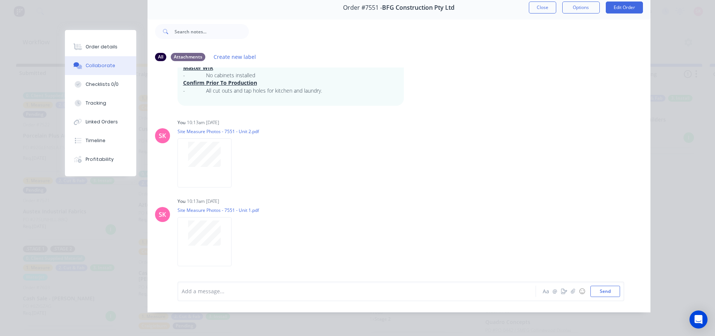
scroll to position [322, 0]
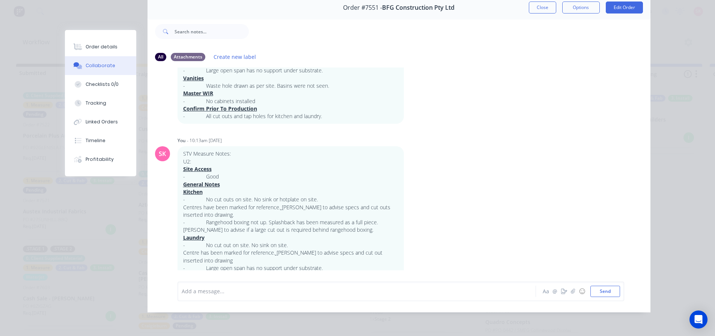
click at [546, 8] on button "Close" at bounding box center [542, 8] width 27 height 12
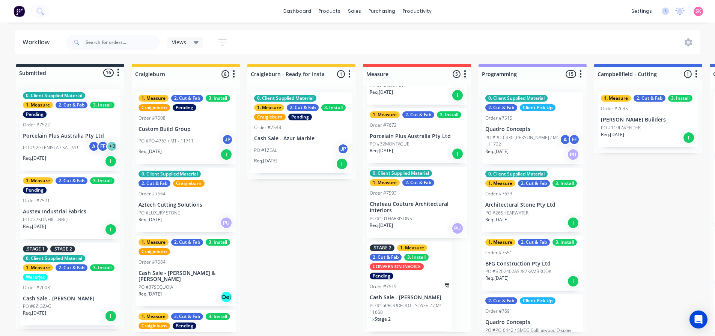
click at [89, 32] on div at bounding box center [113, 42] width 94 height 23
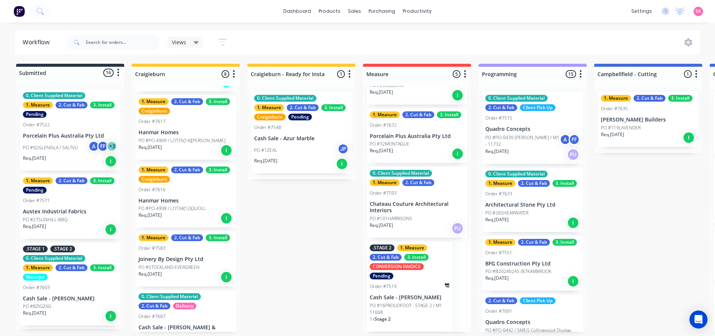
scroll to position [300, 0]
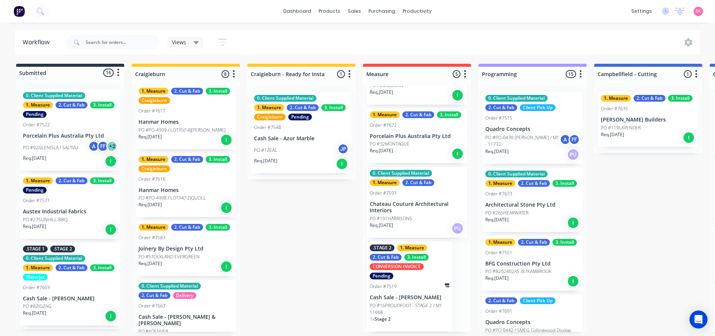
click at [192, 296] on div "0. Client Supplied Material 2. Cut & Fab Delivery Order #7667 Cash Sale - Jamie…" at bounding box center [186, 315] width 101 height 71
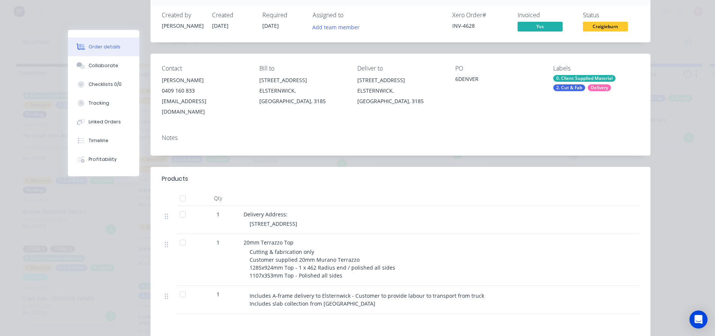
scroll to position [0, 0]
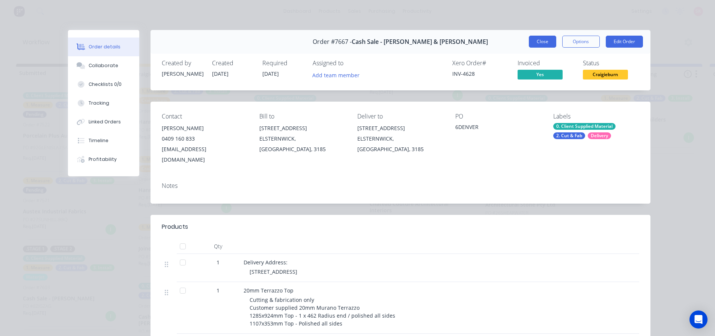
click at [541, 36] on button "Close" at bounding box center [542, 42] width 27 height 12
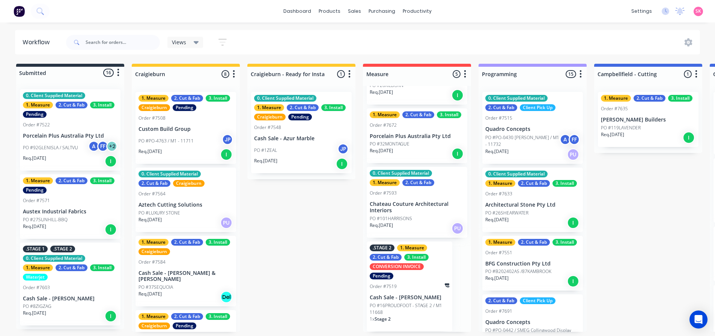
click at [199, 212] on div "PO #LUXURY STONE" at bounding box center [186, 213] width 95 height 7
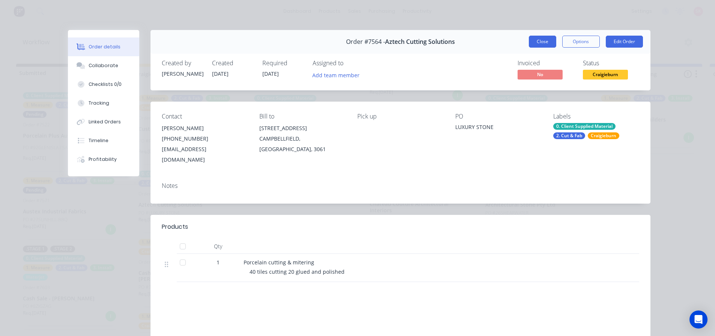
click at [543, 41] on button "Close" at bounding box center [542, 42] width 27 height 12
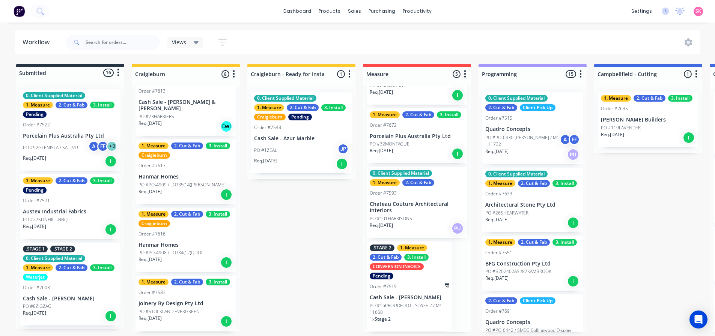
scroll to position [300, 0]
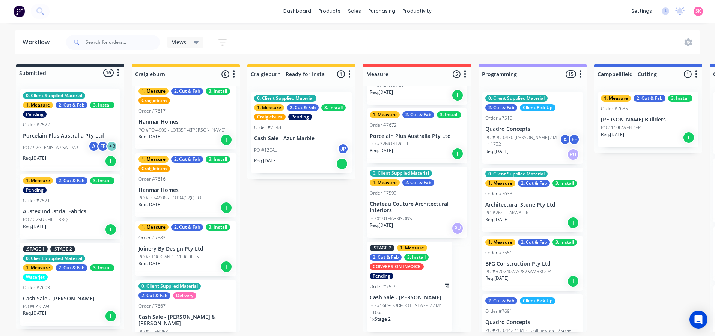
click at [190, 314] on p "Cash Sale - [PERSON_NAME] & [PERSON_NAME]" at bounding box center [186, 320] width 95 height 13
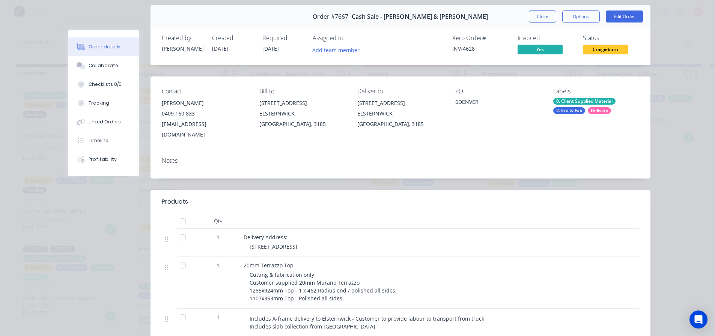
scroll to position [0, 0]
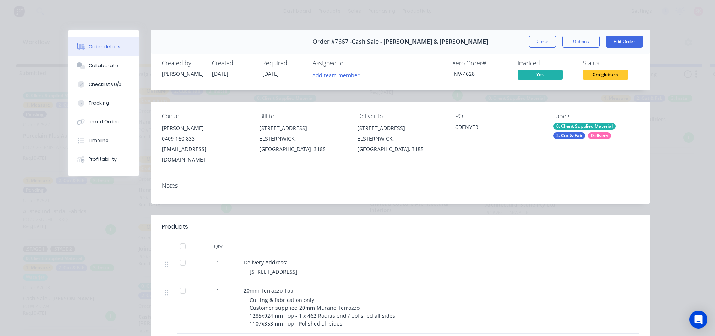
drag, startPoint x: 542, startPoint y: 39, endPoint x: 404, endPoint y: 78, distance: 143.9
click at [542, 39] on button "Close" at bounding box center [542, 42] width 27 height 12
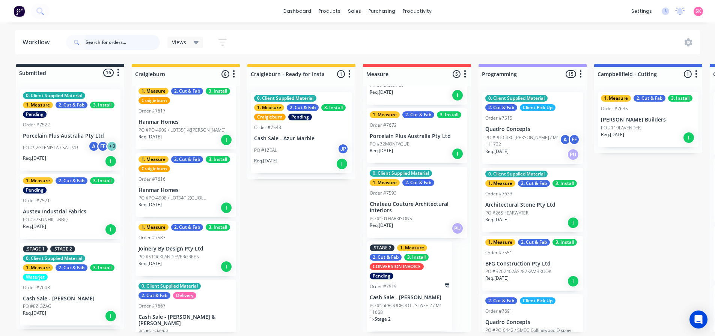
click at [132, 41] on input "text" at bounding box center [123, 42] width 74 height 15
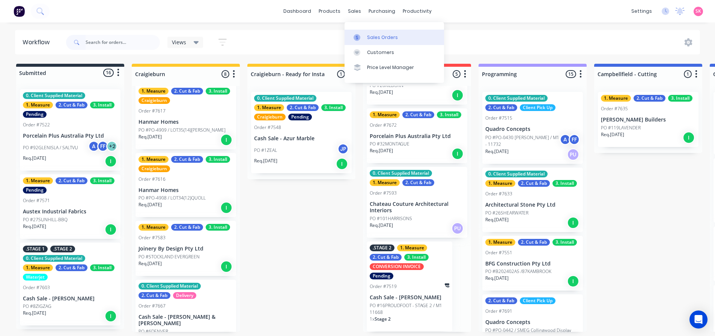
click at [364, 36] on div at bounding box center [359, 37] width 11 height 7
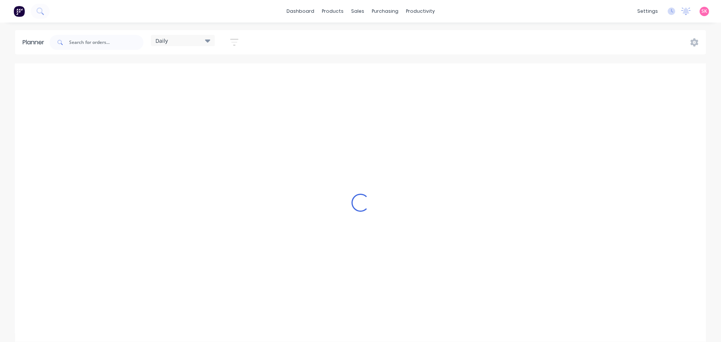
scroll to position [0, 0]
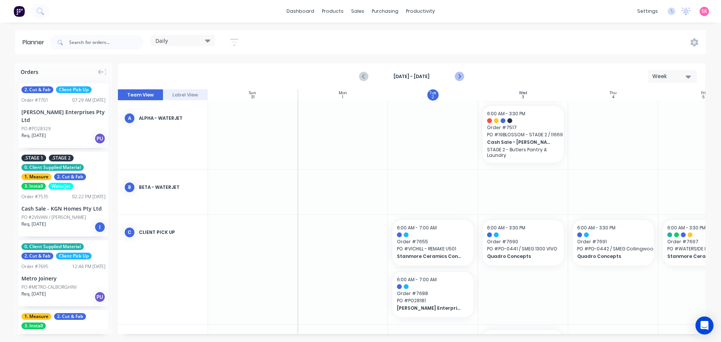
click at [461, 76] on icon "Next page" at bounding box center [458, 76] width 9 height 9
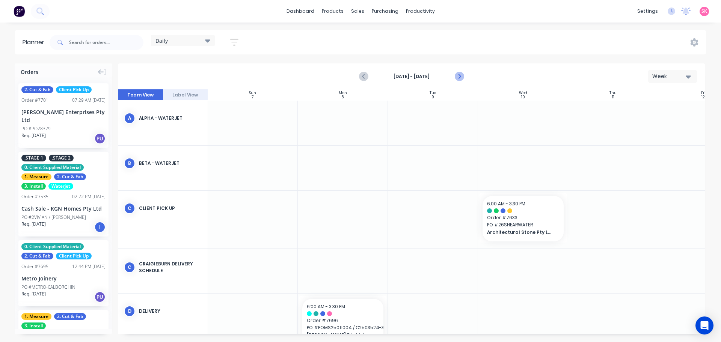
click at [461, 76] on icon "Next page" at bounding box center [458, 76] width 9 height 9
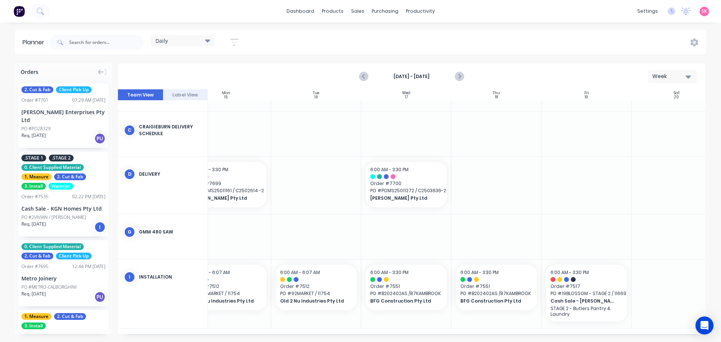
scroll to position [127, 119]
click at [178, 38] on div "Daily" at bounding box center [182, 40] width 55 height 7
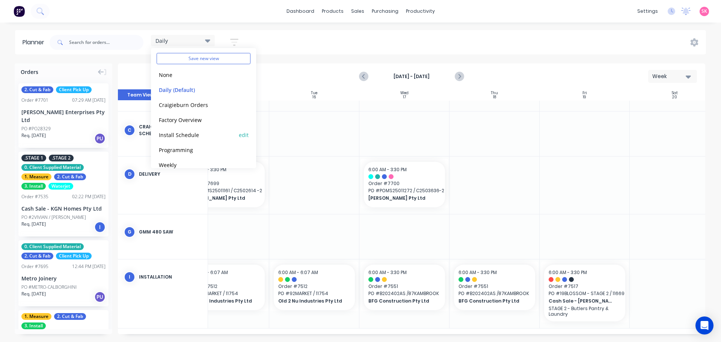
scroll to position [32, 0]
click at [197, 144] on button "Programming" at bounding box center [197, 140] width 80 height 9
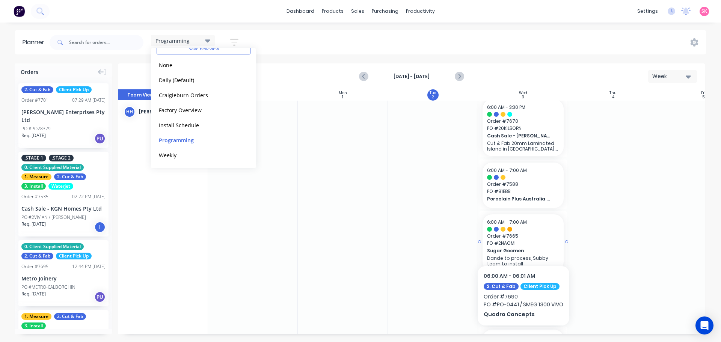
scroll to position [0, 0]
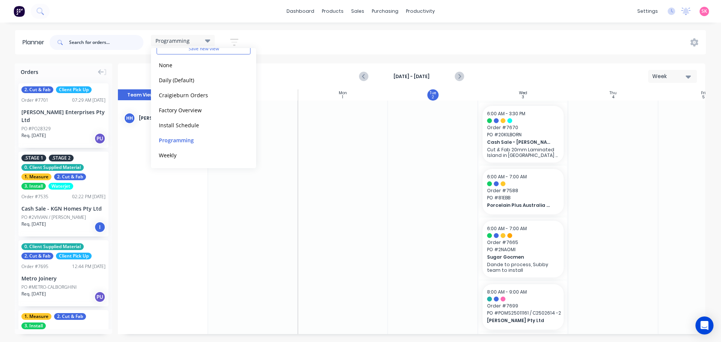
click at [124, 47] on input "text" at bounding box center [106, 42] width 74 height 15
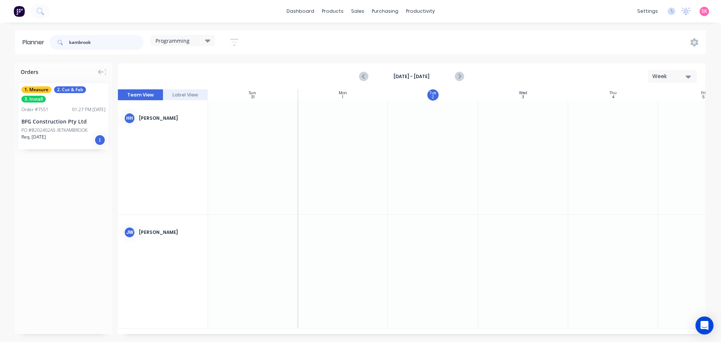
type input "kambrook"
drag, startPoint x: 57, startPoint y: 115, endPoint x: 522, endPoint y: 119, distance: 465.1
drag, startPoint x: 62, startPoint y: 43, endPoint x: -4, endPoint y: 43, distance: 65.7
click at [0, 43] on html "dashboard products sales purchasing productivity dashboard products Product Cat…" at bounding box center [360, 171] width 721 height 342
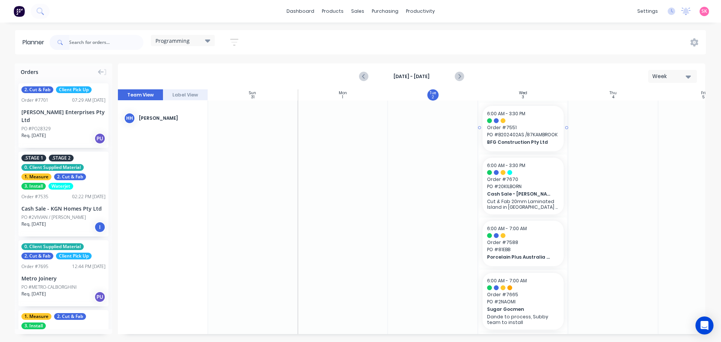
click at [532, 134] on span "PO # B202402AS /87KAMBROOK" at bounding box center [523, 134] width 72 height 7
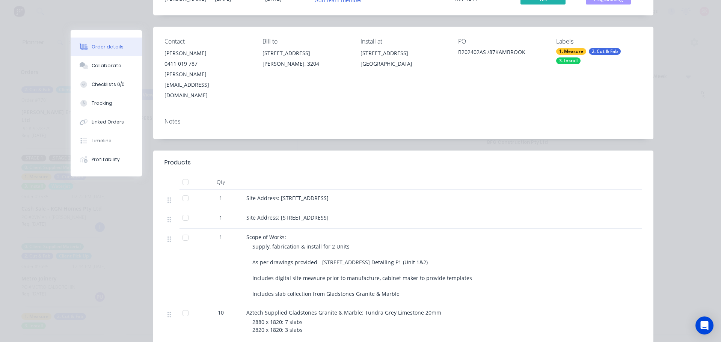
scroll to position [0, 0]
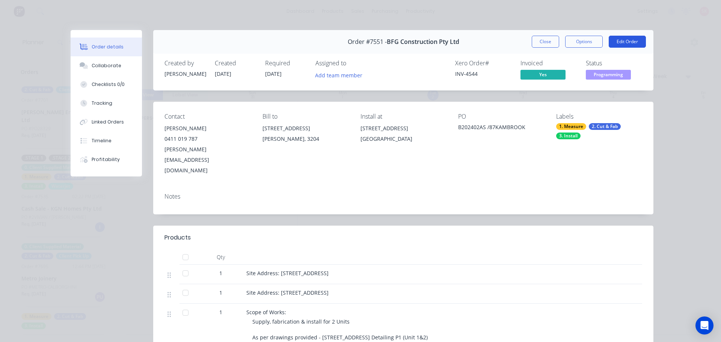
click at [619, 38] on button "Edit Order" at bounding box center [626, 42] width 37 height 12
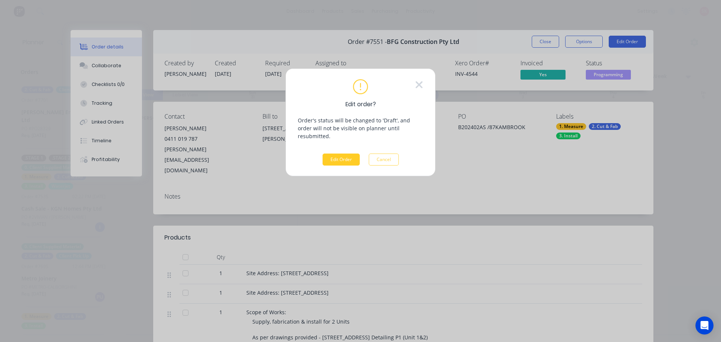
click at [343, 157] on button "Edit Order" at bounding box center [340, 160] width 37 height 12
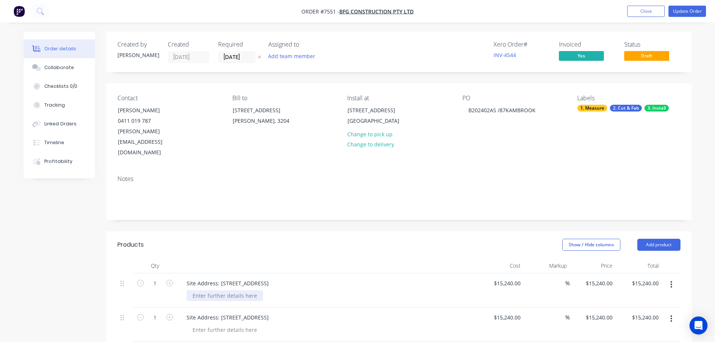
click at [209, 290] on div at bounding box center [225, 295] width 77 height 11
paste div
click at [223, 324] on div at bounding box center [225, 329] width 77 height 11
paste div
click at [698, 8] on button "Update Order" at bounding box center [688, 11] width 38 height 11
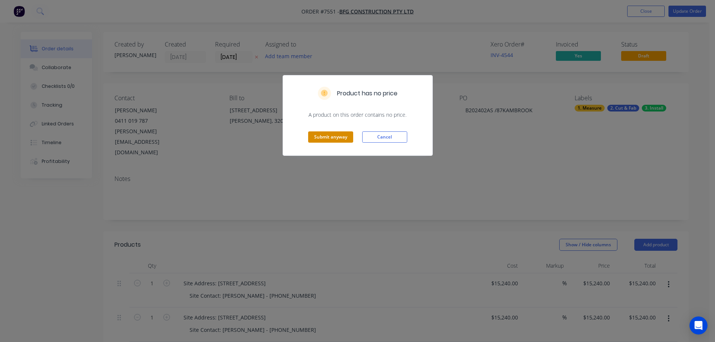
click at [349, 134] on button "Submit anyway" at bounding box center [330, 136] width 45 height 11
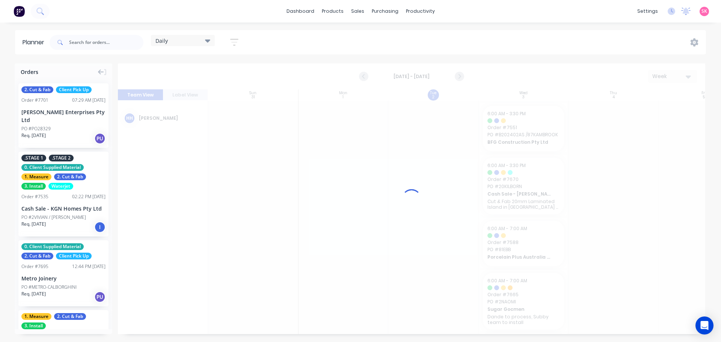
scroll to position [0, 0]
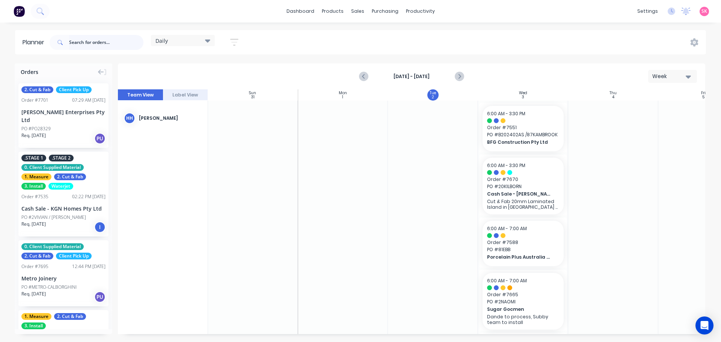
drag, startPoint x: 118, startPoint y: 37, endPoint x: 128, endPoint y: 29, distance: 12.8
click at [118, 37] on input "text" at bounding box center [106, 42] width 74 height 15
click at [190, 23] on div "dashboard products sales purchasing productivity dashboard products Product Cat…" at bounding box center [360, 171] width 721 height 342
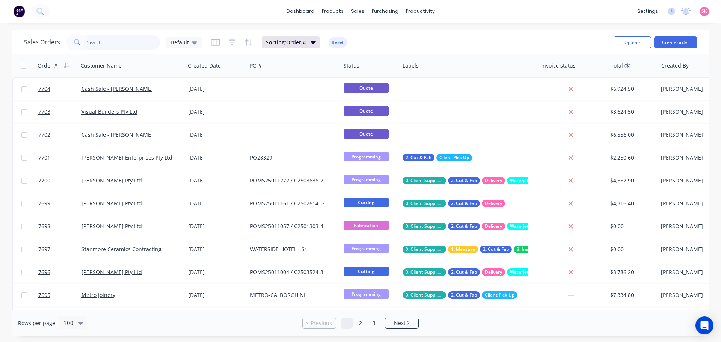
click at [134, 44] on input "text" at bounding box center [123, 42] width 73 height 15
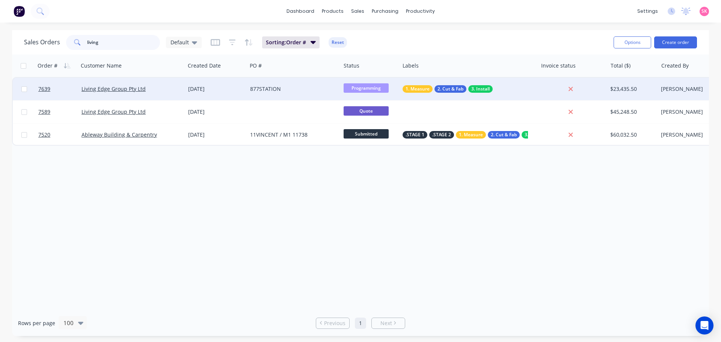
type input "living"
click at [178, 87] on div "Living Edge Group Pty Ltd" at bounding box center [131, 89] width 101 height 8
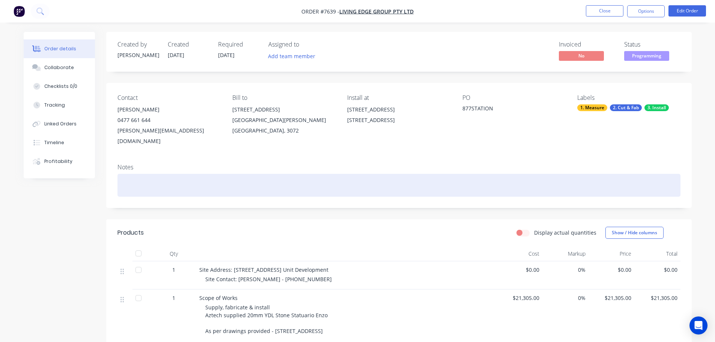
click at [366, 174] on div at bounding box center [398, 185] width 563 height 23
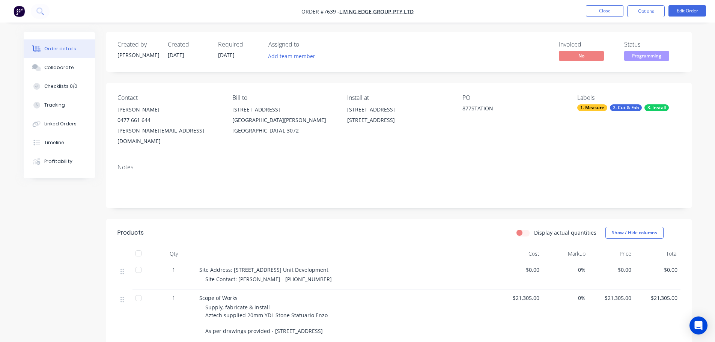
click at [620, 25] on div "Order details Collaborate Checklists 0/0 Tracking Linked Orders Timeline Profit…" at bounding box center [357, 277] width 715 height 554
click at [613, 11] on button "Close" at bounding box center [605, 10] width 38 height 11
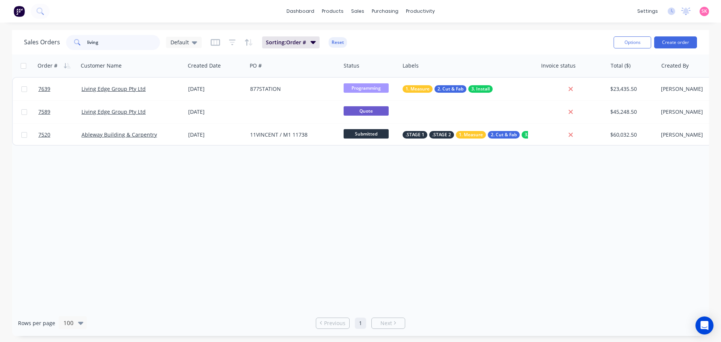
drag, startPoint x: 93, startPoint y: 47, endPoint x: -23, endPoint y: 53, distance: 115.8
click at [0, 53] on html "dashboard products sales purchasing productivity dashboard products Product Cat…" at bounding box center [360, 171] width 721 height 342
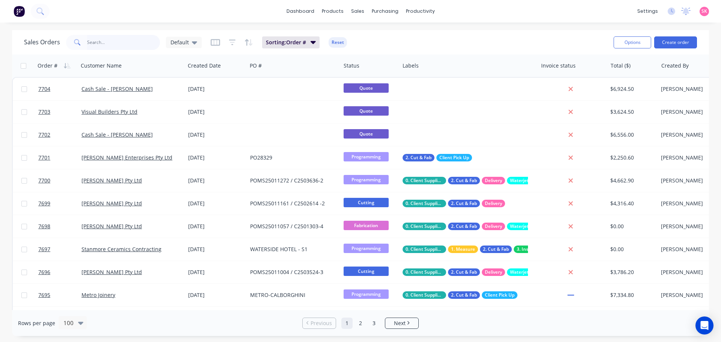
click at [125, 40] on input "text" at bounding box center [123, 42] width 73 height 15
type input "7254"
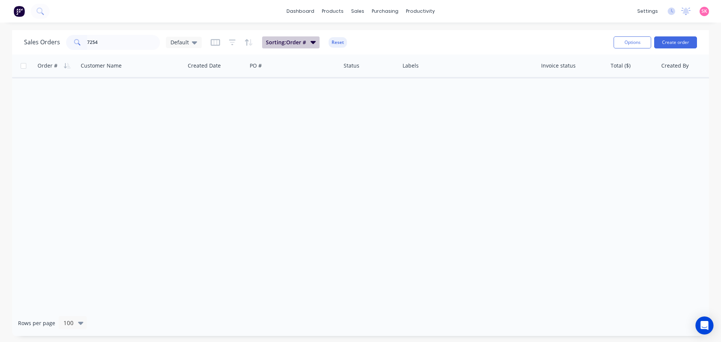
click at [309, 43] on button "Sorting: Order #" at bounding box center [290, 42] width 57 height 12
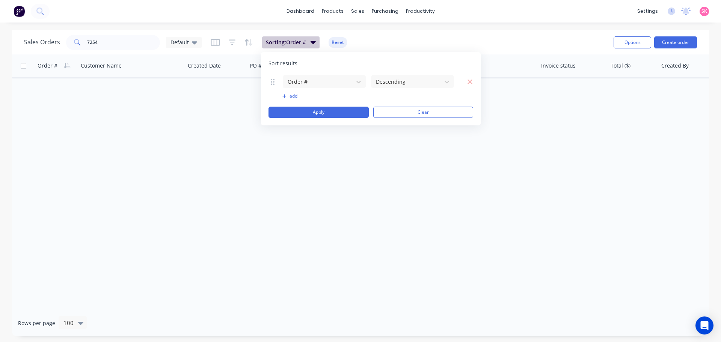
click at [309, 43] on button "Sorting: Order #" at bounding box center [290, 42] width 57 height 12
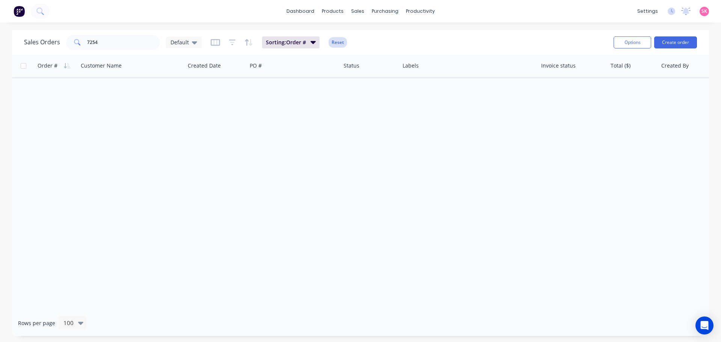
click at [328, 41] on button "Reset" at bounding box center [337, 42] width 18 height 11
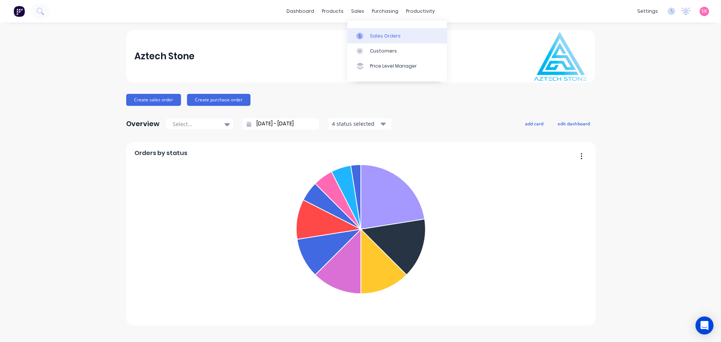
click at [367, 37] on link "Sales Orders" at bounding box center [396, 35] width 99 height 15
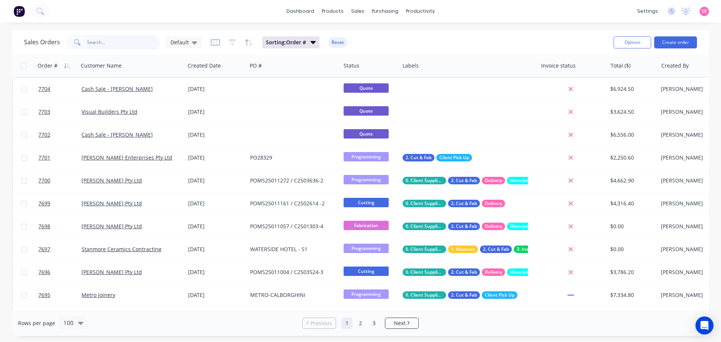
click at [126, 48] on input "text" at bounding box center [123, 42] width 73 height 15
type input "steven"
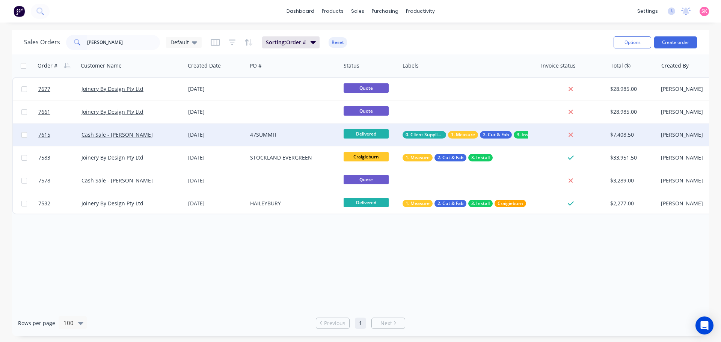
click at [282, 131] on div "47SUMMIT" at bounding box center [291, 135] width 83 height 8
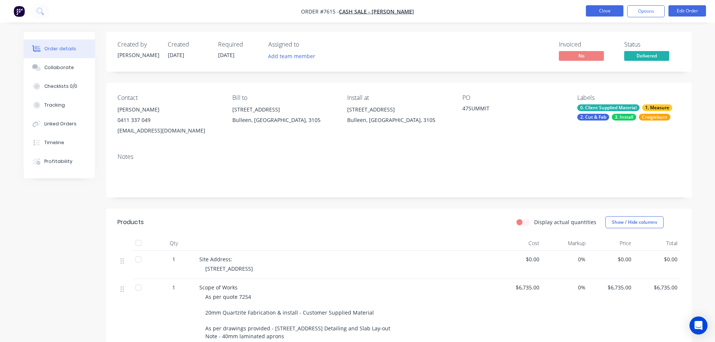
click at [600, 7] on button "Close" at bounding box center [605, 10] width 38 height 11
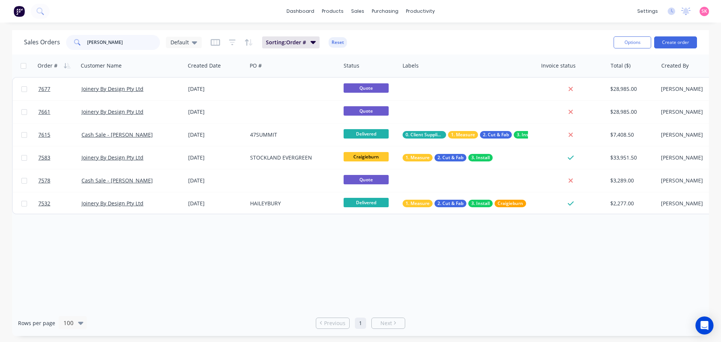
drag, startPoint x: 111, startPoint y: 42, endPoint x: 26, endPoint y: 45, distance: 85.3
click at [53, 46] on div "Sales Orders steven Default" at bounding box center [113, 42] width 178 height 15
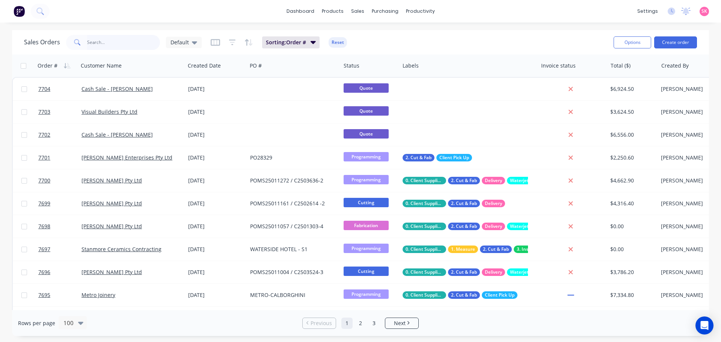
click at [145, 40] on input "text" at bounding box center [123, 42] width 73 height 15
type input "marbut"
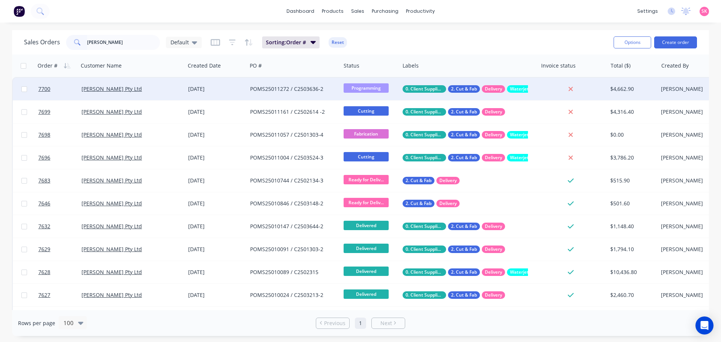
click at [159, 89] on div "[PERSON_NAME] Pty Ltd" at bounding box center [129, 89] width 96 height 8
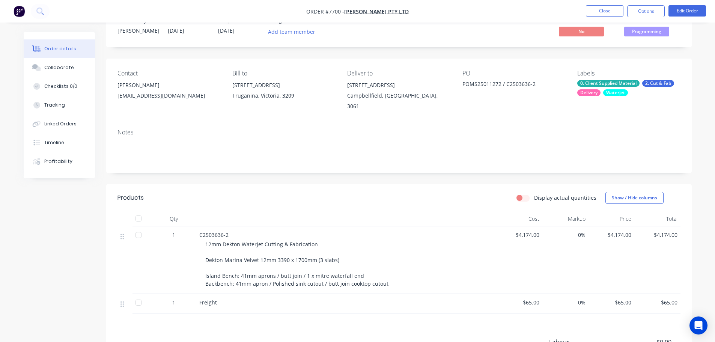
scroll to position [38, 0]
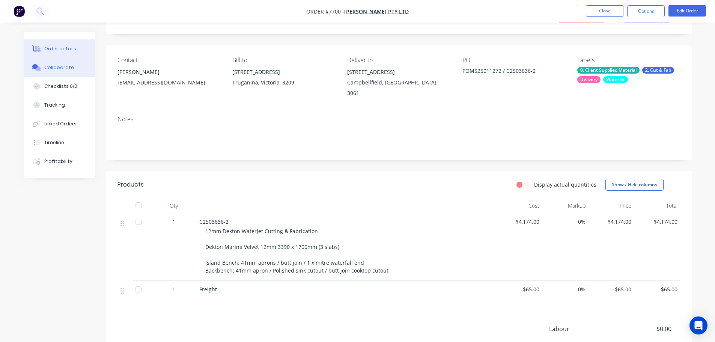
click at [87, 71] on button "Collaborate" at bounding box center [59, 67] width 71 height 19
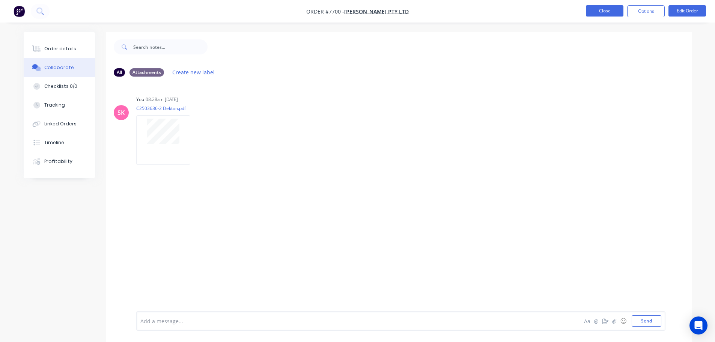
click at [599, 11] on button "Close" at bounding box center [605, 10] width 38 height 11
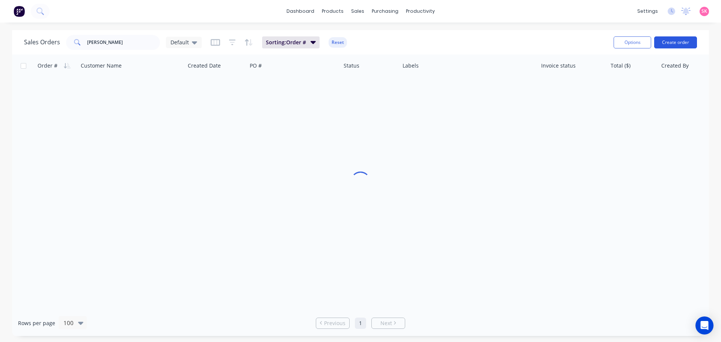
click at [677, 38] on button "Create order" at bounding box center [675, 42] width 43 height 12
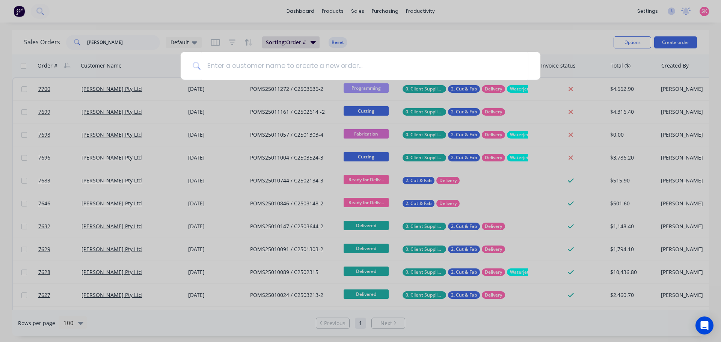
drag, startPoint x: 398, startPoint y: 30, endPoint x: 384, endPoint y: 41, distance: 18.1
click at [398, 29] on div at bounding box center [360, 171] width 721 height 342
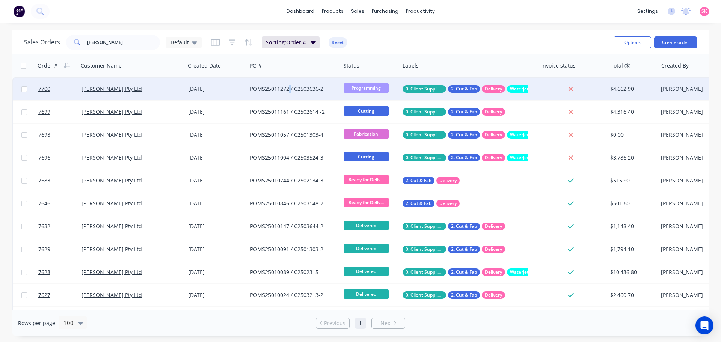
click at [289, 94] on div "POMS25011272 / C2503636-2" at bounding box center [293, 89] width 93 height 23
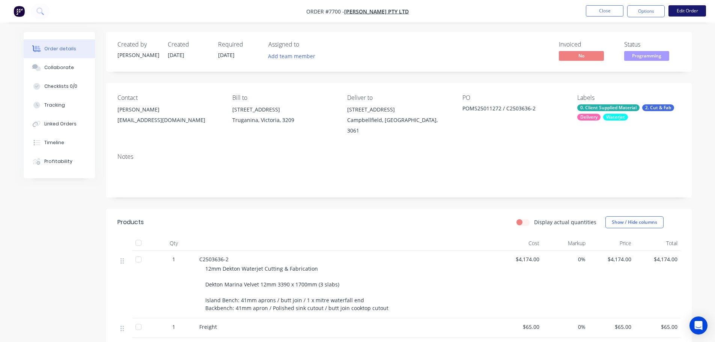
click at [675, 9] on button "Edit Order" at bounding box center [688, 10] width 38 height 11
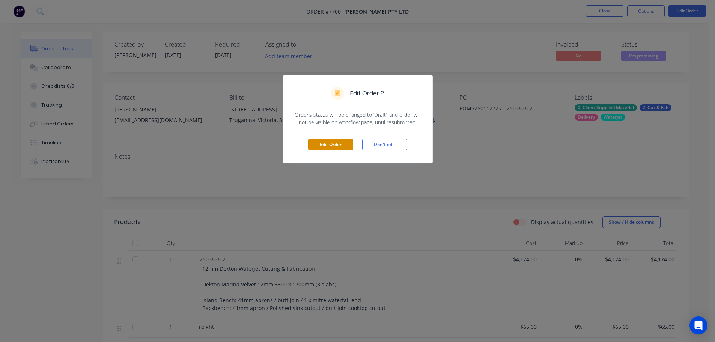
drag, startPoint x: 321, startPoint y: 148, endPoint x: 303, endPoint y: 197, distance: 52.1
click at [321, 148] on button "Edit Order" at bounding box center [330, 144] width 45 height 11
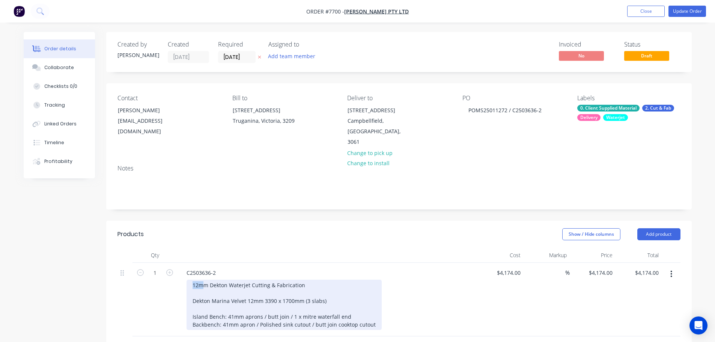
drag, startPoint x: 203, startPoint y: 270, endPoint x: 153, endPoint y: 272, distance: 49.6
click at [161, 274] on div "1 C2503636-2 12mm Dekton Waterjet Cutting & Fabrication Dekton Marina Velvet 12…" at bounding box center [398, 300] width 563 height 74
click at [330, 290] on div "20mm & 12mm Dekton Waterjet Cutting & Fabrication Dekton Marina Velvet 12mm 339…" at bounding box center [284, 305] width 195 height 50
click at [271, 291] on div "20mm & 12mm Dekton Waterjet Cutting & Fabrication Dekton Marina Velvet 12mm 339…" at bounding box center [284, 305] width 195 height 50
click at [275, 290] on div "20mm & 12mm Dekton Waterjet Cutting & Fabrication Dekton Marina Velvet 12mm 339…" at bounding box center [284, 305] width 195 height 50
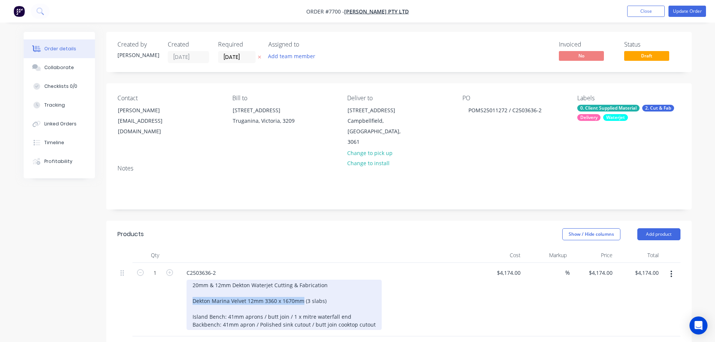
drag, startPoint x: 303, startPoint y: 291, endPoint x: 176, endPoint y: 288, distance: 126.5
click at [177, 288] on div "1 C2503636-2 20mm & 12mm Dekton Waterjet Cutting & Fabrication Dekton Marina Ve…" at bounding box center [398, 300] width 563 height 74
copy div "Dekton Marina Velvet 12mm 3360 x 1670mm"
click at [203, 295] on div "20mm & 12mm Dekton Waterjet Cutting & Fabrication Dekton Marina Velvet 12mm 336…" at bounding box center [284, 305] width 195 height 50
click at [250, 298] on div "20mm & 12mm Dekton Waterjet Cutting & Fabrication Dekton Marina Velvet 12mm 336…" at bounding box center [284, 305] width 195 height 50
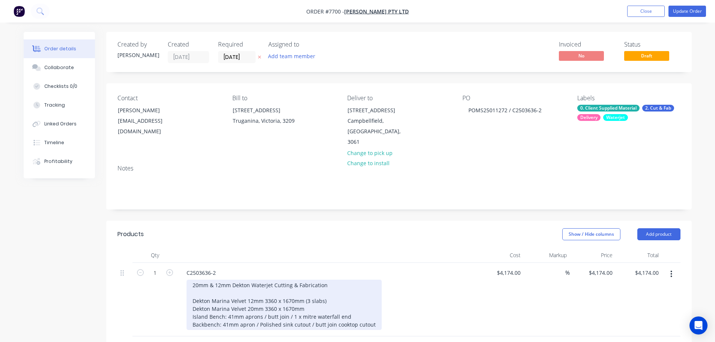
click at [318, 297] on div "20mm & 12mm Dekton Waterjet Cutting & Fabrication Dekton Marina Velvet 12mm 336…" at bounding box center [284, 305] width 195 height 50
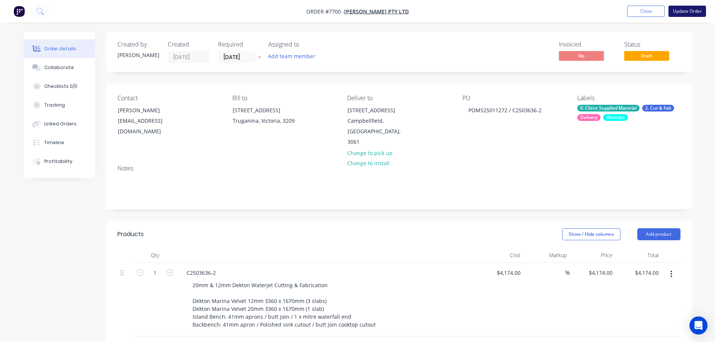
click at [677, 9] on button "Update Order" at bounding box center [688, 11] width 38 height 11
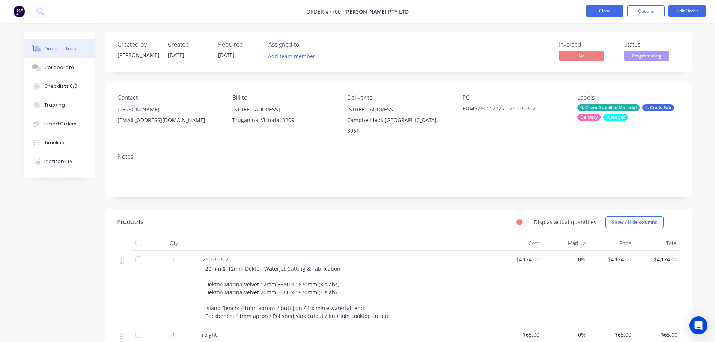
click at [613, 12] on button "Close" at bounding box center [605, 10] width 38 height 11
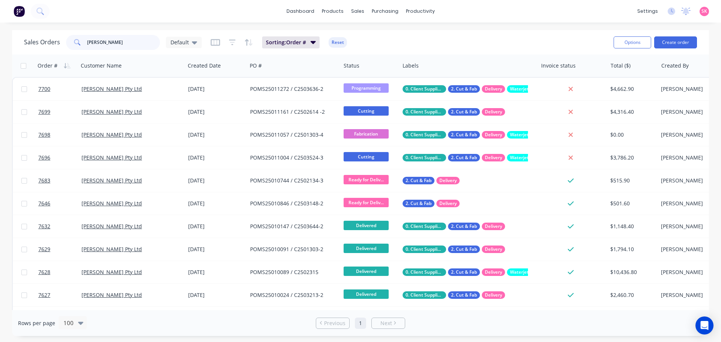
drag, startPoint x: 99, startPoint y: 37, endPoint x: 98, endPoint y: 42, distance: 4.5
click at [97, 41] on input "marbut" at bounding box center [123, 42] width 73 height 15
drag, startPoint x: 108, startPoint y: 42, endPoint x: 63, endPoint y: 51, distance: 46.2
click at [63, 51] on div "Sales Orders marbut Default Sorting: Order # Reset" at bounding box center [315, 42] width 583 height 18
type input "gordon"
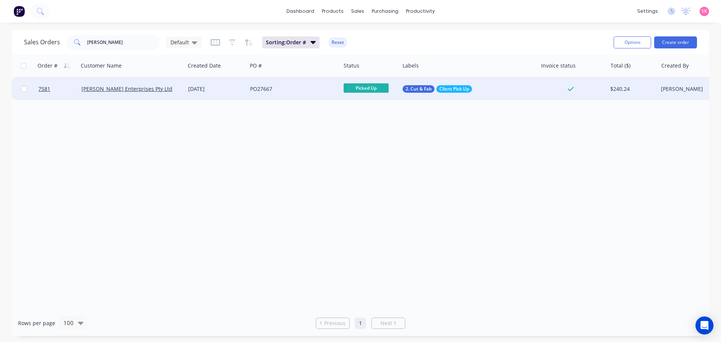
click at [198, 88] on div "22 Jul 2025" at bounding box center [216, 89] width 56 height 8
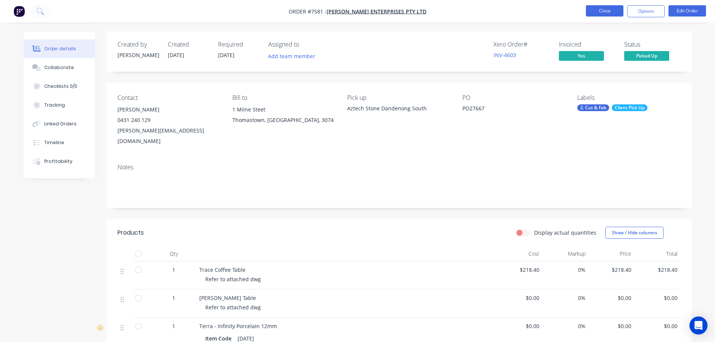
click at [595, 13] on button "Close" at bounding box center [605, 10] width 38 height 11
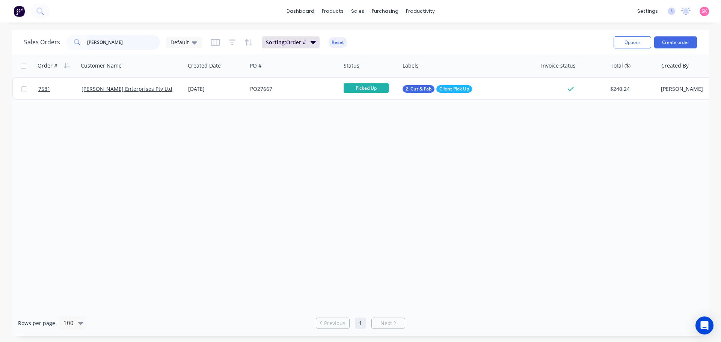
drag, startPoint x: 125, startPoint y: 45, endPoint x: 35, endPoint y: 43, distance: 89.3
click at [62, 47] on div "Sales Orders gordon Default" at bounding box center [113, 42] width 178 height 15
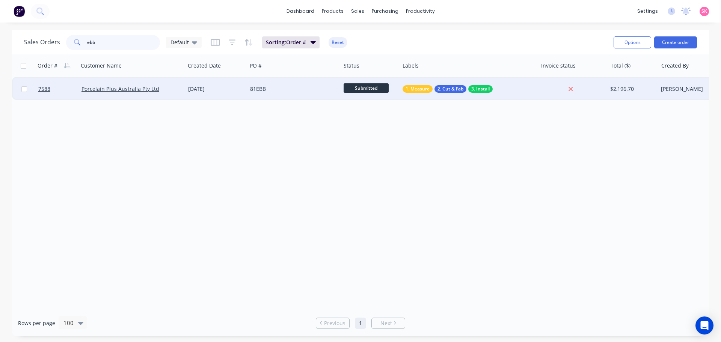
type input "ebb"
click at [192, 83] on div "24 Jul 2025" at bounding box center [216, 89] width 62 height 23
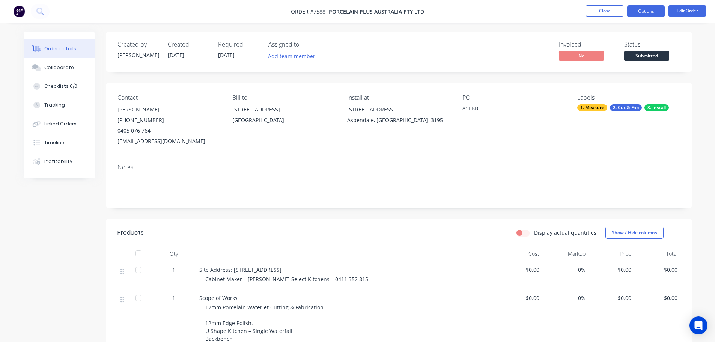
click at [655, 14] on button "Options" at bounding box center [646, 11] width 38 height 12
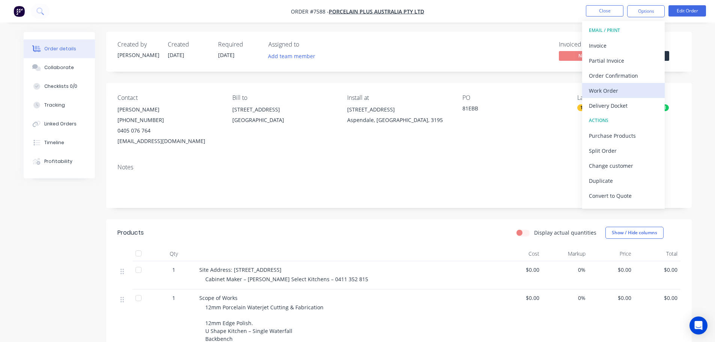
click at [637, 93] on div "Work Order" at bounding box center [623, 90] width 69 height 11
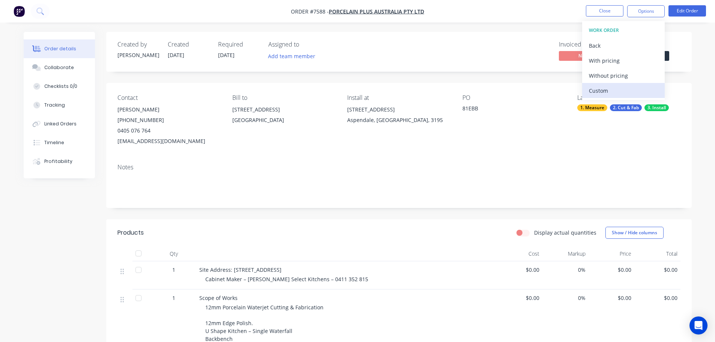
click at [635, 88] on div "Custom" at bounding box center [623, 90] width 69 height 11
click at [635, 79] on div "Without pricing" at bounding box center [623, 75] width 69 height 11
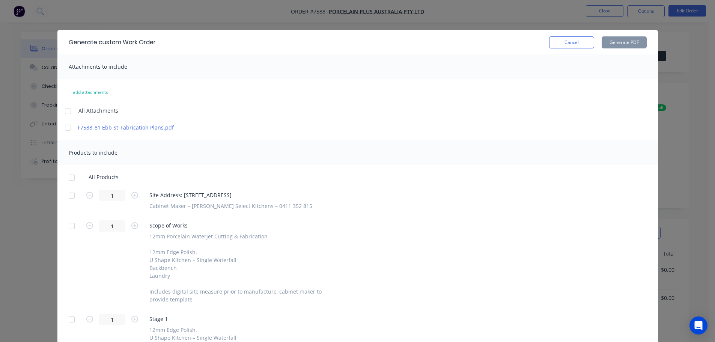
click at [67, 196] on div at bounding box center [71, 195] width 15 height 15
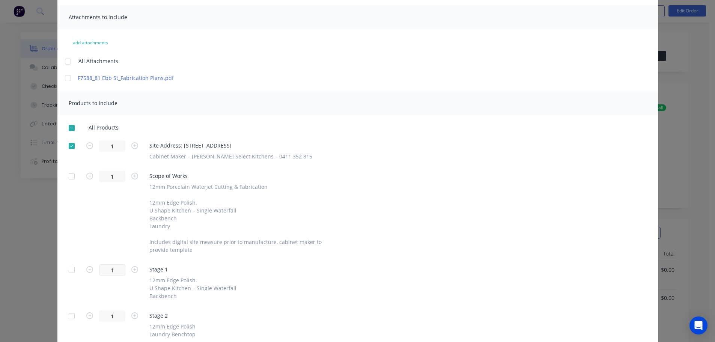
scroll to position [113, 0]
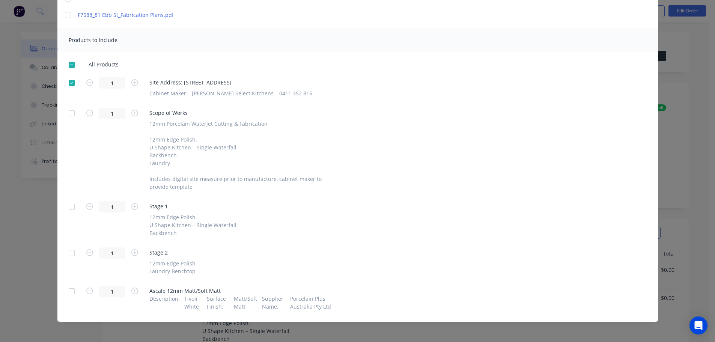
click at [64, 251] on div at bounding box center [71, 252] width 15 height 15
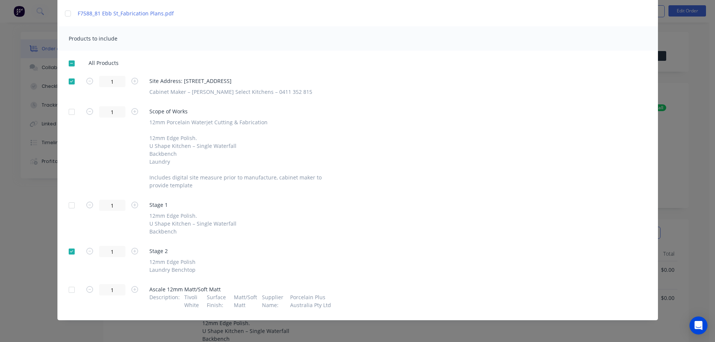
drag, startPoint x: 70, startPoint y: 289, endPoint x: 123, endPoint y: 285, distance: 53.1
click at [69, 289] on div at bounding box center [71, 289] width 15 height 15
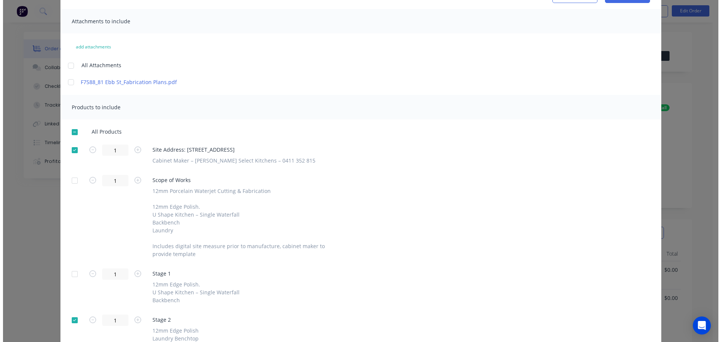
scroll to position [0, 0]
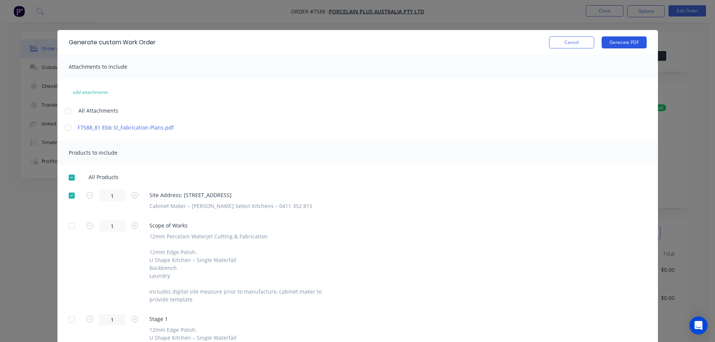
click at [618, 45] on button "Generate PDF" at bounding box center [624, 42] width 45 height 12
click at [574, 36] on div "Generate custom Work Order Cancel Generate PDF" at bounding box center [357, 42] width 601 height 24
click at [601, 6] on div "Generate custom Work Order Cancel Generate PDF Attachments to include add attac…" at bounding box center [357, 171] width 715 height 342
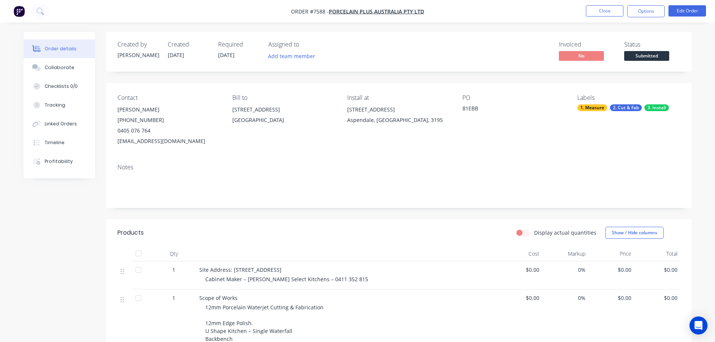
click at [583, 35] on div "Created by Stacey Created 24/07/25 Required 15/08/25 Assigned to Add team membe…" at bounding box center [399, 52] width 586 height 40
click at [599, 14] on button "Close" at bounding box center [605, 10] width 38 height 11
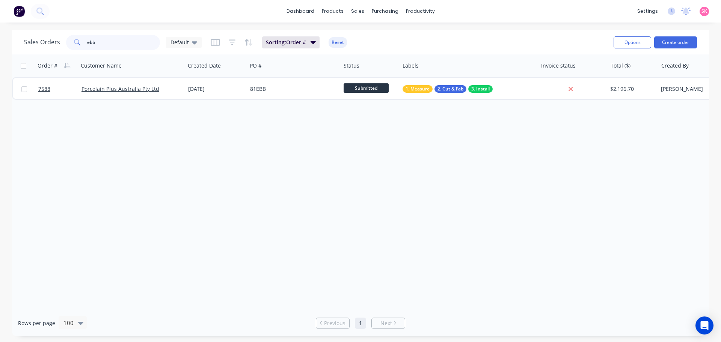
drag, startPoint x: 128, startPoint y: 43, endPoint x: 16, endPoint y: 42, distance: 112.6
click at [23, 45] on div "Sales Orders ebb Default Sorting: Order # Reset Options Create order" at bounding box center [360, 42] width 697 height 24
type input "gordon"
click at [205, 89] on div "22 Jul 2025" at bounding box center [216, 89] width 56 height 8
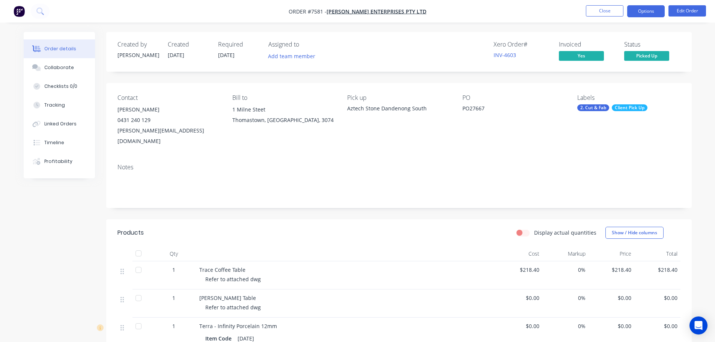
click at [649, 16] on button "Options" at bounding box center [646, 11] width 38 height 12
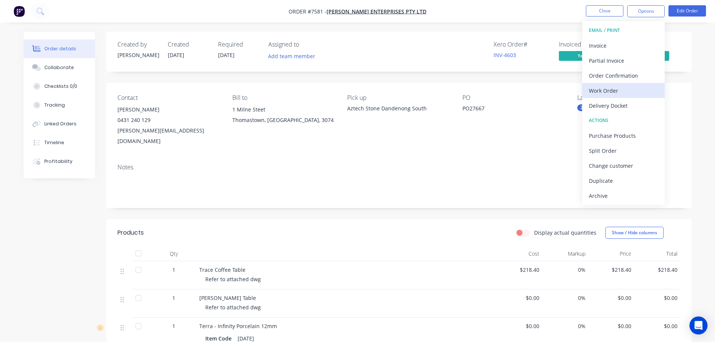
click at [624, 88] on div "Work Order" at bounding box center [623, 90] width 69 height 11
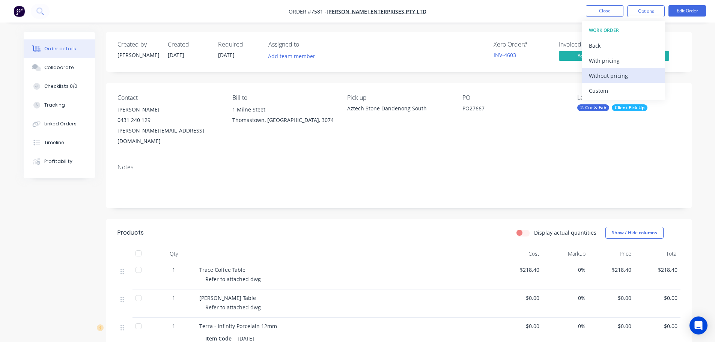
click at [626, 81] on button "Without pricing" at bounding box center [623, 75] width 83 height 15
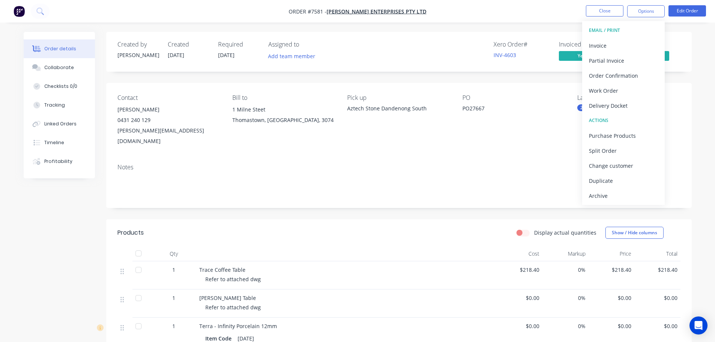
click at [604, 101] on div "Delivery Docket" at bounding box center [623, 105] width 69 height 11
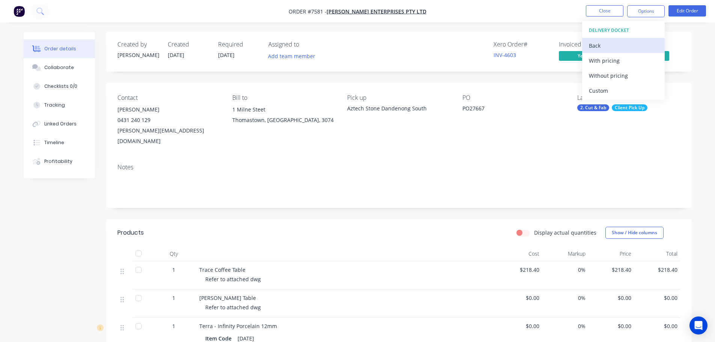
click at [596, 43] on div "Back" at bounding box center [623, 45] width 69 height 11
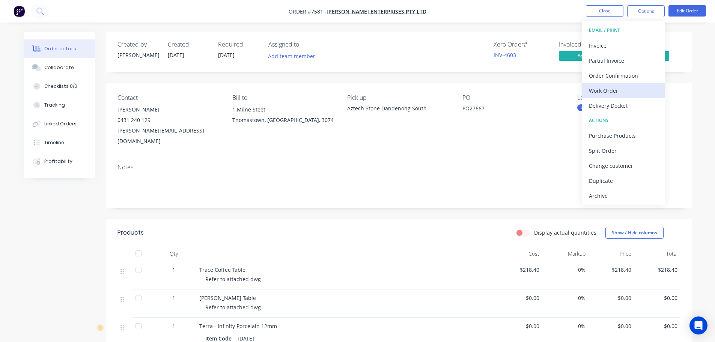
click at [610, 93] on div "Work Order" at bounding box center [623, 90] width 69 height 11
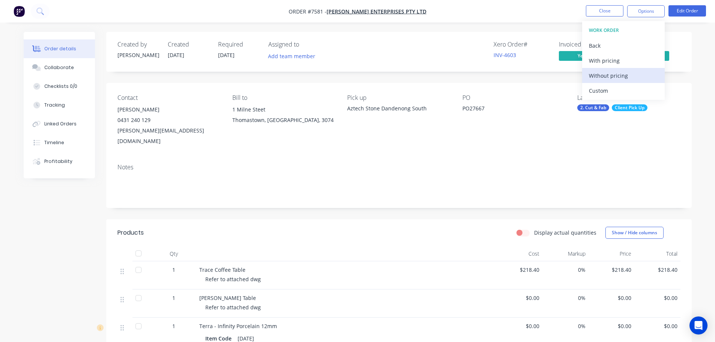
drag, startPoint x: 612, startPoint y: 93, endPoint x: 609, endPoint y: 78, distance: 14.9
click at [612, 93] on div "Custom" at bounding box center [623, 90] width 69 height 11
click at [609, 75] on div "Without pricing" at bounding box center [623, 75] width 69 height 11
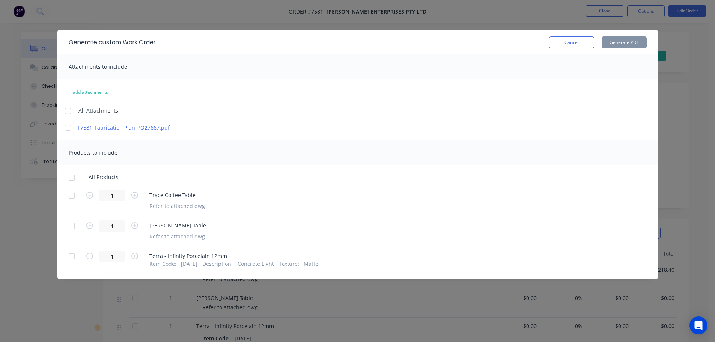
click at [70, 177] on div at bounding box center [71, 177] width 15 height 15
click at [71, 177] on div at bounding box center [71, 177] width 15 height 15
click at [70, 256] on div at bounding box center [71, 256] width 15 height 15
click at [616, 46] on button "Generate PDF" at bounding box center [624, 42] width 45 height 12
click at [571, 44] on button "Cancel" at bounding box center [571, 42] width 45 height 12
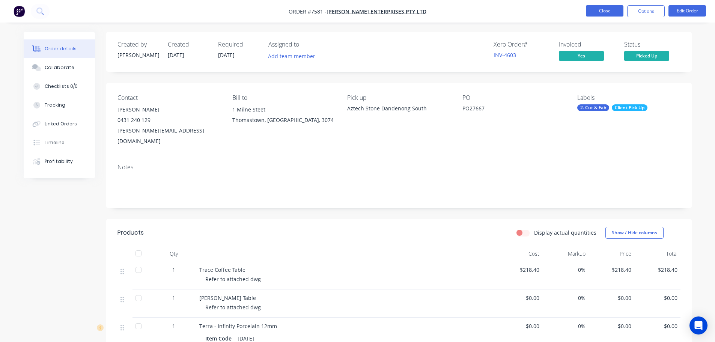
click at [604, 14] on button "Close" at bounding box center [605, 10] width 38 height 11
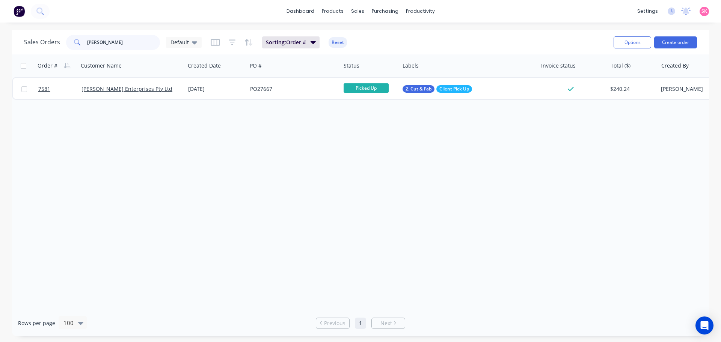
drag, startPoint x: 86, startPoint y: 43, endPoint x: 1, endPoint y: 43, distance: 84.5
click at [1, 43] on div "Sales Orders gordon Default Sorting: Order # Reset Options Create order Order #…" at bounding box center [360, 183] width 721 height 306
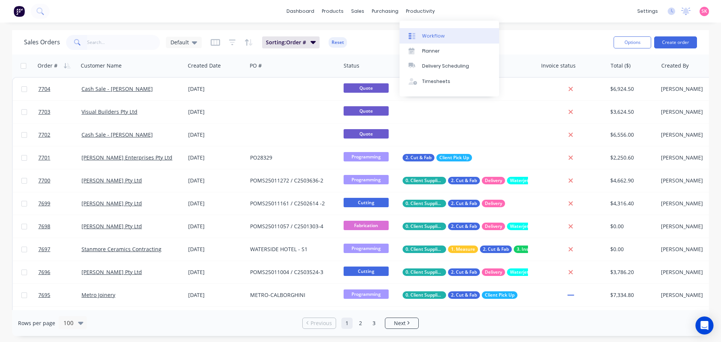
click at [431, 37] on div "Workflow" at bounding box center [433, 36] width 23 height 7
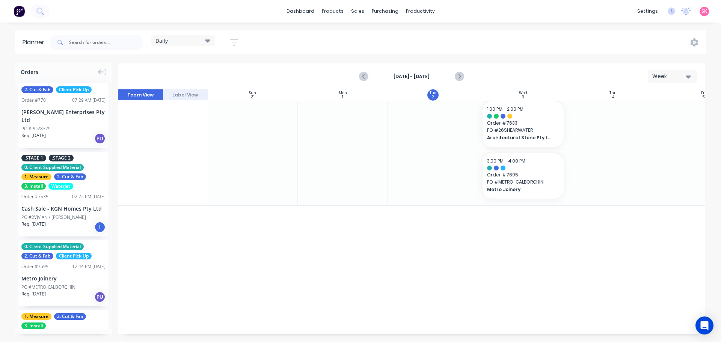
scroll to position [253, 0]
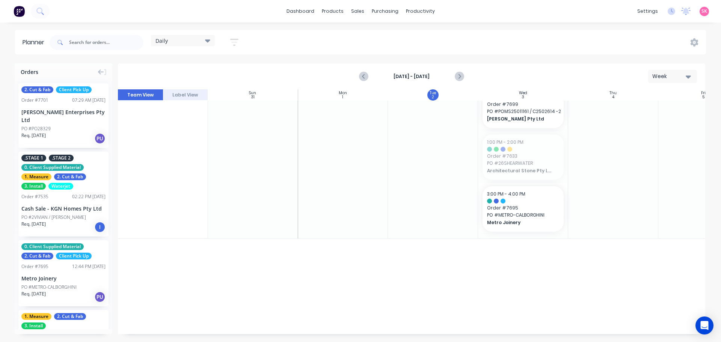
drag, startPoint x: 521, startPoint y: 154, endPoint x: 530, endPoint y: 281, distance: 127.2
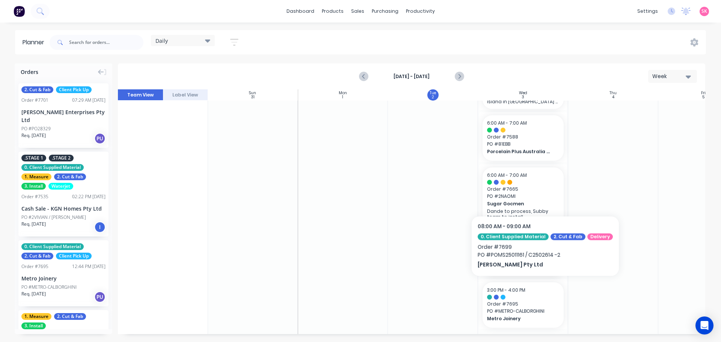
scroll to position [103, 0]
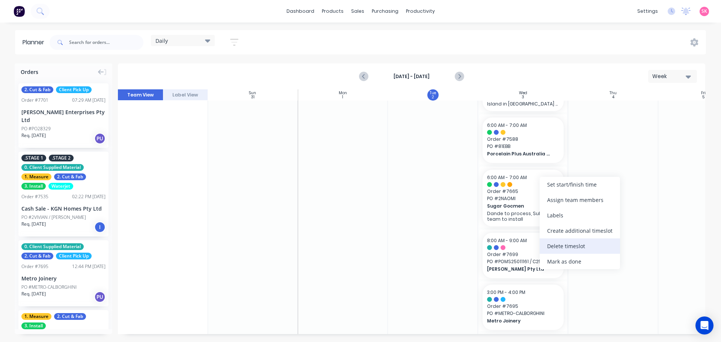
click at [568, 245] on div "Delete timeslot" at bounding box center [579, 245] width 80 height 15
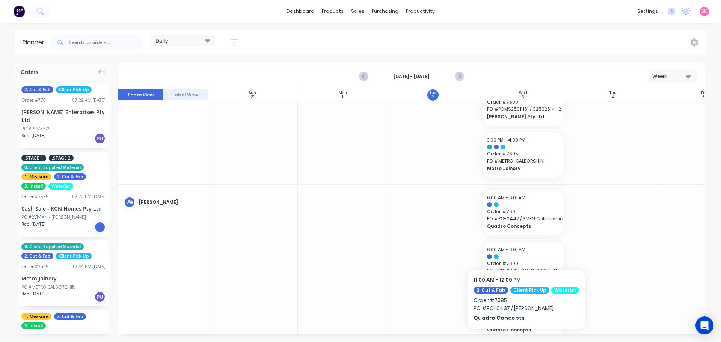
scroll to position [0, 0]
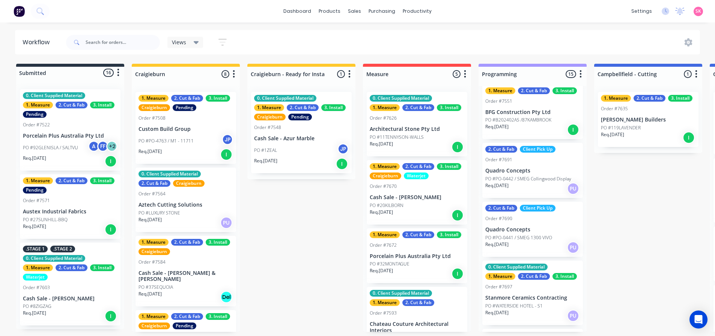
scroll to position [188, 0]
